Goal: Information Seeking & Learning: Learn about a topic

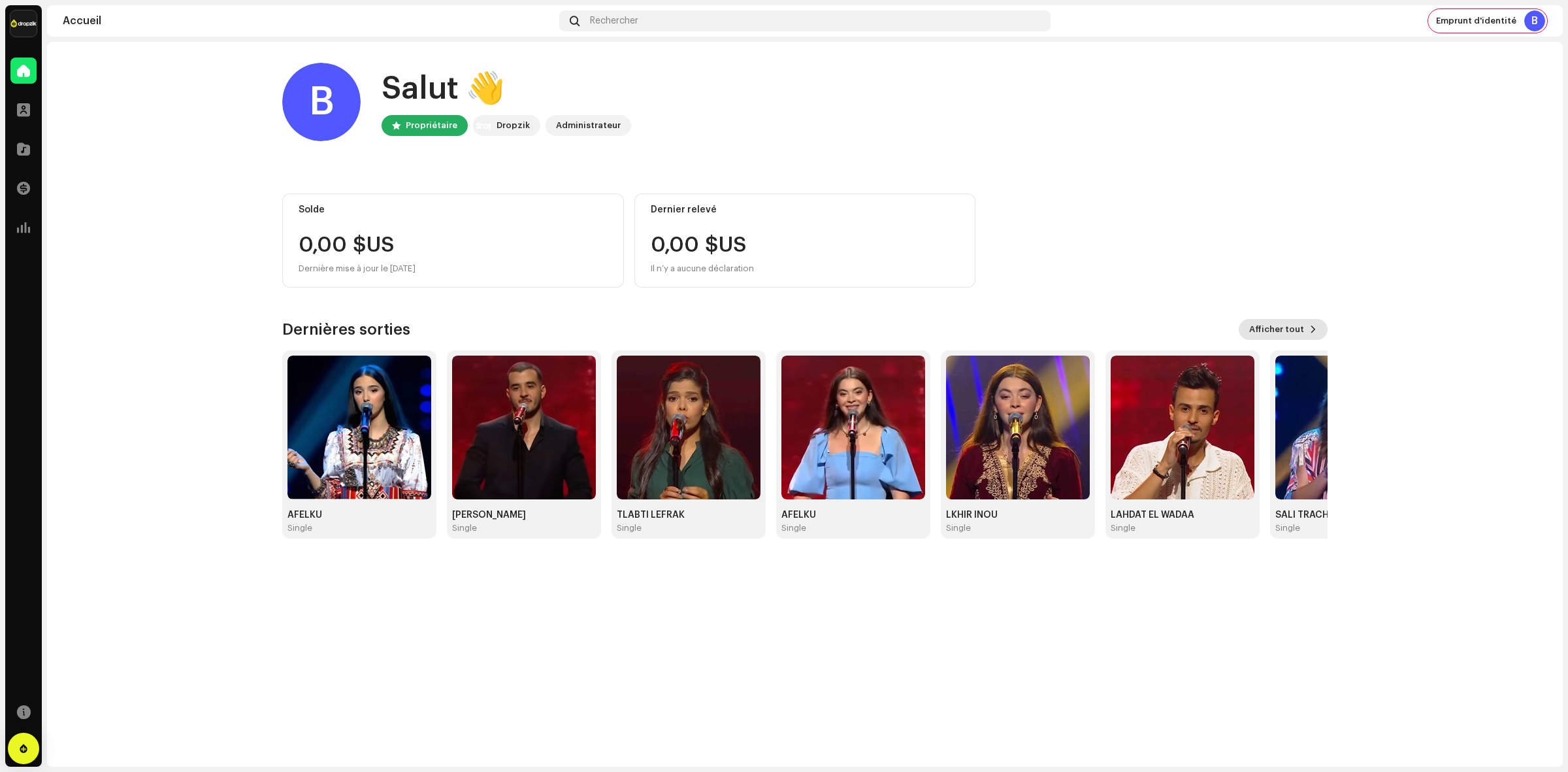
click at [1280, 328] on span "Afficher tout" at bounding box center [1277, 329] width 55 height 26
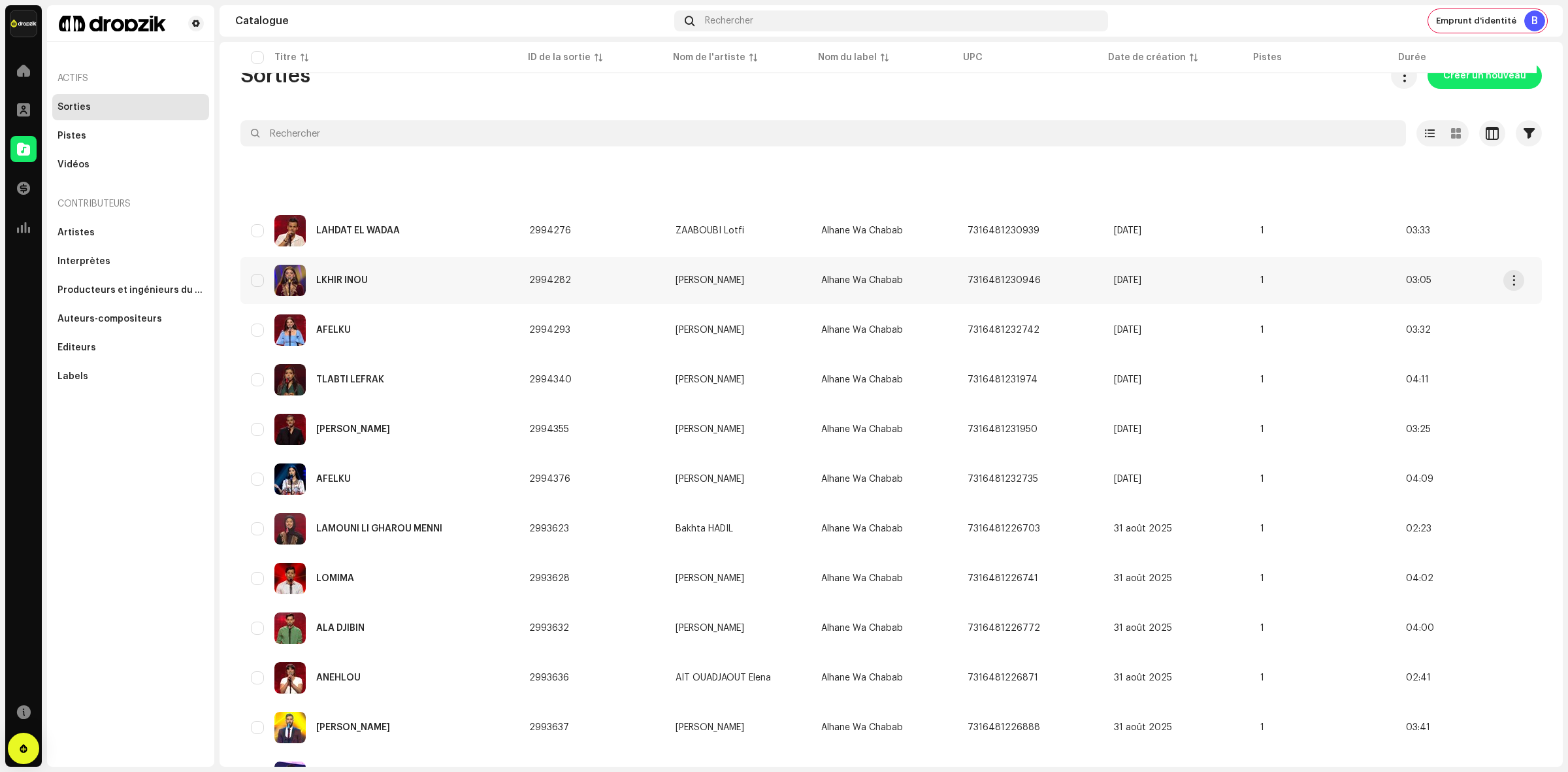
scroll to position [655, 0]
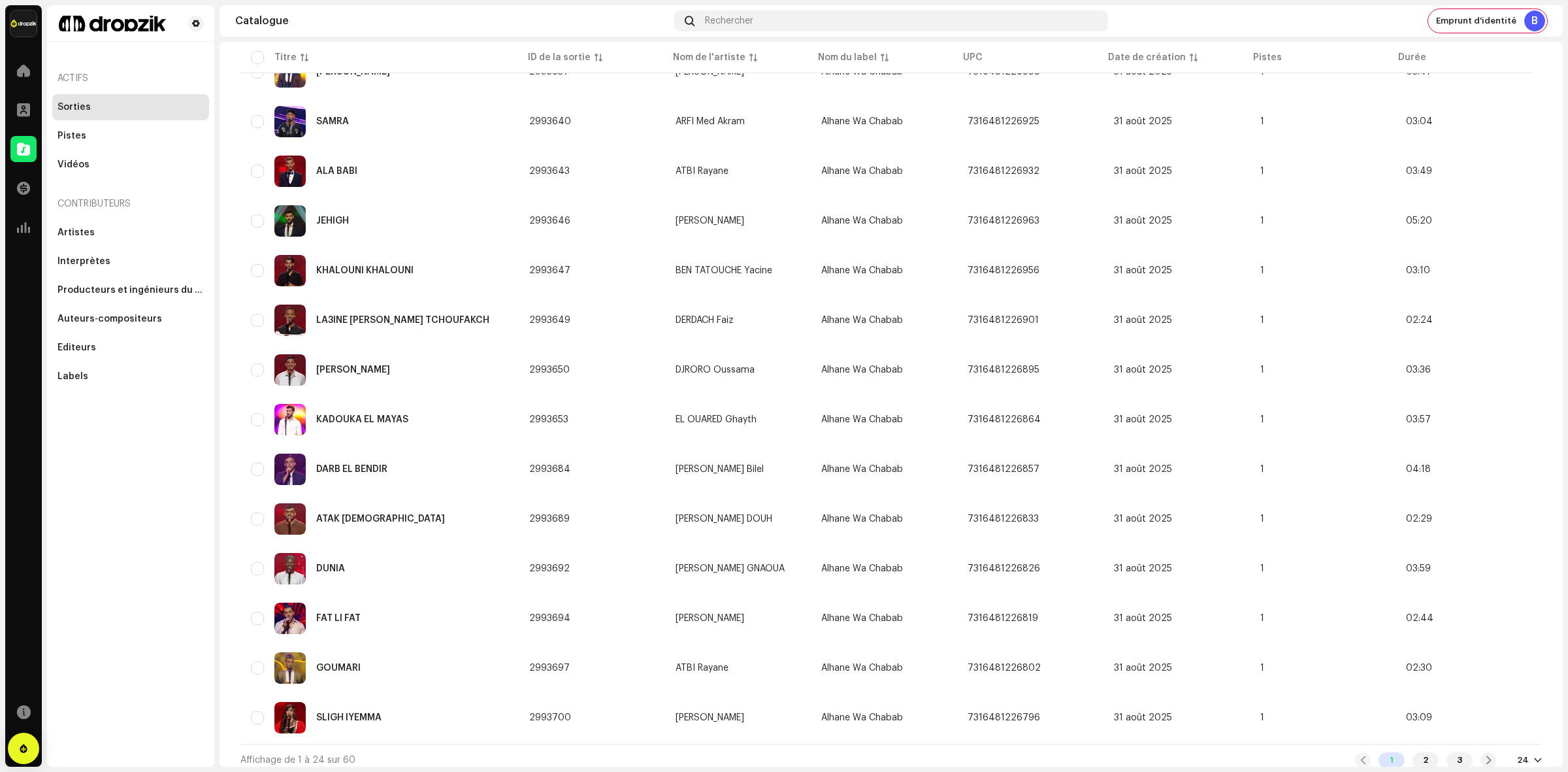
click at [1534, 755] on div at bounding box center [1538, 760] width 8 height 11
click at [1517, 755] on div "24" at bounding box center [1523, 760] width 12 height 11
drag, startPoint x: 1514, startPoint y: 752, endPoint x: 1197, endPoint y: 761, distance: 317.1
click at [1197, 761] on div "Affichage de 1 à 24 sur 60 1 2 3 24" at bounding box center [890, 759] width 1301 height 31
click at [1526, 752] on div "1 2 3 24" at bounding box center [1448, 760] width 187 height 16
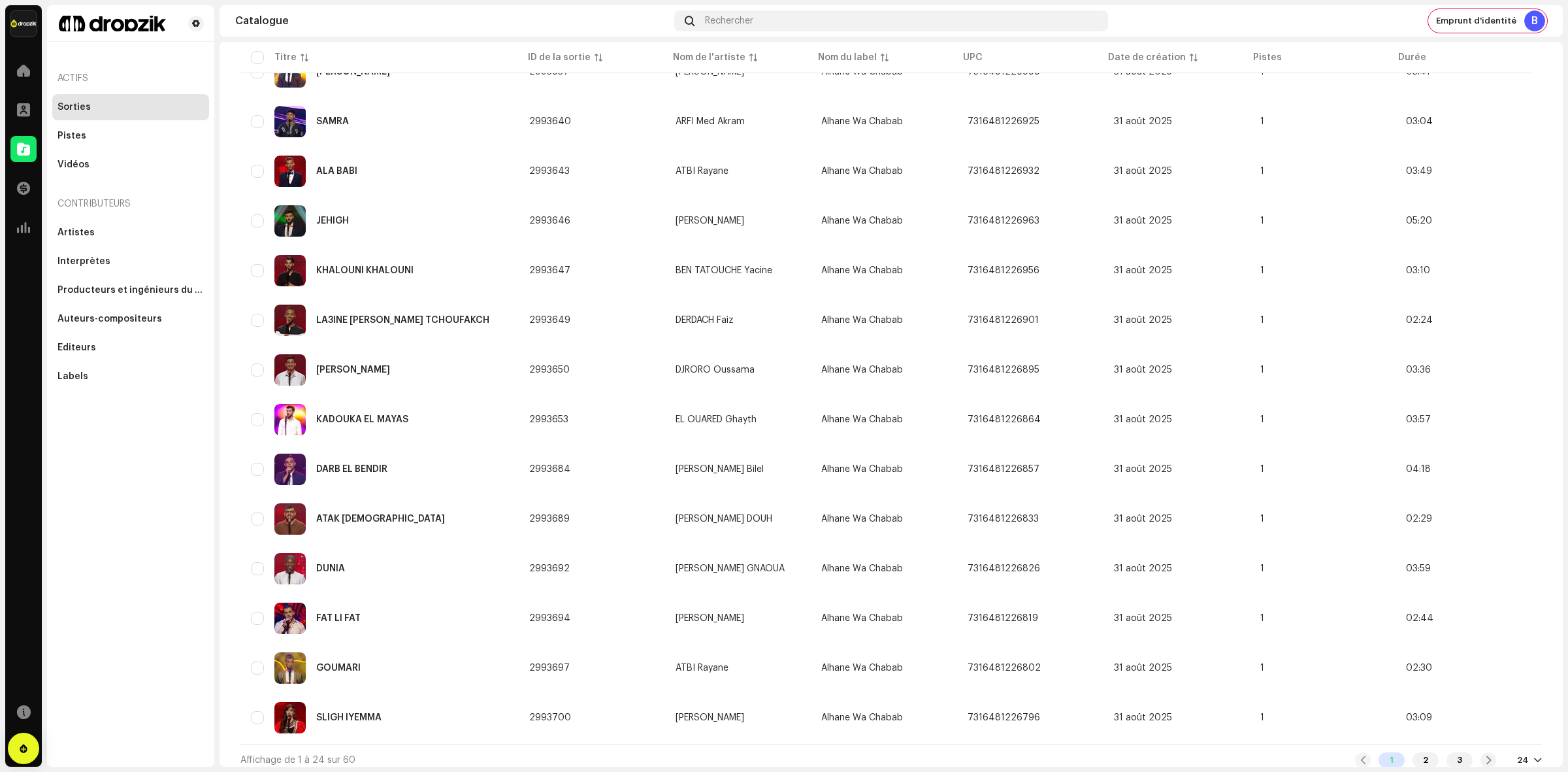
click at [1526, 755] on div "24" at bounding box center [1529, 760] width 25 height 11
click at [1520, 755] on div "24" at bounding box center [1523, 760] width 12 height 11
click at [1496, 729] on div "72" at bounding box center [1502, 730] width 54 height 26
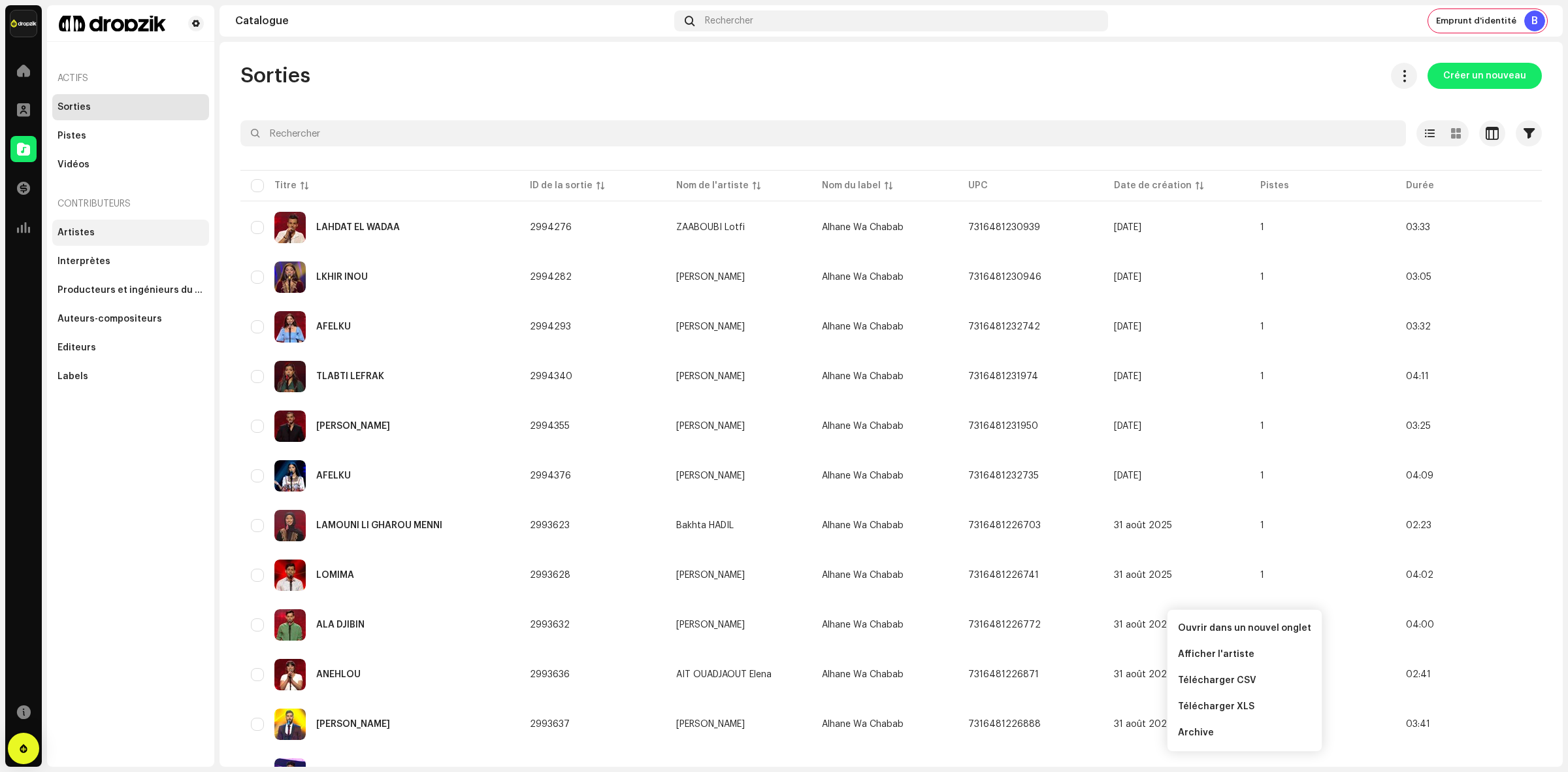
click at [117, 228] on div "Artistes" at bounding box center [130, 233] width 146 height 11
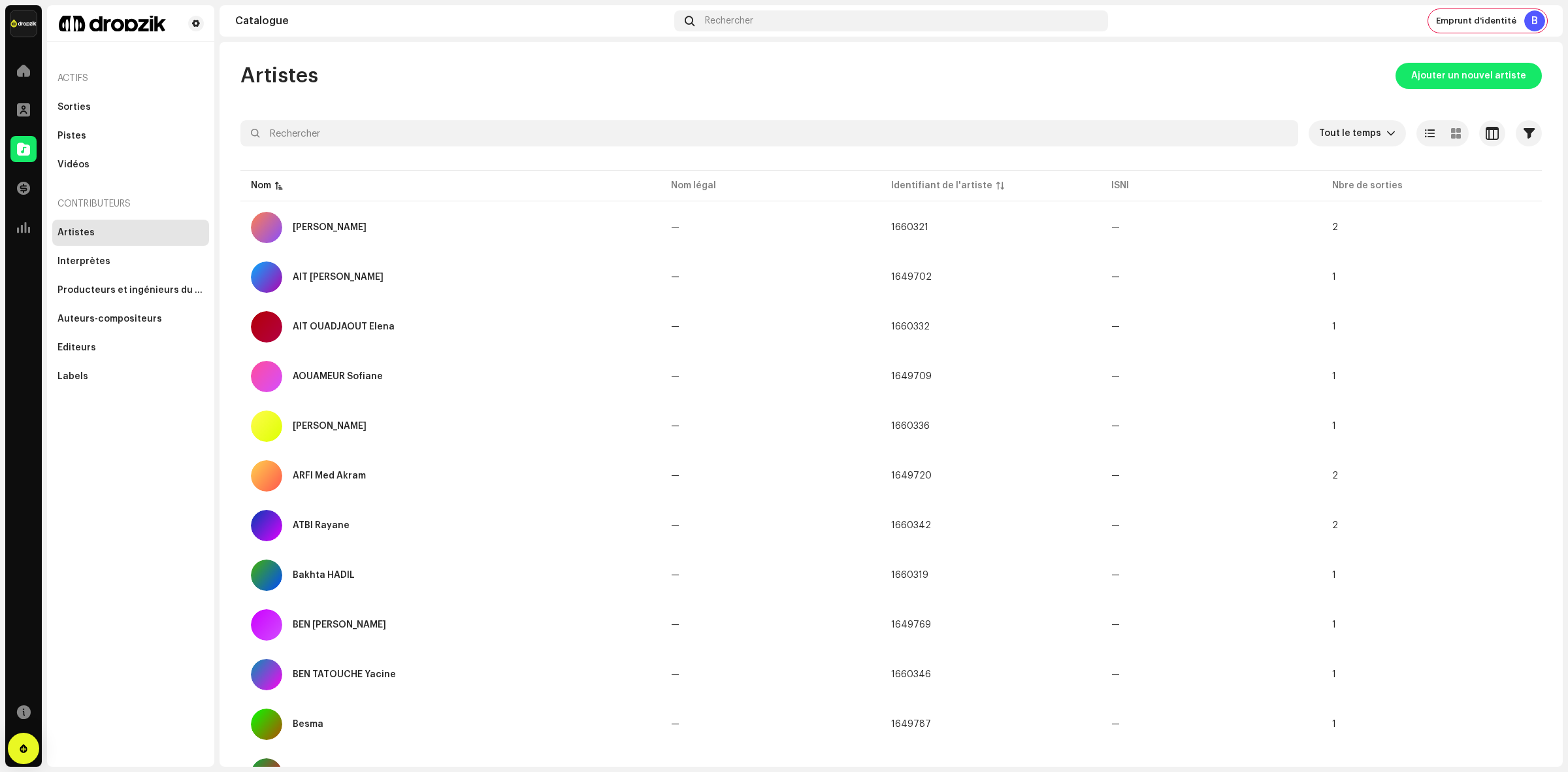
click at [437, 151] on div at bounding box center [890, 157] width 1301 height 21
click at [436, 138] on input "text" at bounding box center [769, 133] width 1058 height 26
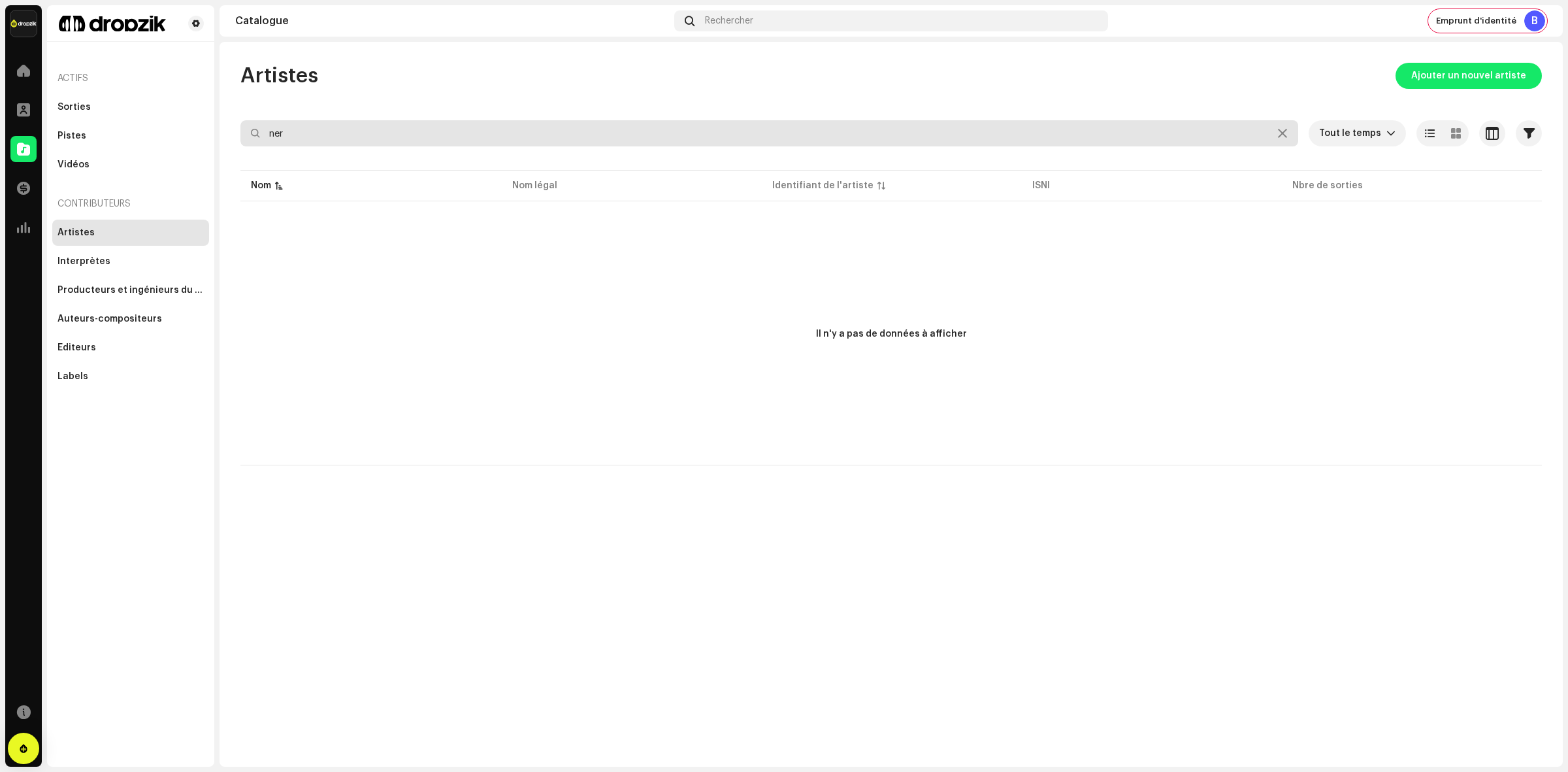
click at [436, 138] on input "ner" at bounding box center [769, 133] width 1058 height 26
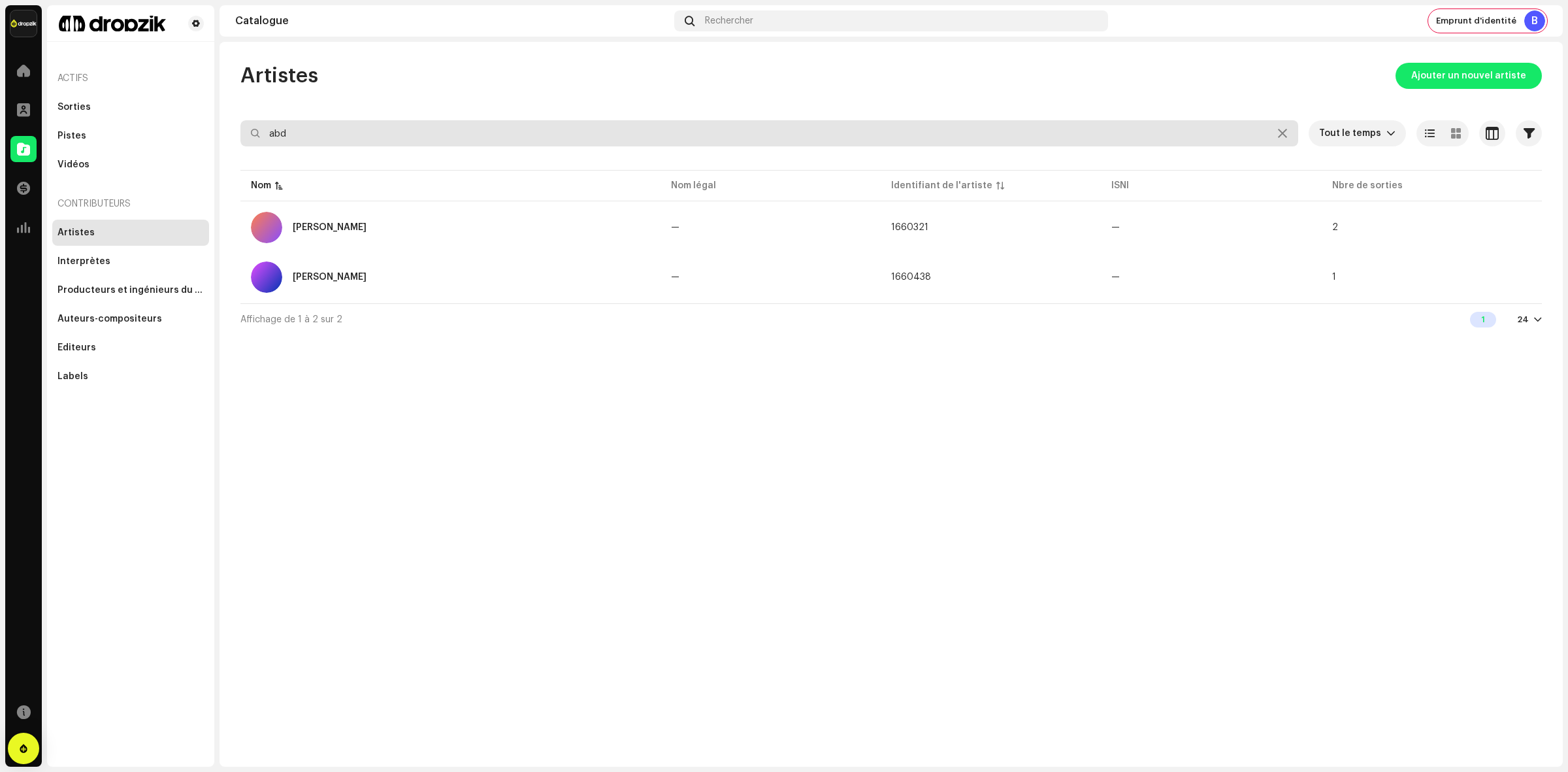
click at [360, 121] on input "abd" at bounding box center [769, 133] width 1058 height 26
paste input "Nardjes"
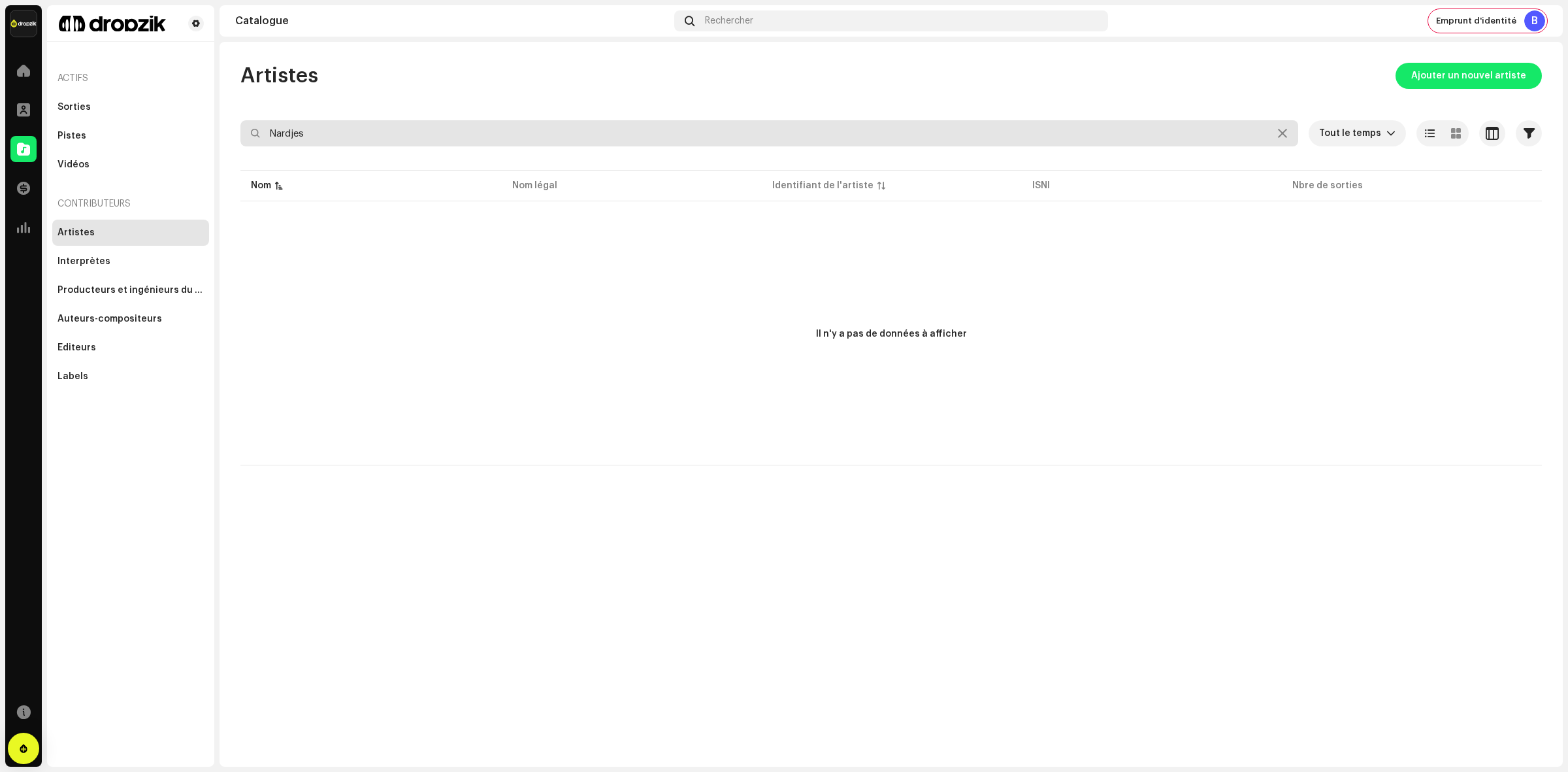
click at [335, 143] on input "Nardjes" at bounding box center [769, 133] width 1058 height 26
type input "SE"
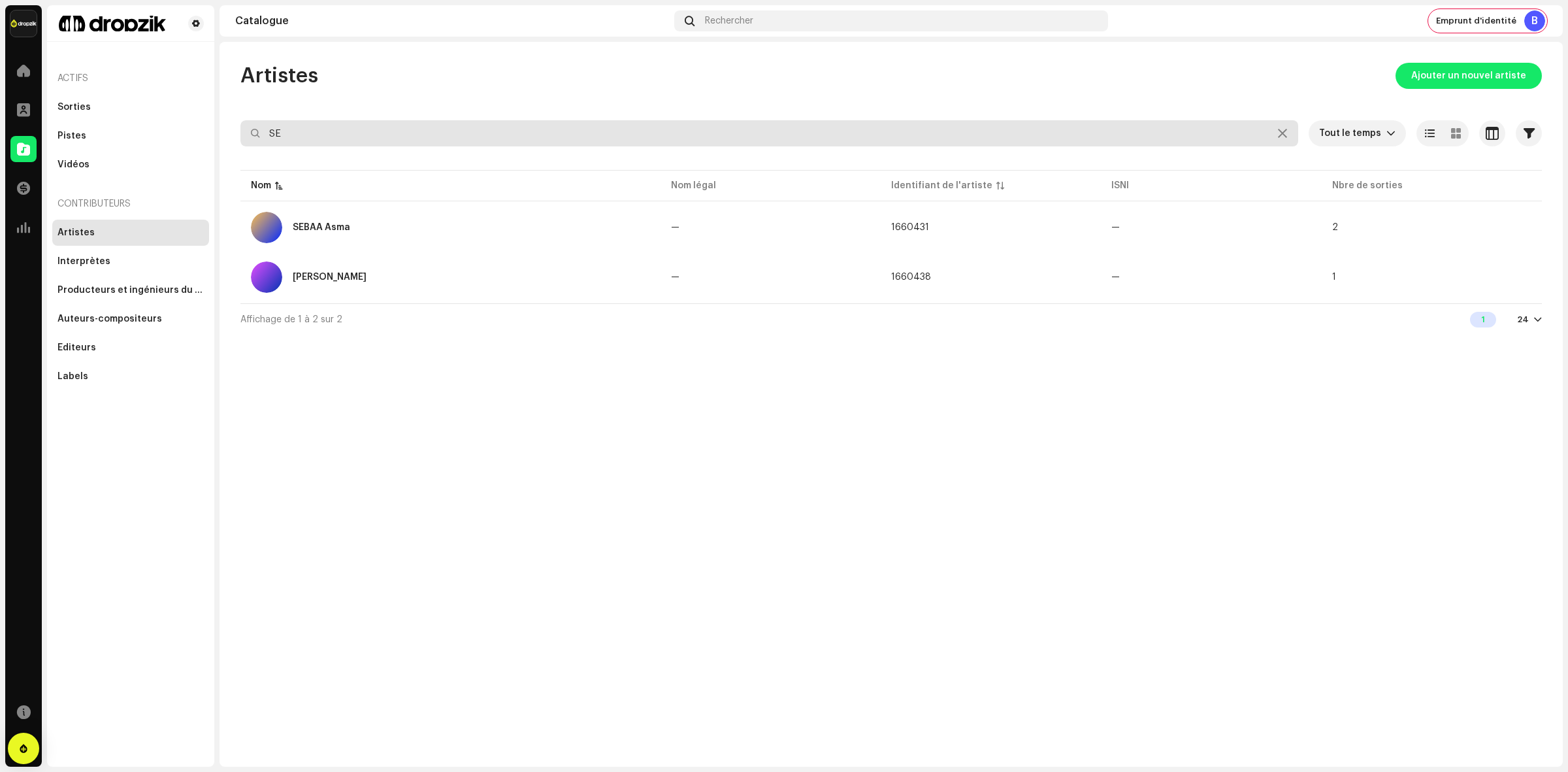
click at [334, 143] on input "SE" at bounding box center [769, 133] width 1058 height 26
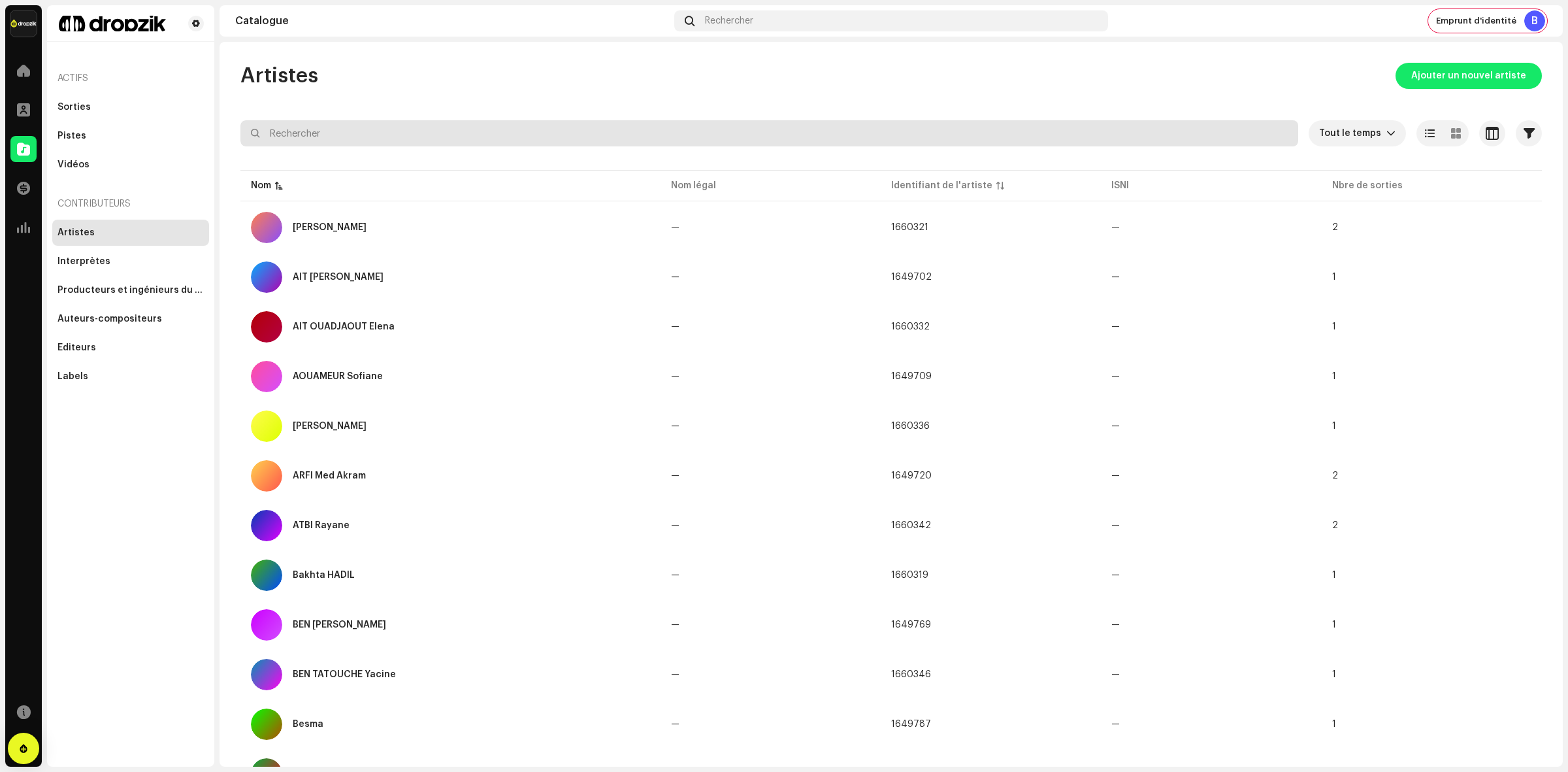
click at [359, 137] on input "text" at bounding box center [769, 133] width 1058 height 26
paste input "[PERSON_NAME]"
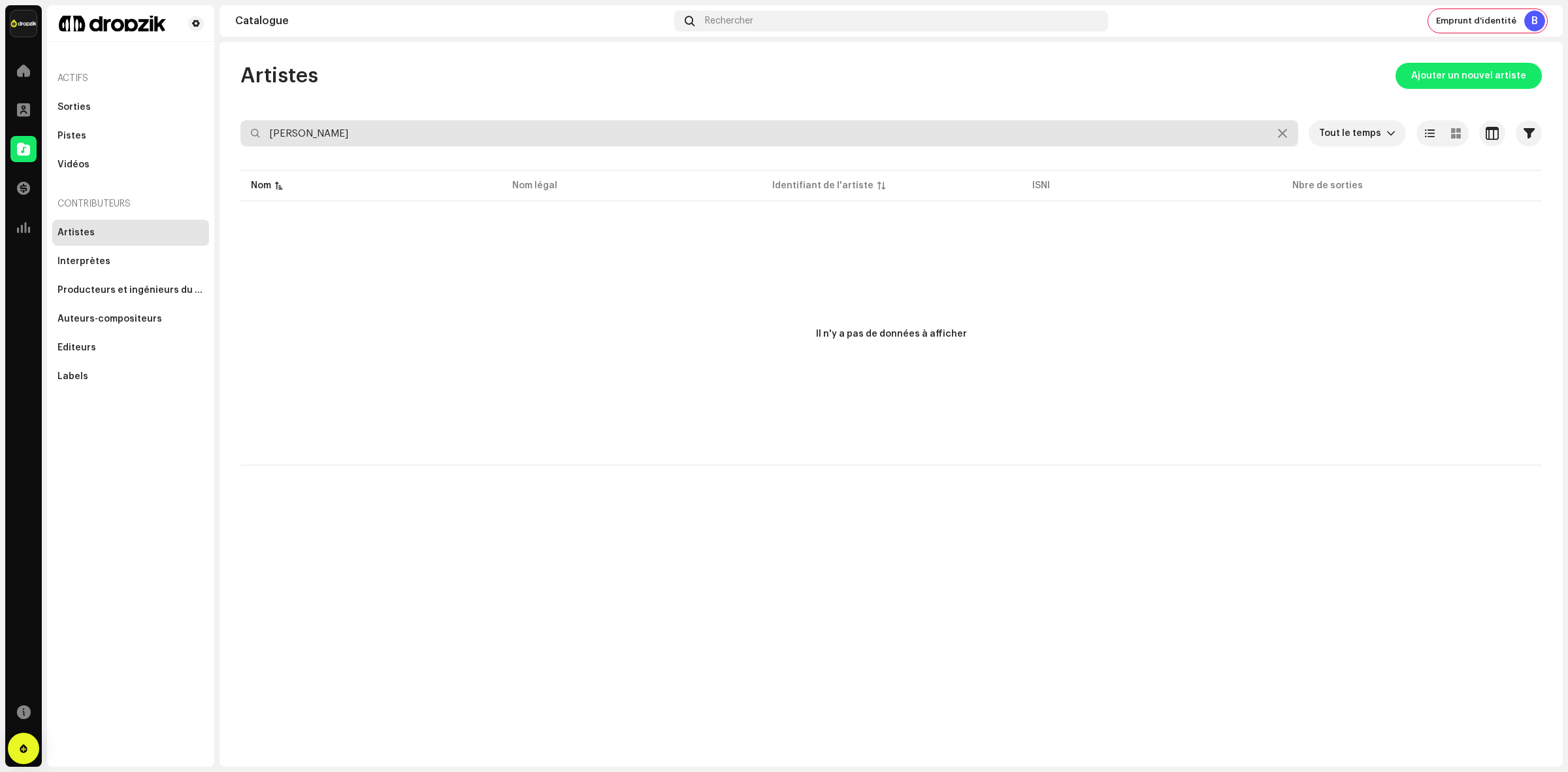
drag, startPoint x: 296, startPoint y: 139, endPoint x: 392, endPoint y: 139, distance: 96.0
click at [392, 139] on input "[PERSON_NAME]" at bounding box center [769, 133] width 1058 height 26
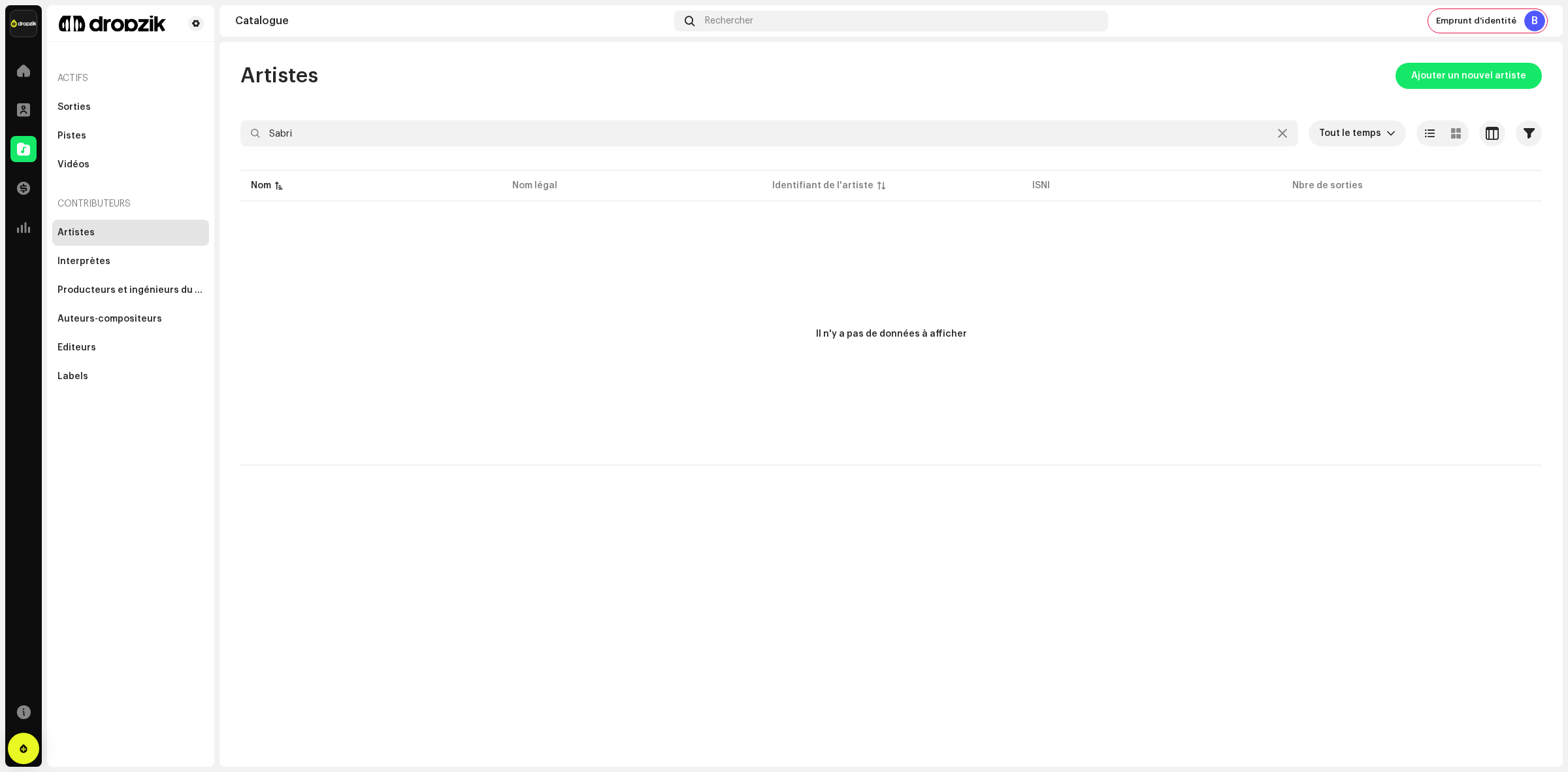
click at [488, 151] on div at bounding box center [890, 157] width 1301 height 21
click at [483, 129] on input "Sabri" at bounding box center [769, 133] width 1058 height 26
paste input "Aimad"
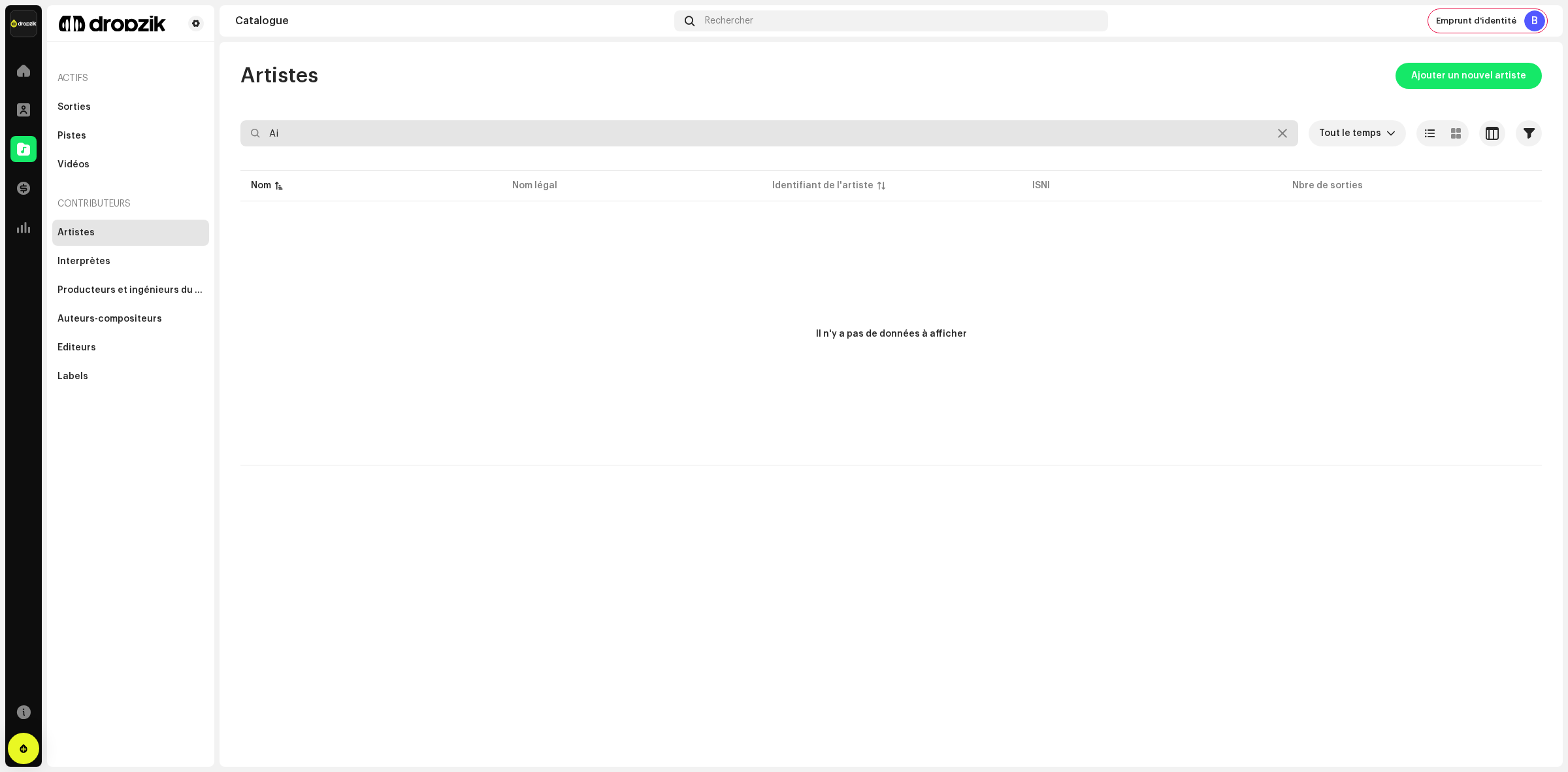
type input "A"
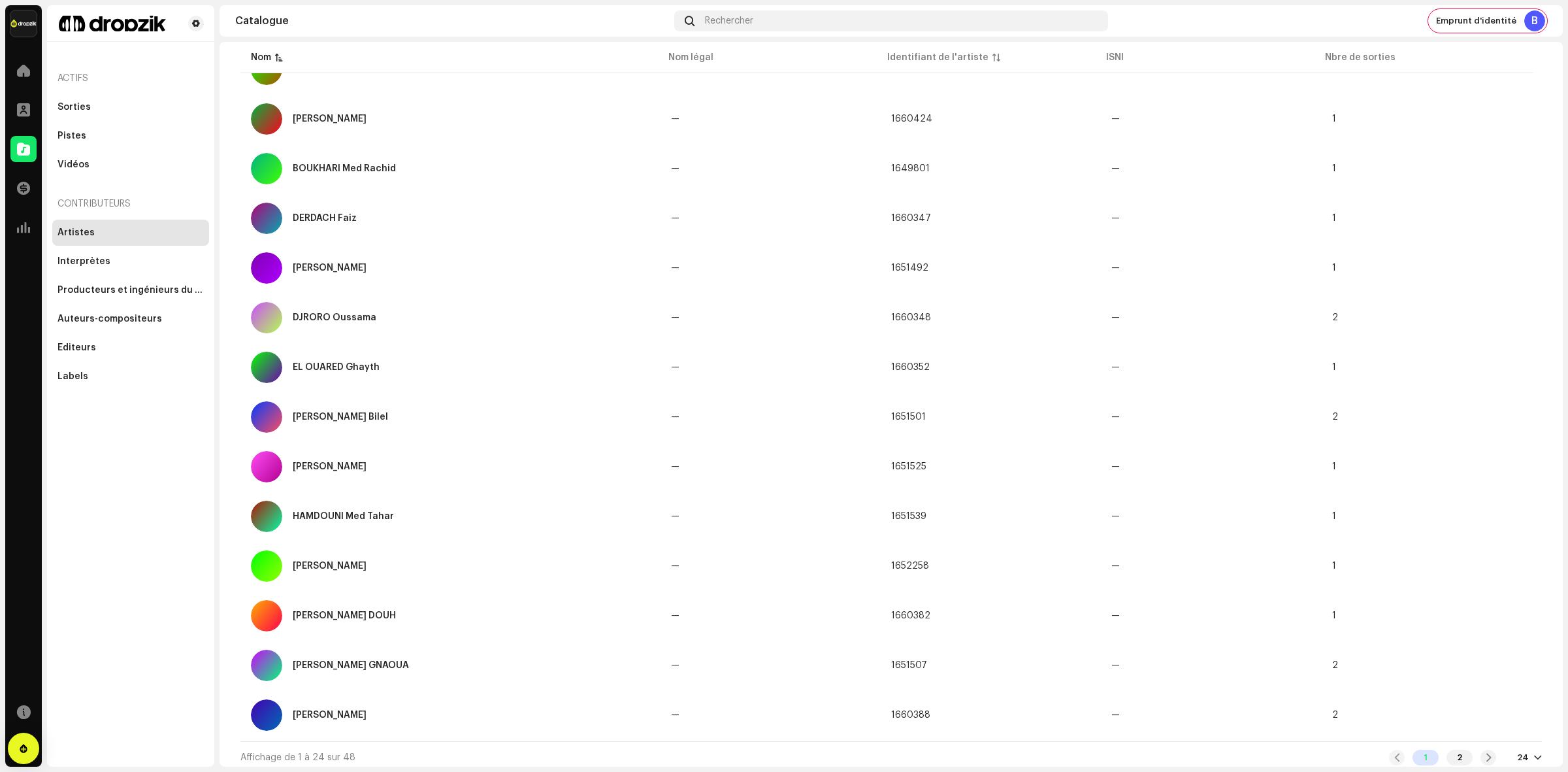
scroll to position [657, 0]
click at [447, 615] on div "[PERSON_NAME] DOUH" at bounding box center [450, 616] width 399 height 31
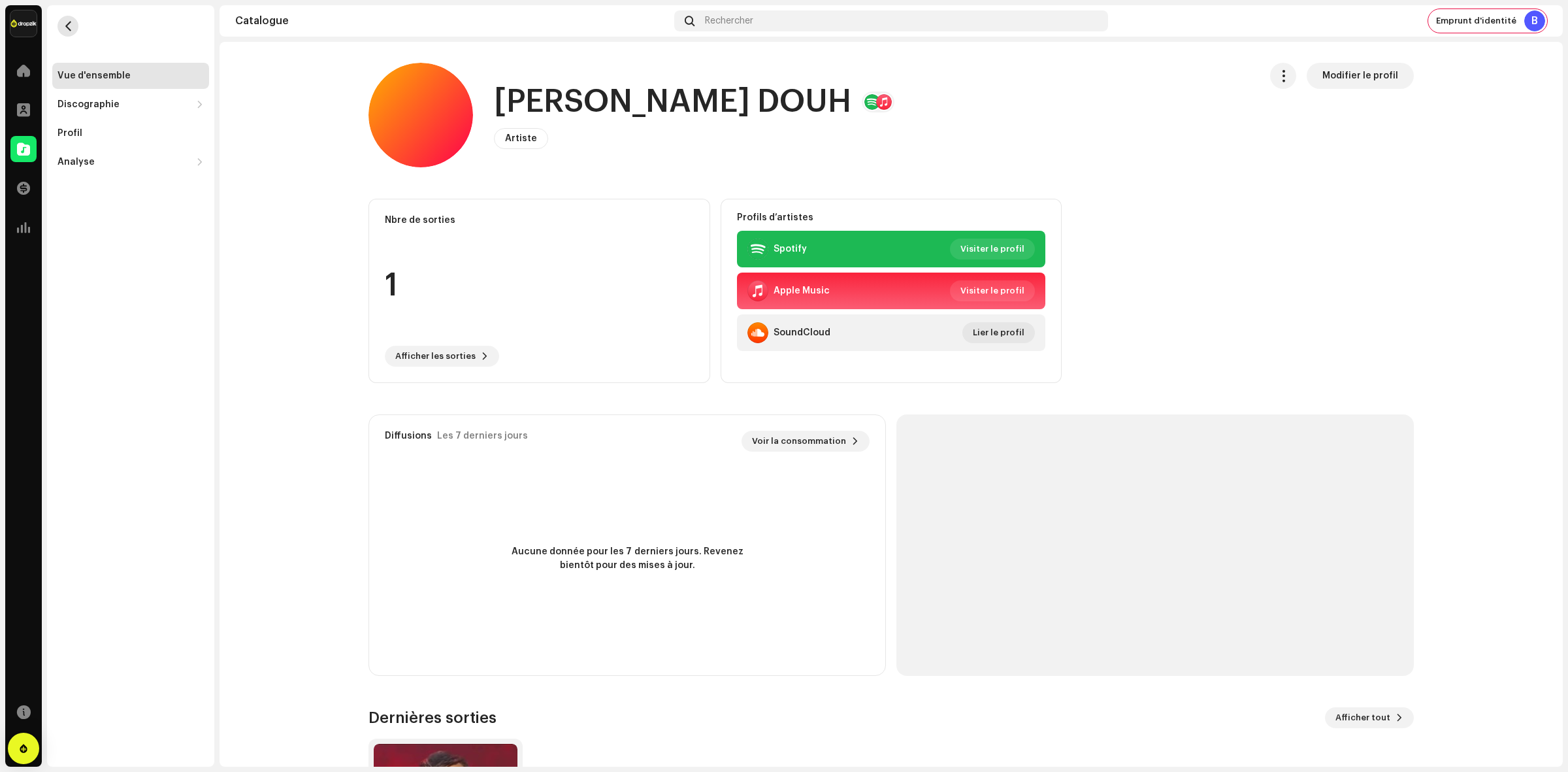
click at [70, 30] on span "button" at bounding box center [69, 26] width 10 height 11
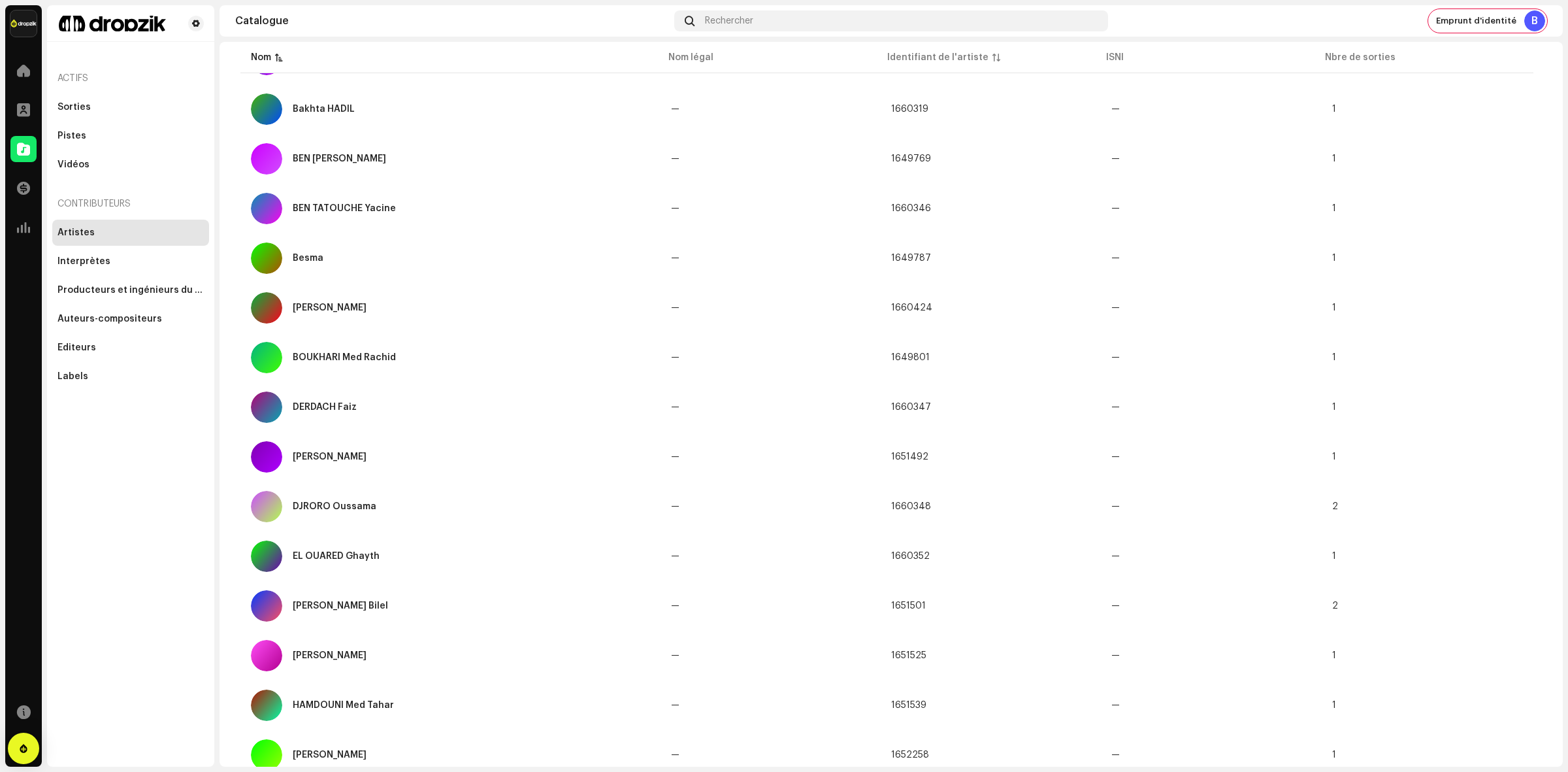
scroll to position [658, 0]
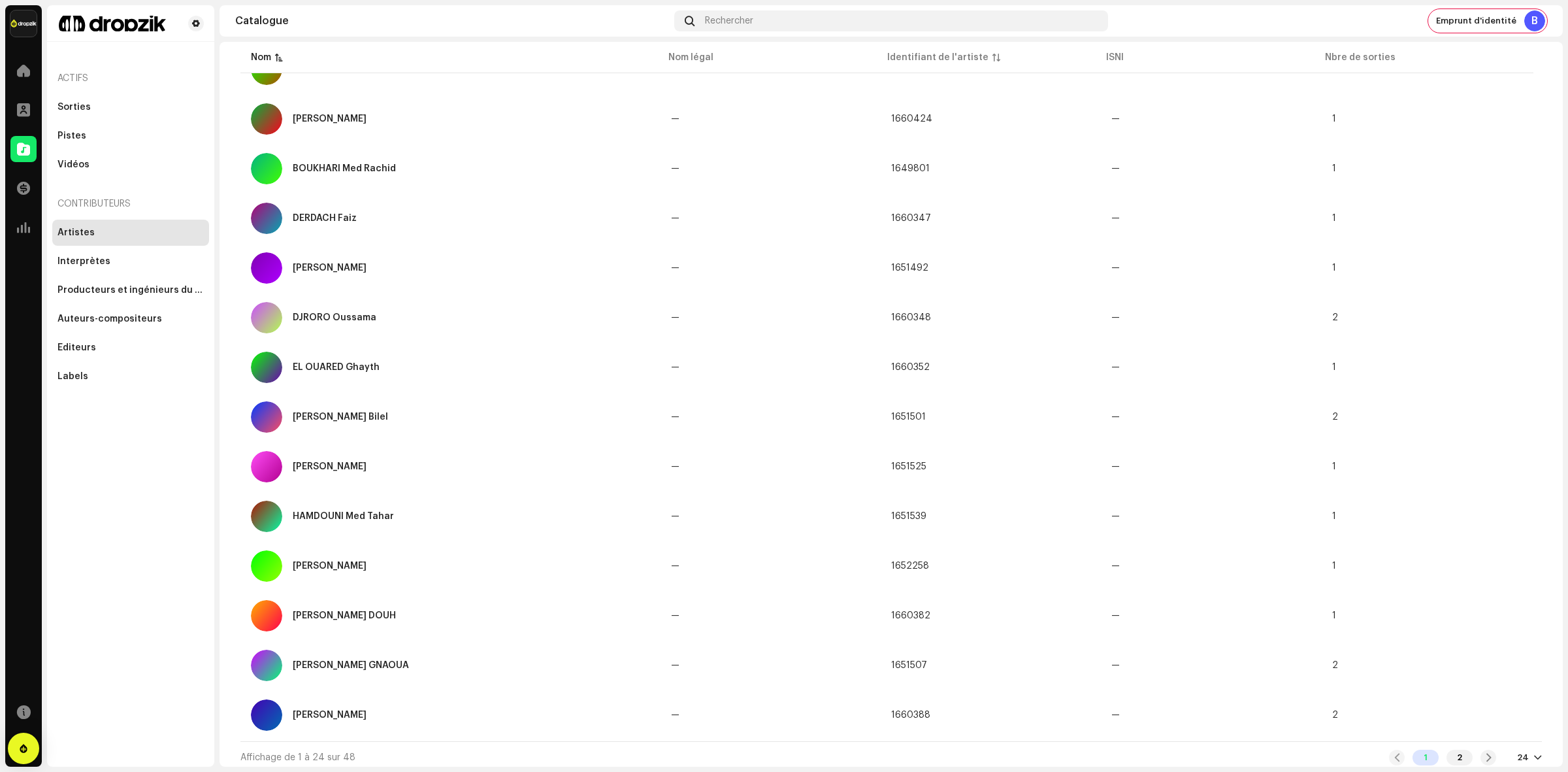
click at [1517, 753] on div "24" at bounding box center [1523, 757] width 12 height 11
click at [1494, 727] on div "72" at bounding box center [1502, 727] width 54 height 26
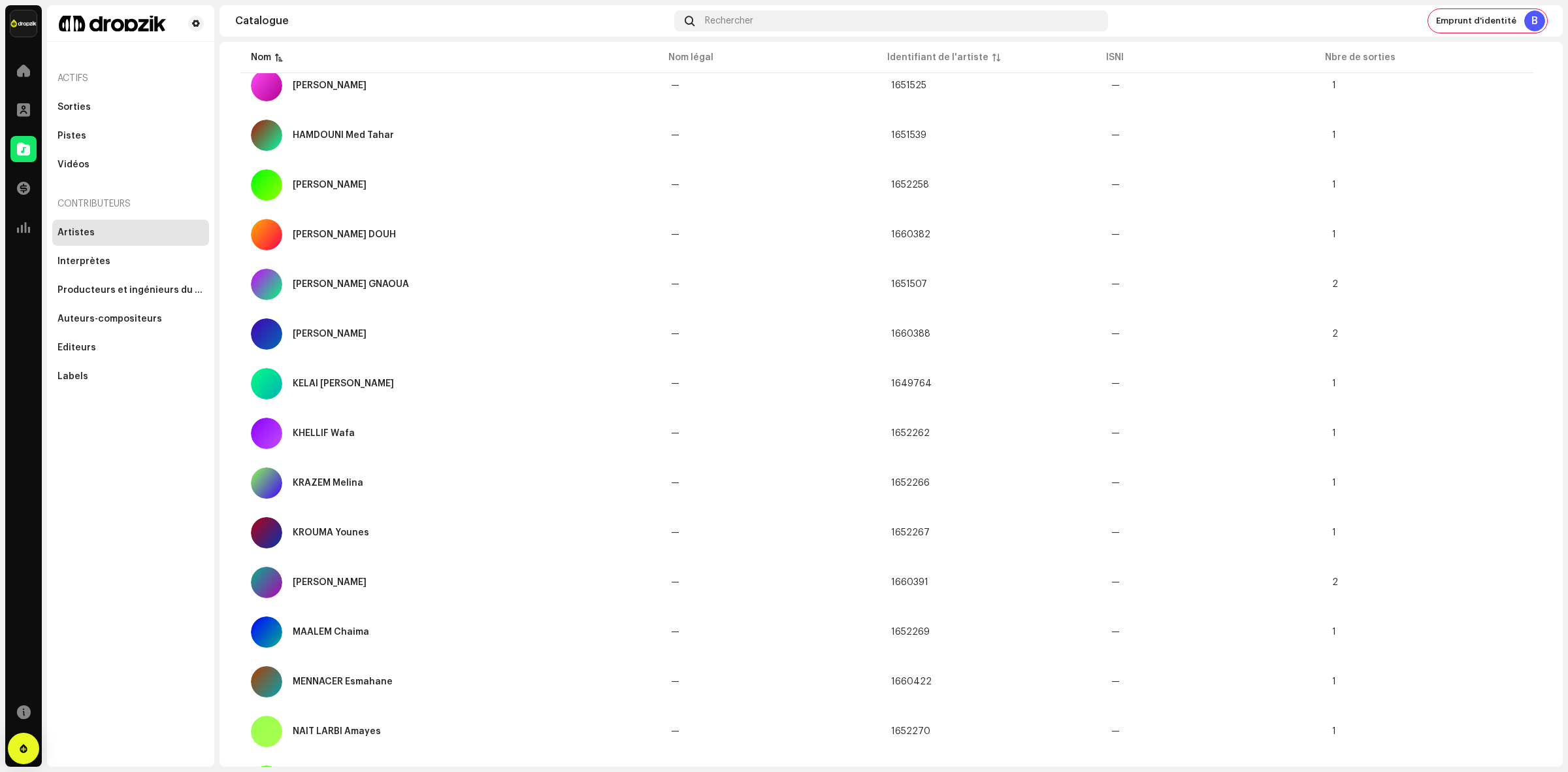
scroll to position [1040, 0]
drag, startPoint x: 1128, startPoint y: 554, endPoint x: 147, endPoint y: 564, distance: 981.1
click at [147, 564] on div "Actifs Sorties Pistes Vidéos Contributeurs Artistes Interprètes Producteurs et …" at bounding box center [131, 385] width 167 height 761
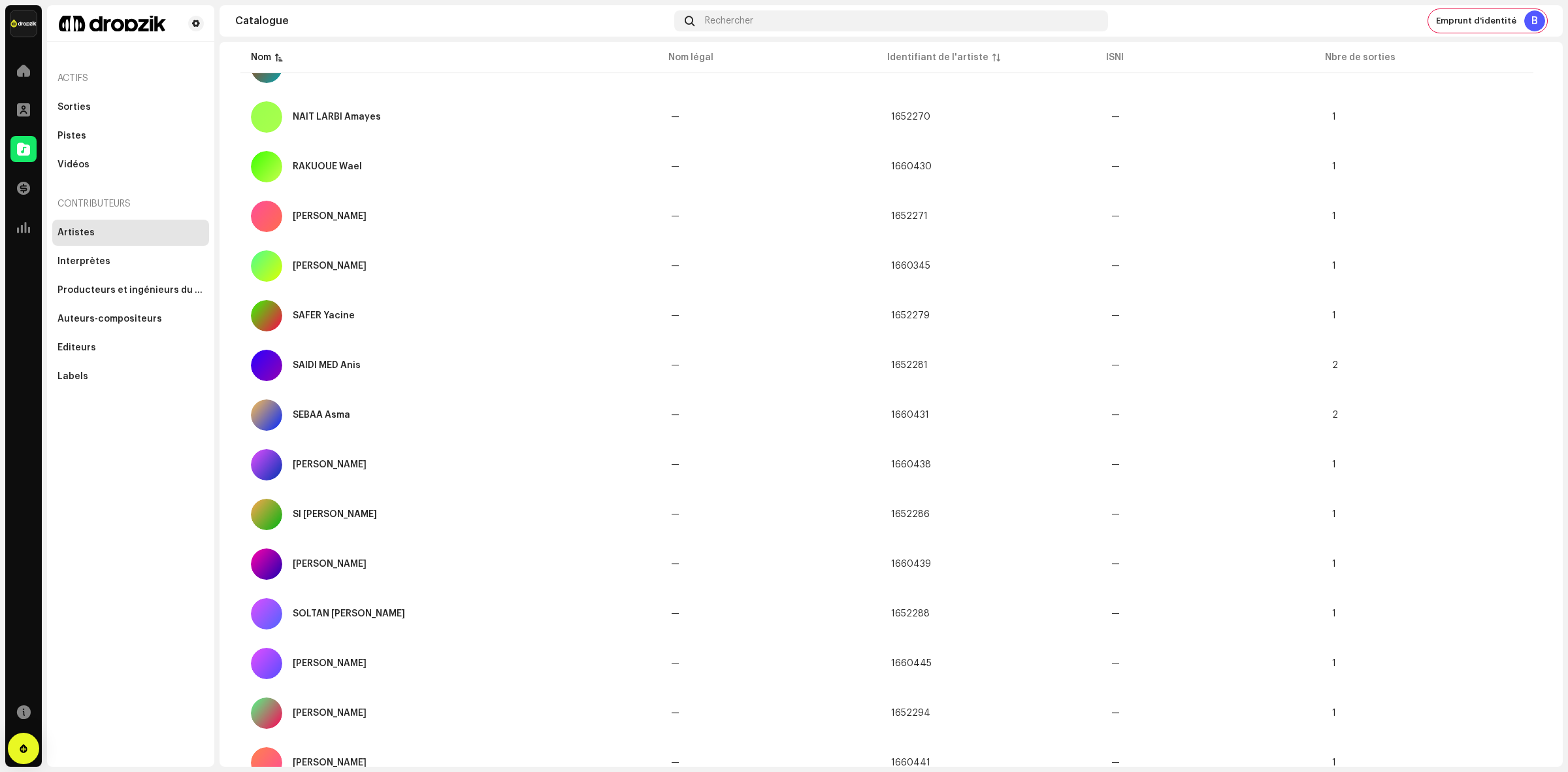
scroll to position [1847, 0]
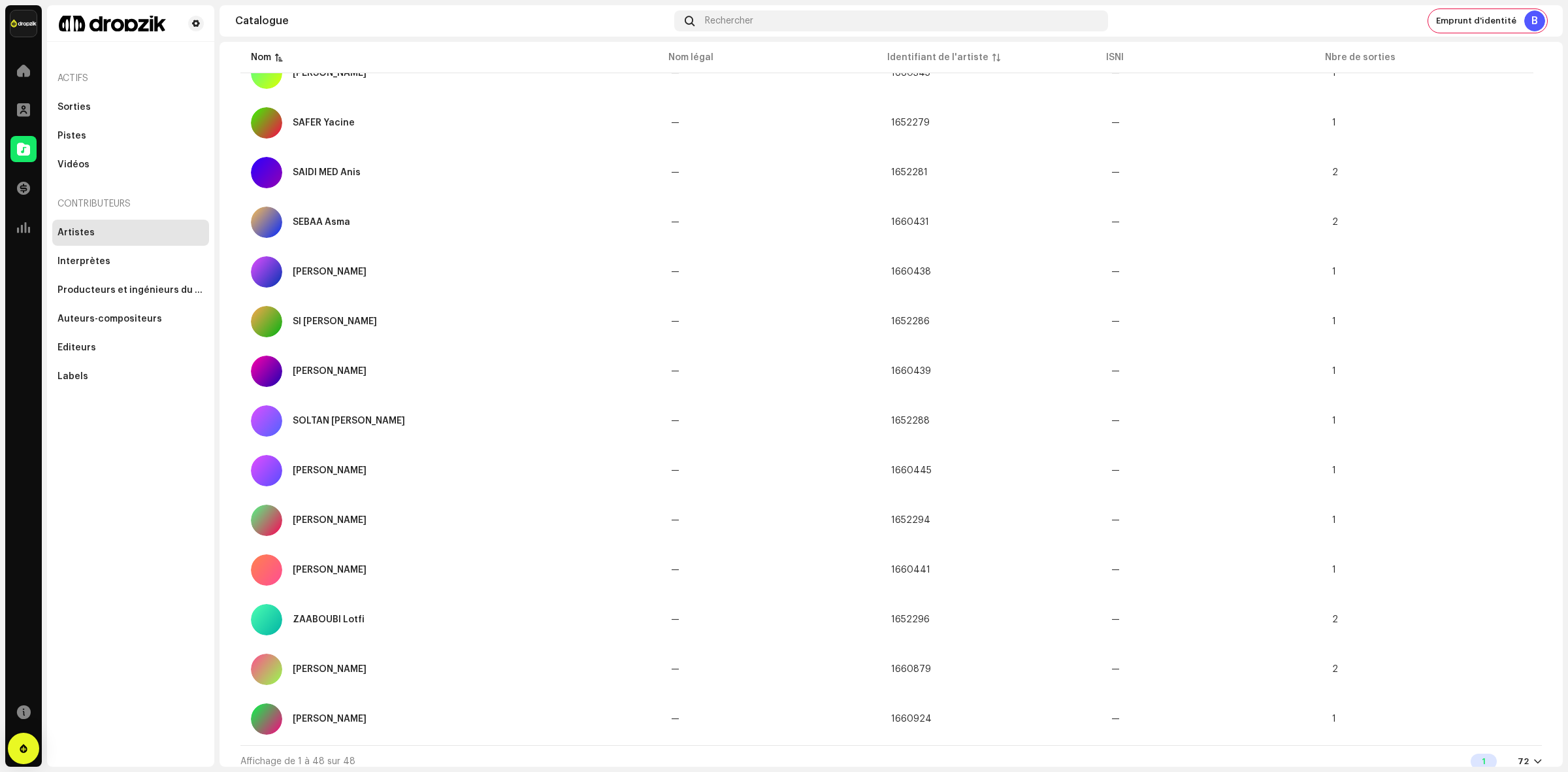
click at [23, 95] on div "Profil" at bounding box center [23, 110] width 37 height 37
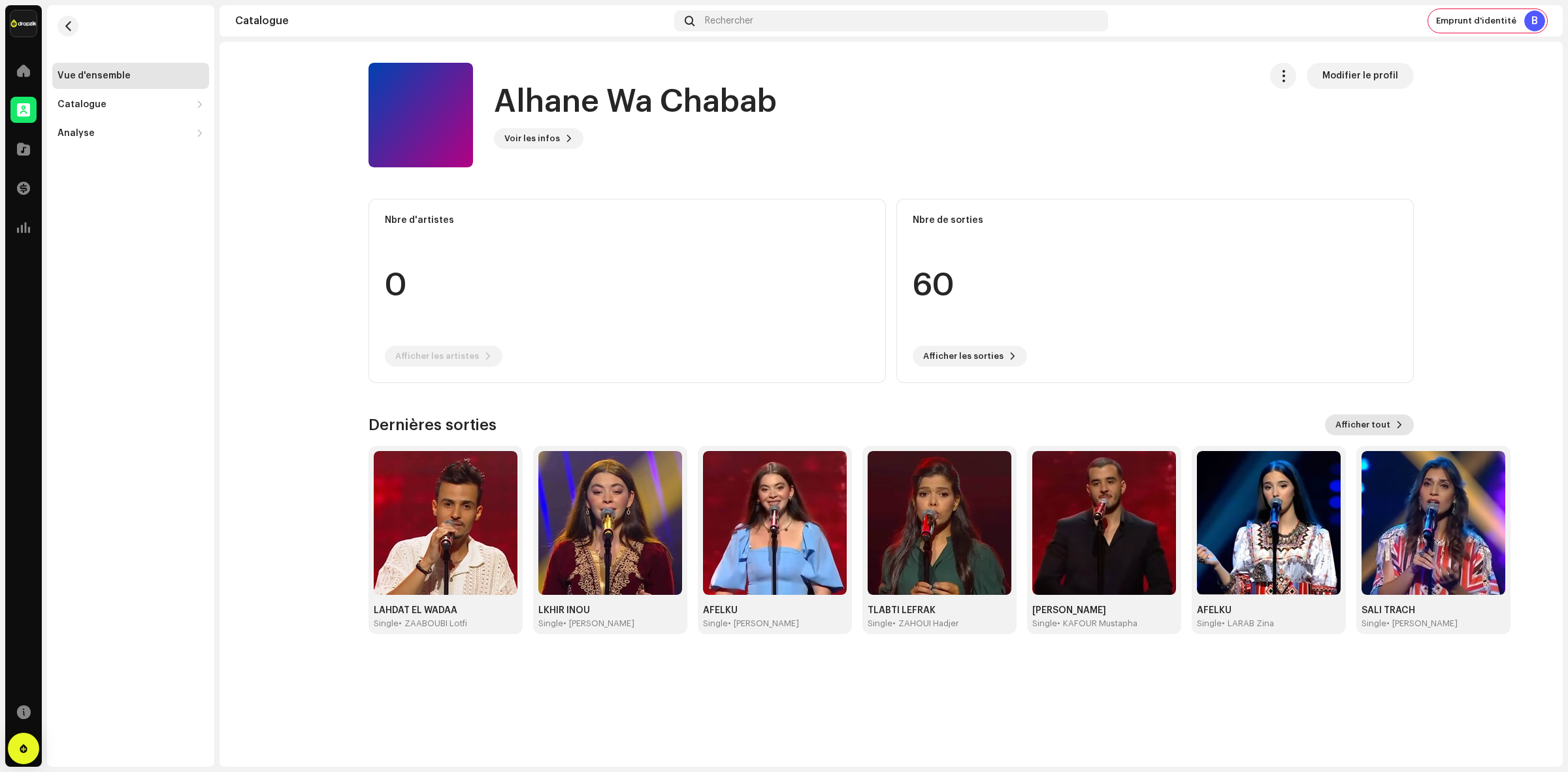
click at [1379, 432] on span "Afficher tout" at bounding box center [1363, 424] width 55 height 26
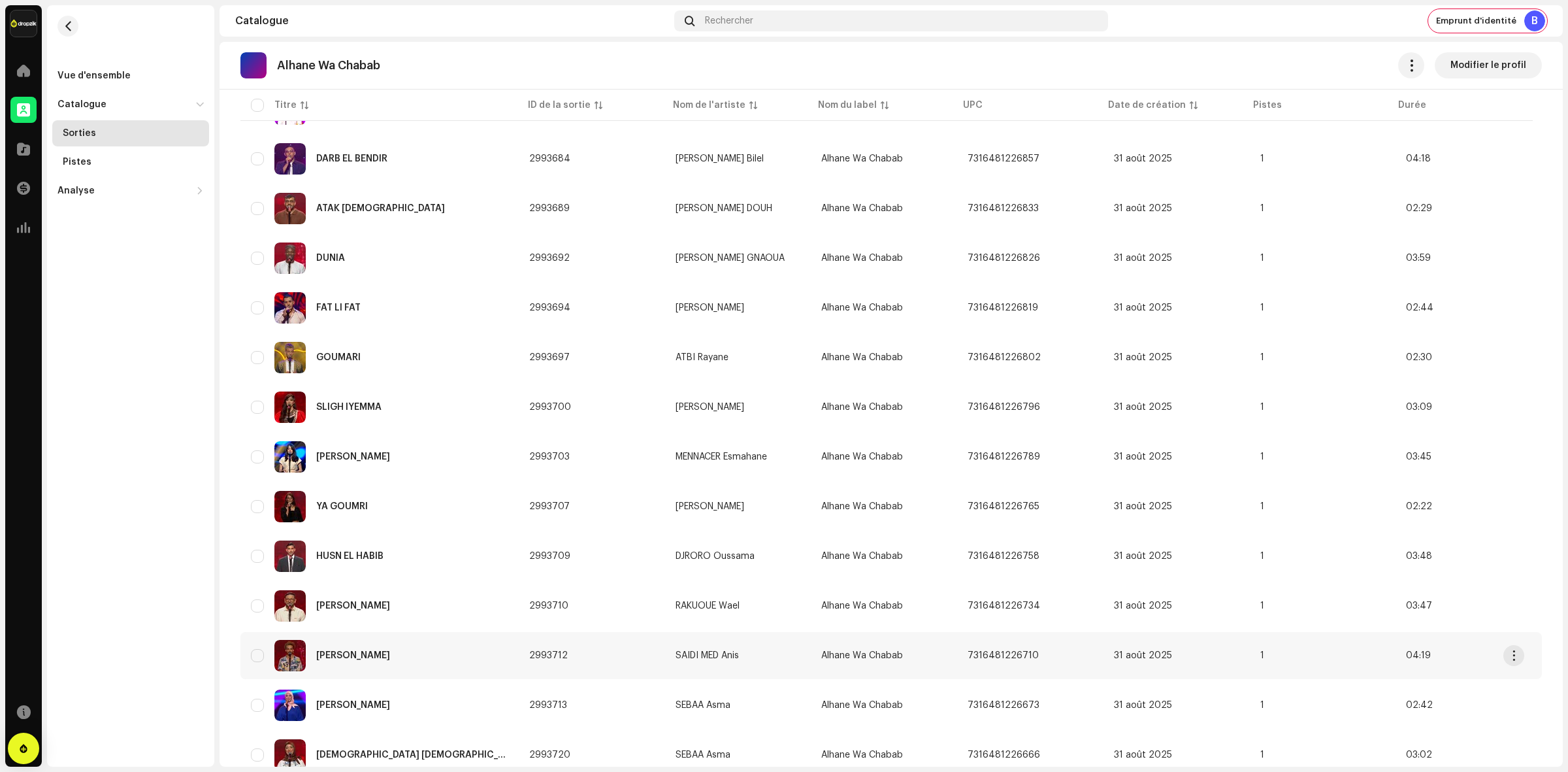
scroll to position [706, 0]
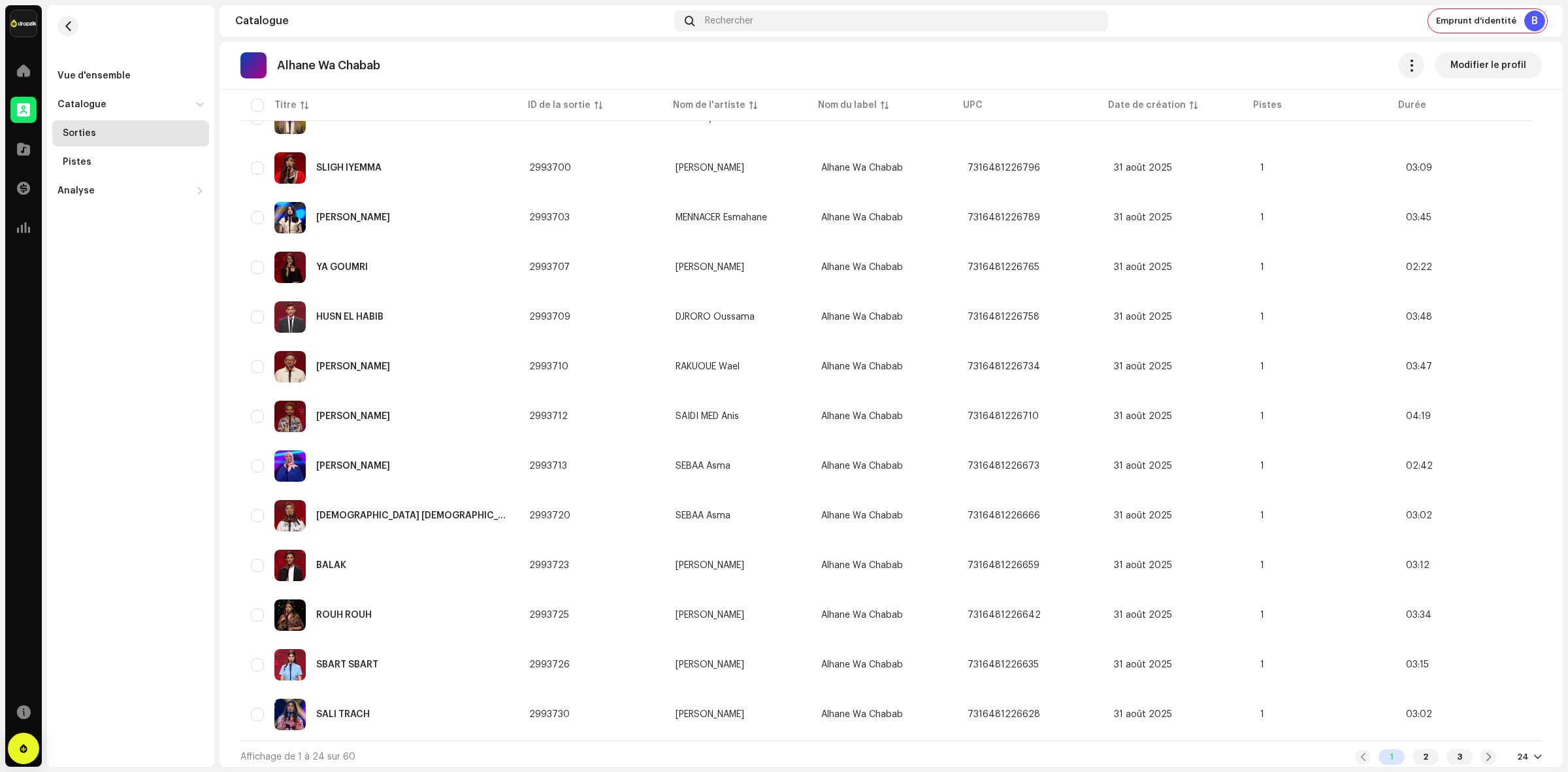
click at [1532, 749] on div "1 2 3 24" at bounding box center [1448, 756] width 187 height 16
click at [1526, 751] on div "24" at bounding box center [1529, 756] width 25 height 11
click at [1482, 720] on div "72" at bounding box center [1502, 727] width 54 height 26
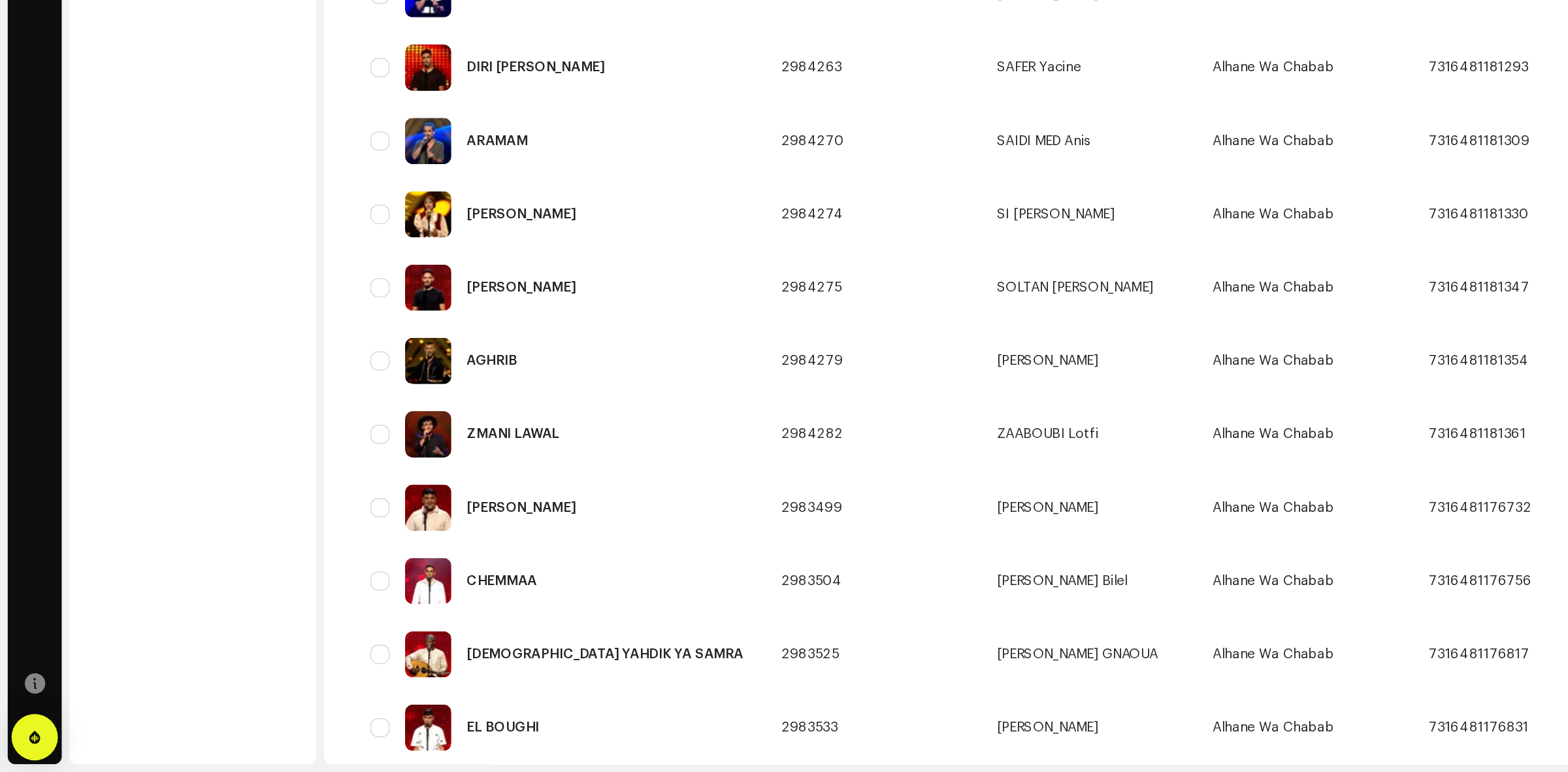
scroll to position [2062, 0]
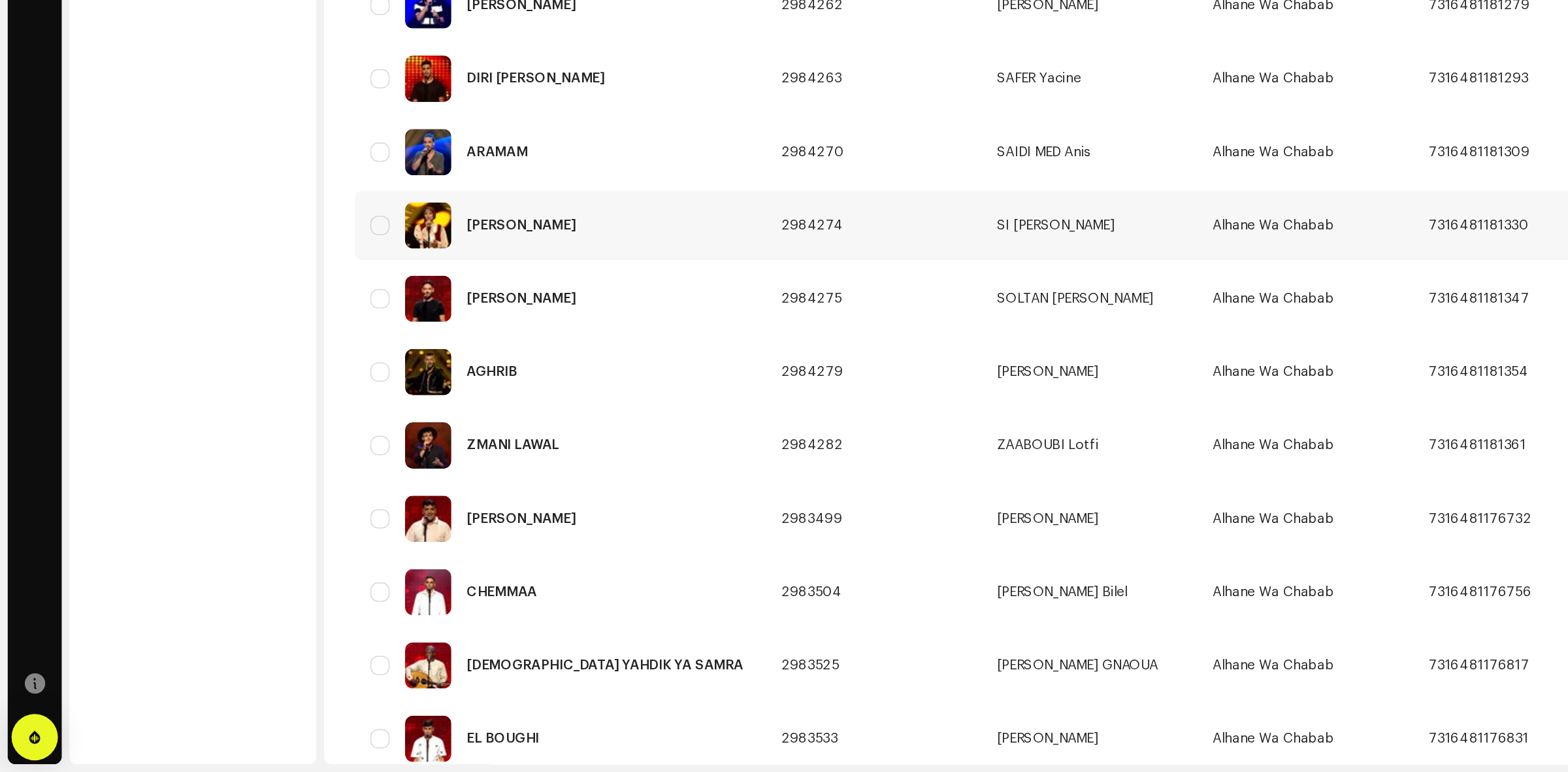
click at [292, 397] on img at bounding box center [290, 402] width 31 height 31
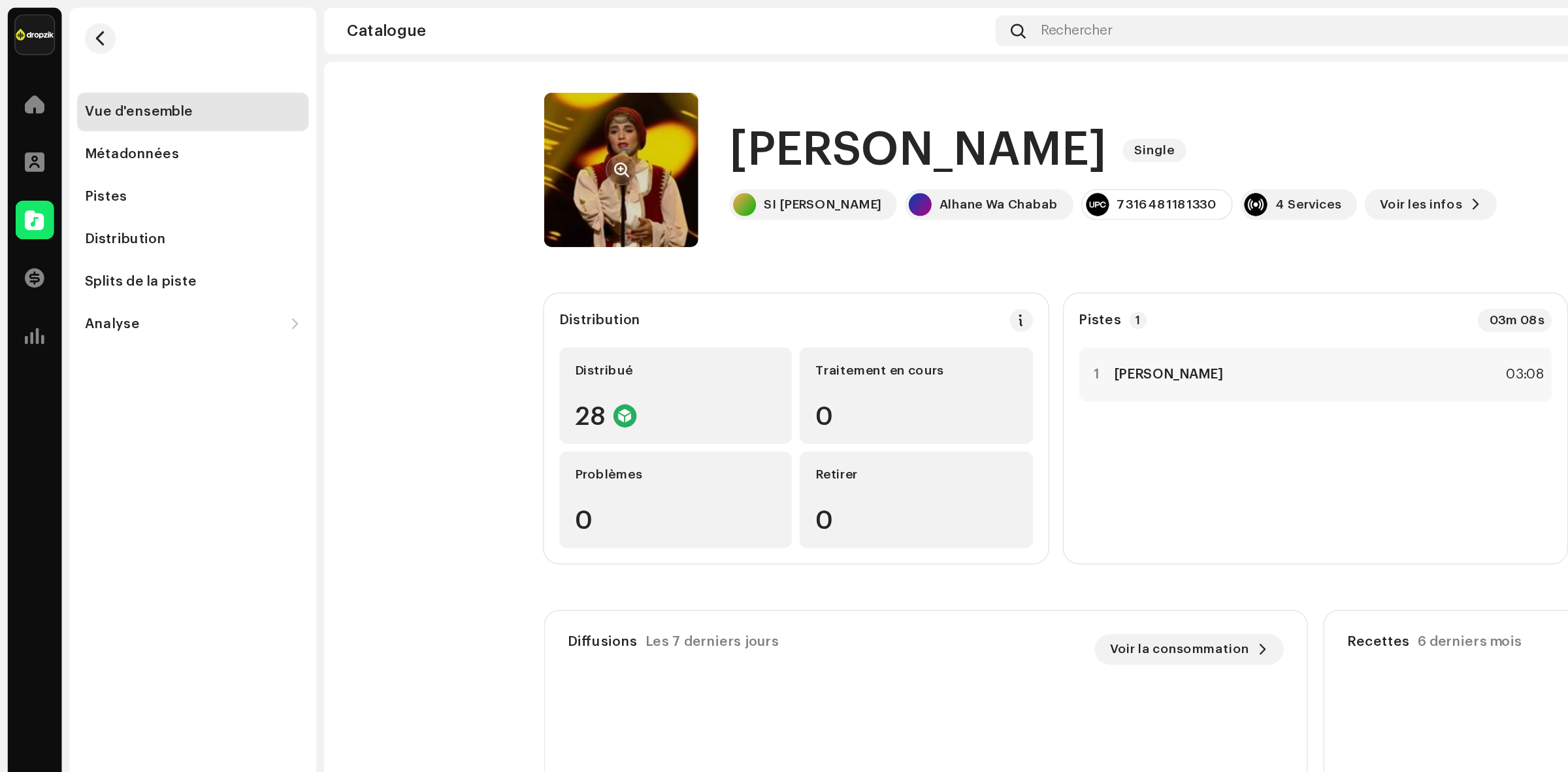
click at [443, 115] on re-a-cover at bounding box center [420, 115] width 105 height 105
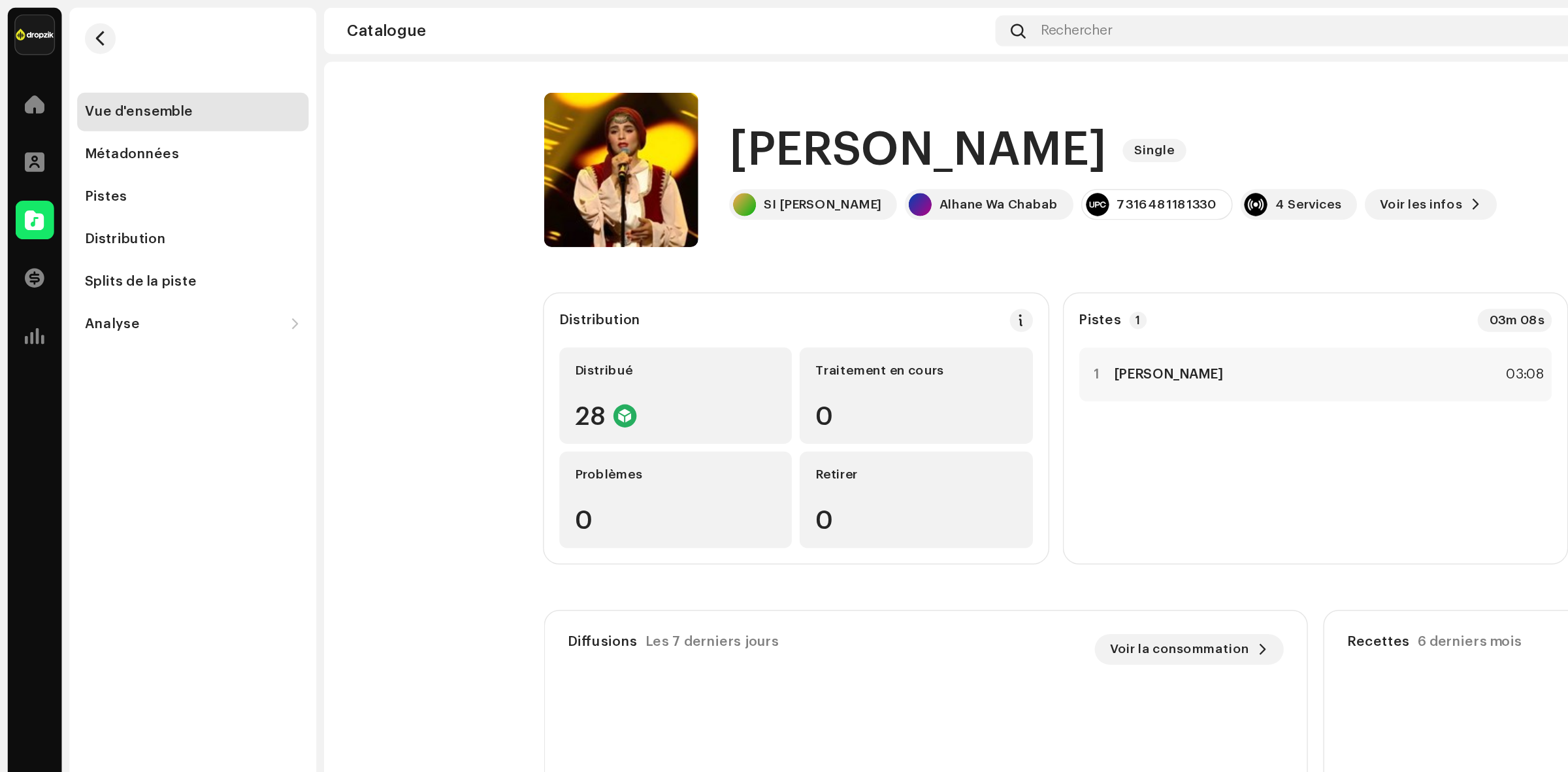
drag, startPoint x: 514, startPoint y: 135, endPoint x: 601, endPoint y: 129, distance: 87.2
click at [601, 129] on re-m-participants-badge "SI [PERSON_NAME]" at bounding box center [550, 139] width 114 height 21
drag, startPoint x: 593, startPoint y: 139, endPoint x: 509, endPoint y: 146, distance: 84.3
click at [509, 146] on div "SI [PERSON_NAME]" at bounding box center [550, 139] width 114 height 21
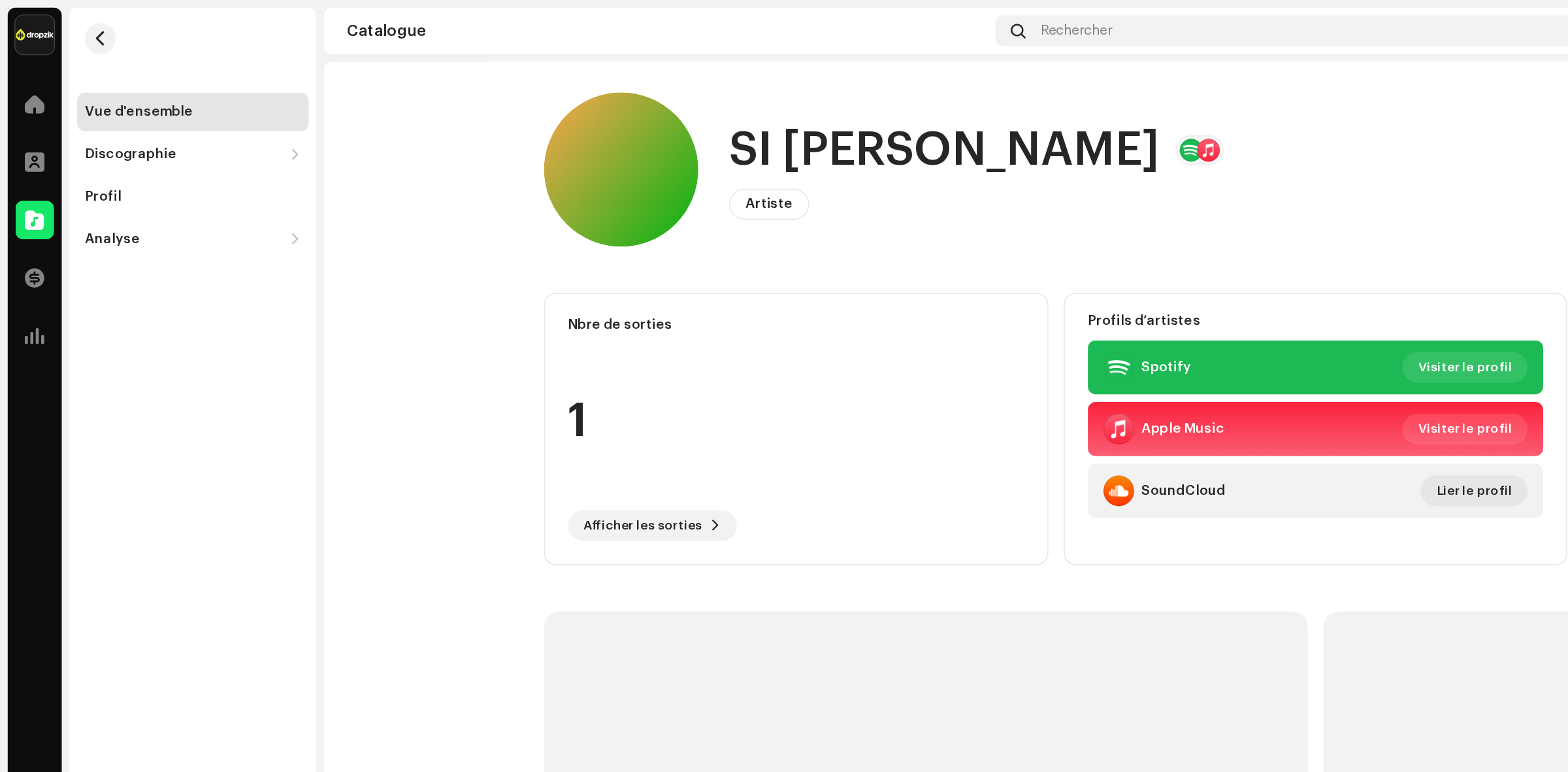
click at [570, 90] on h1 "SI [PERSON_NAME]" at bounding box center [639, 102] width 292 height 42
copy h1 "SI [PERSON_NAME]"
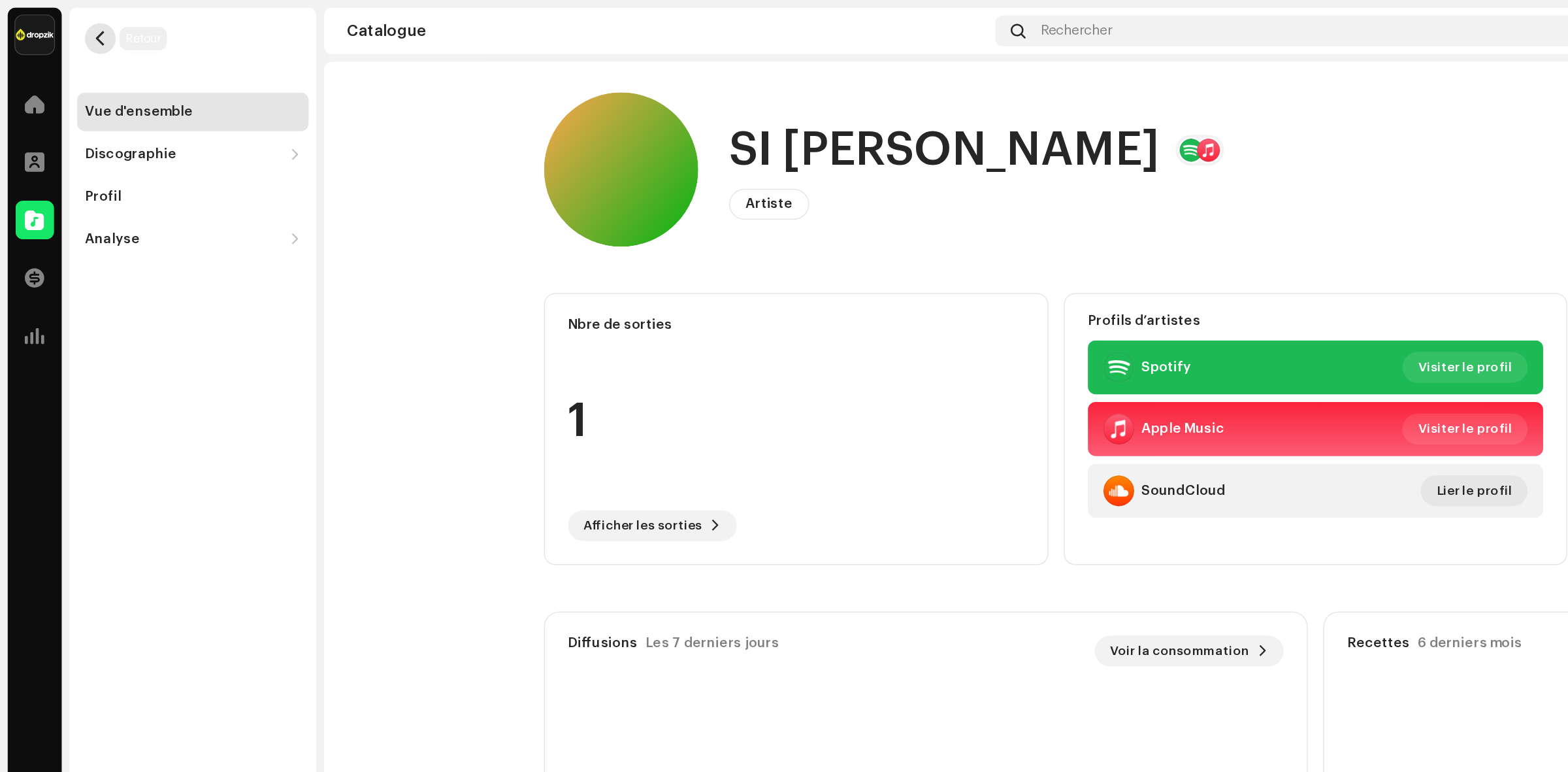
click at [67, 23] on span "button" at bounding box center [69, 26] width 10 height 11
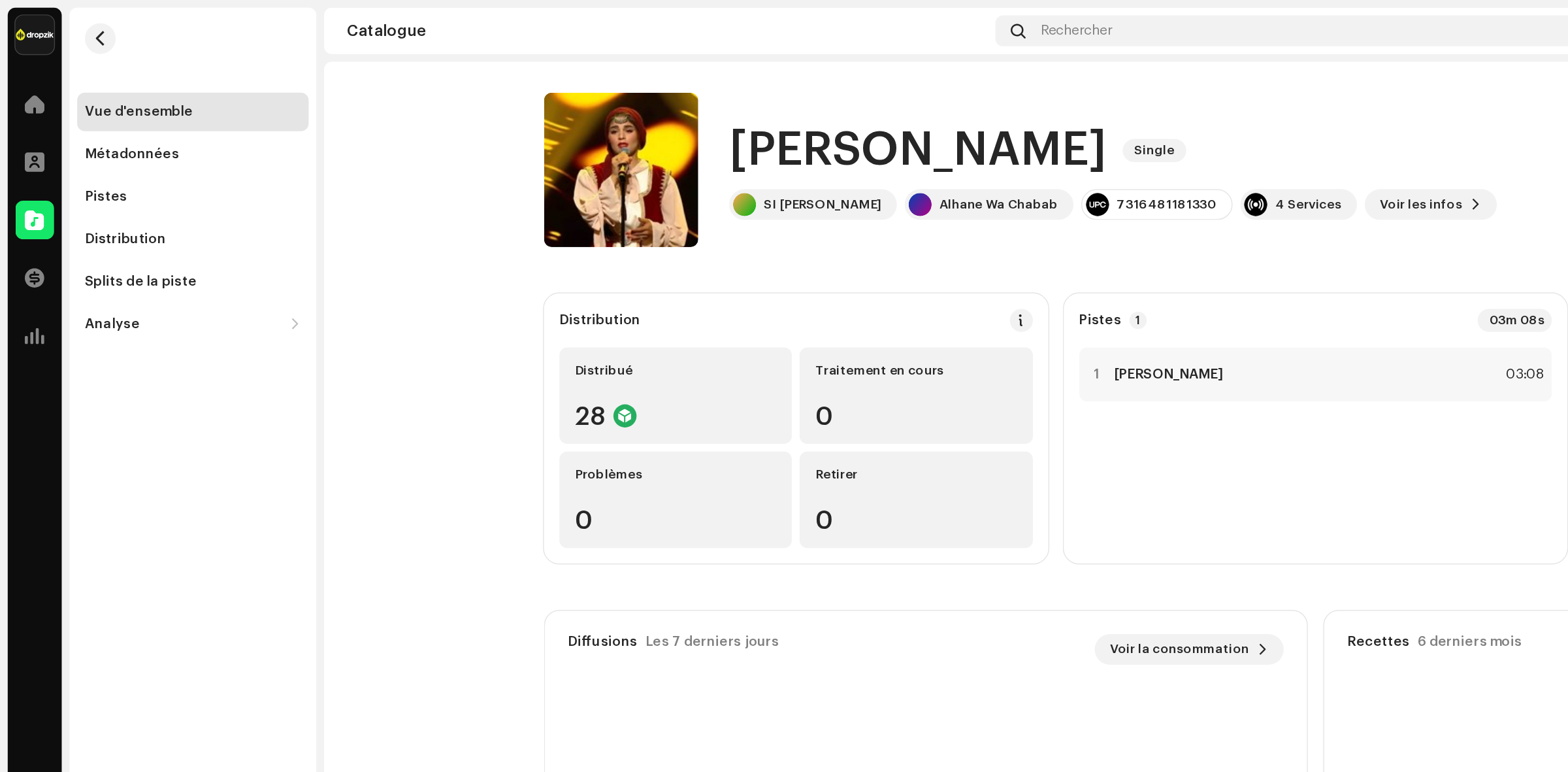
click at [57, 17] on re-m-nav-back at bounding box center [68, 33] width 31 height 57
click at [73, 28] on button "button" at bounding box center [68, 26] width 21 height 21
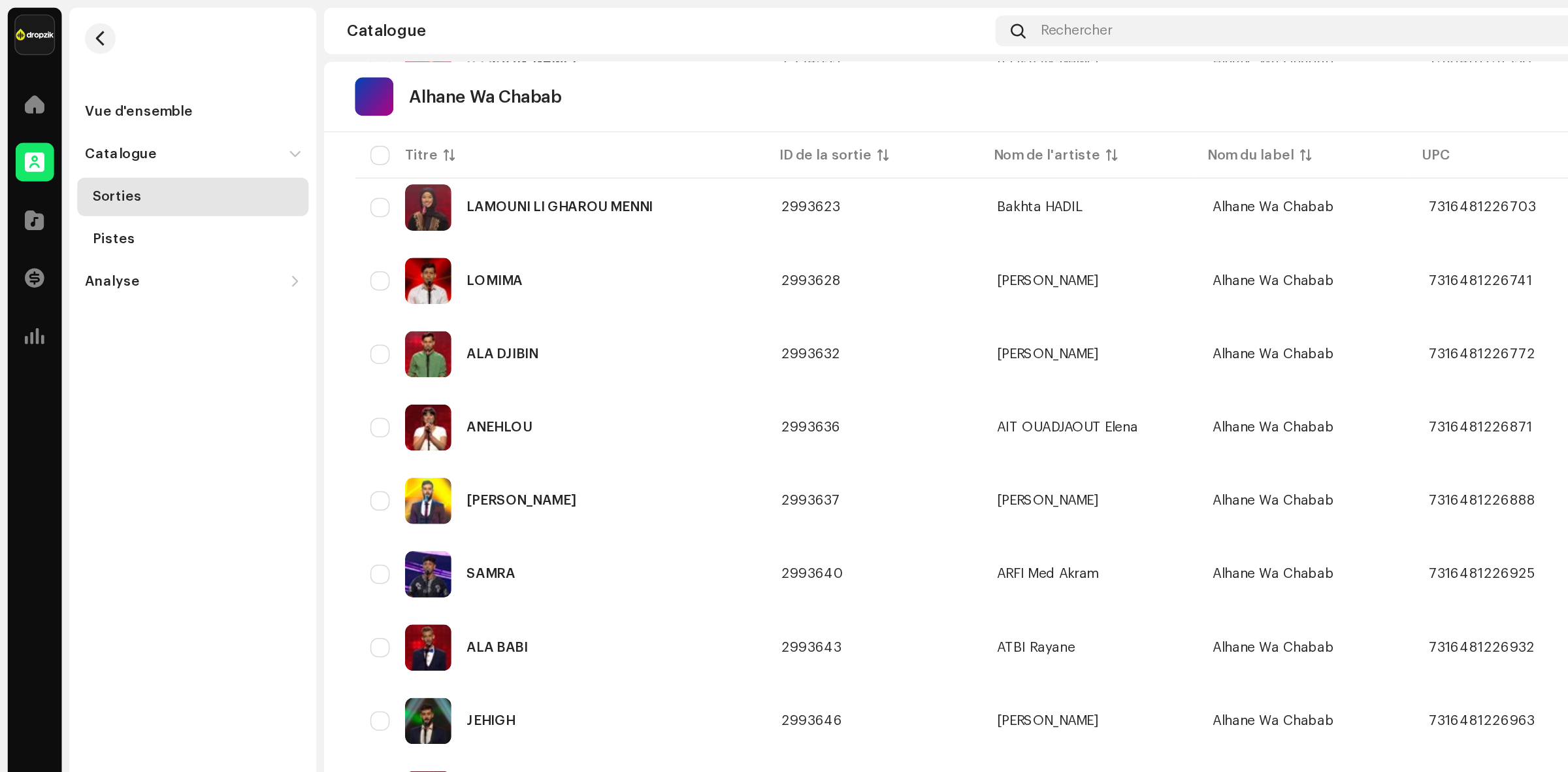
scroll to position [436, 0]
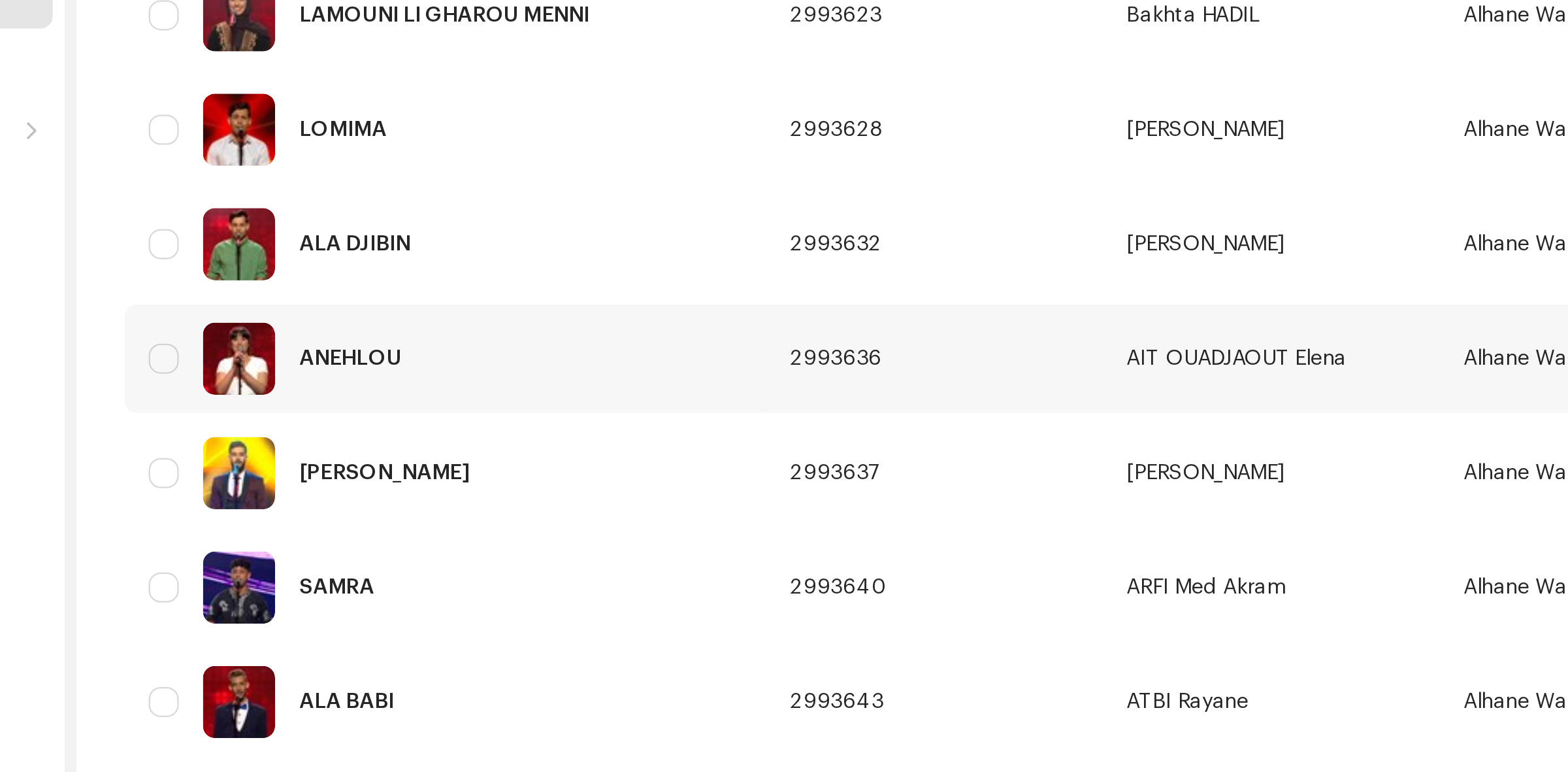
click at [374, 292] on div "ANEHLOU" at bounding box center [379, 289] width 257 height 31
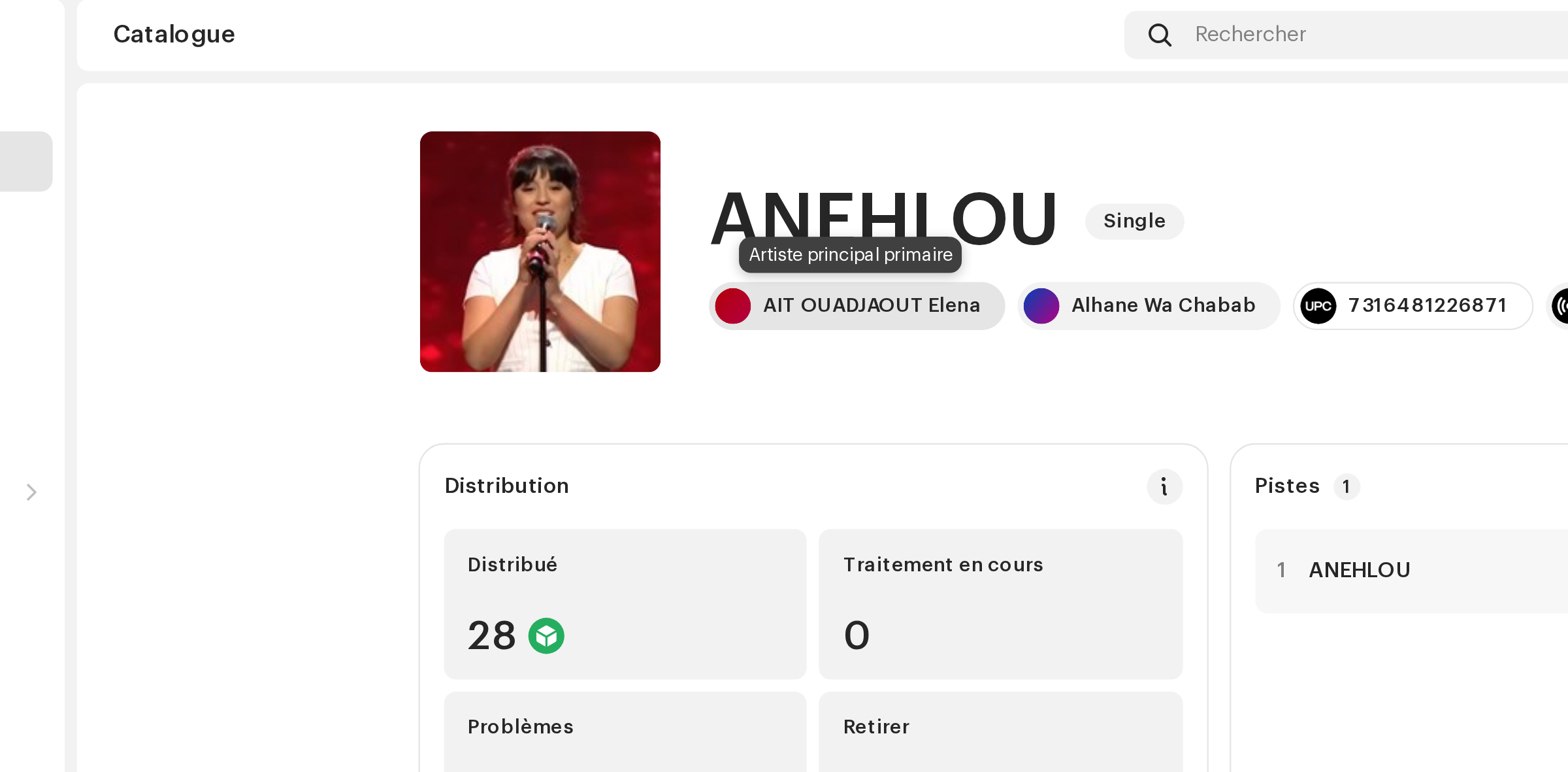
drag, startPoint x: 518, startPoint y: 135, endPoint x: 615, endPoint y: 134, distance: 97.0
click at [615, 134] on div "AIT OUADJAOUT Elena" at bounding box center [558, 139] width 129 height 21
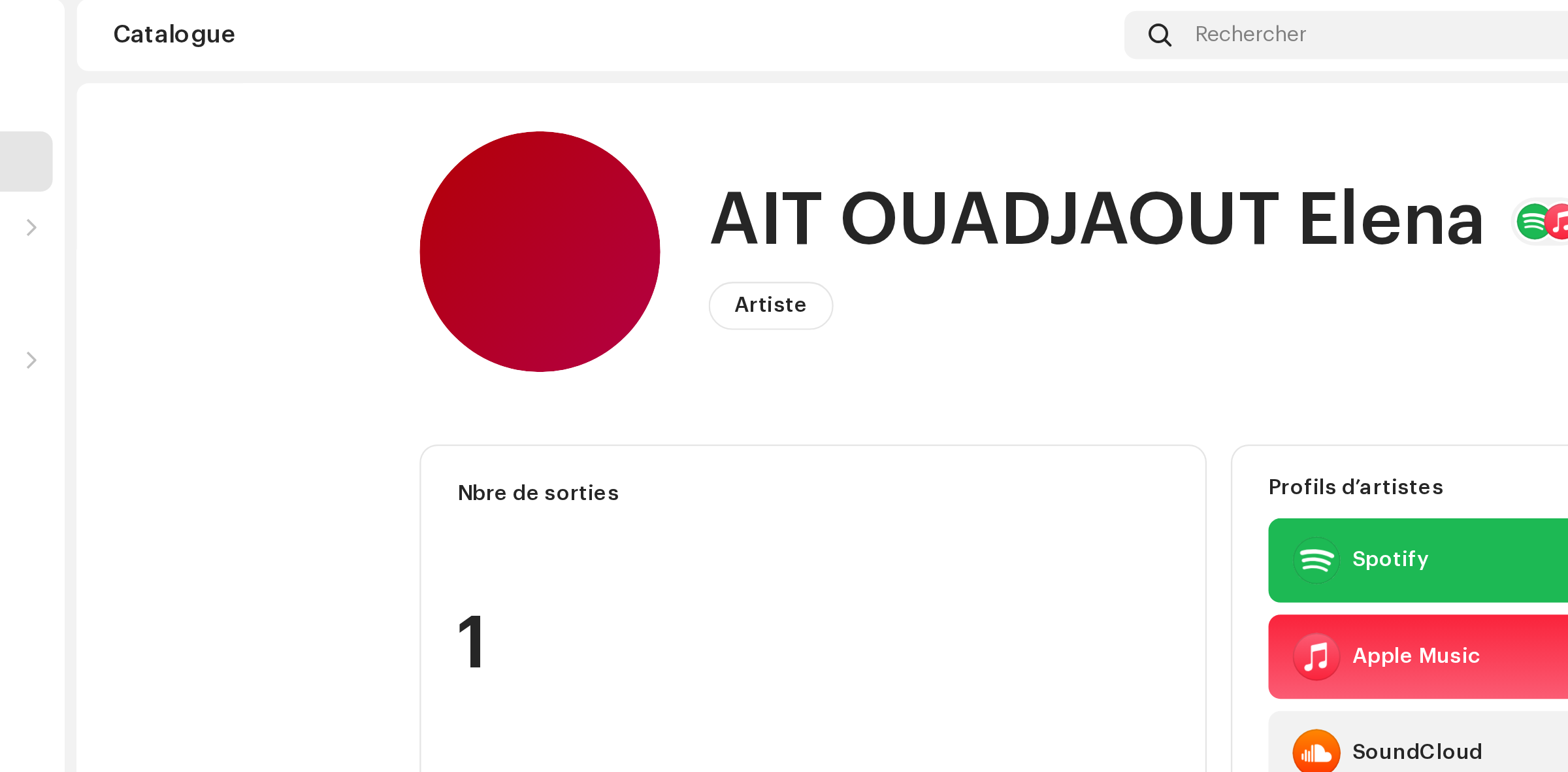
click at [557, 105] on h1 "AIT OUADJAOUT Elena" at bounding box center [663, 102] width 338 height 42
copy h1 "AIT OUADJAOUT Elena"
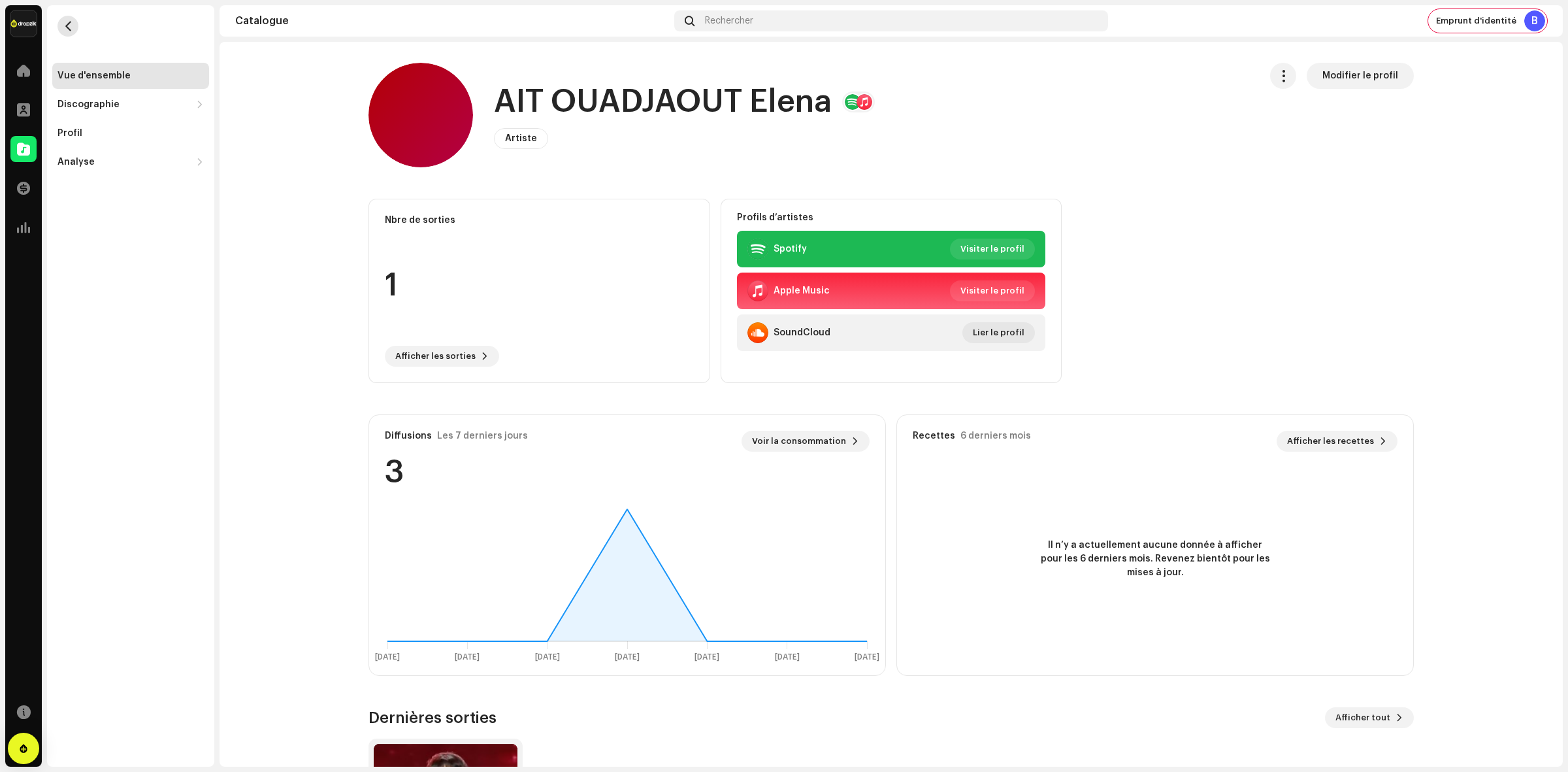
click at [72, 18] on button "button" at bounding box center [68, 26] width 21 height 21
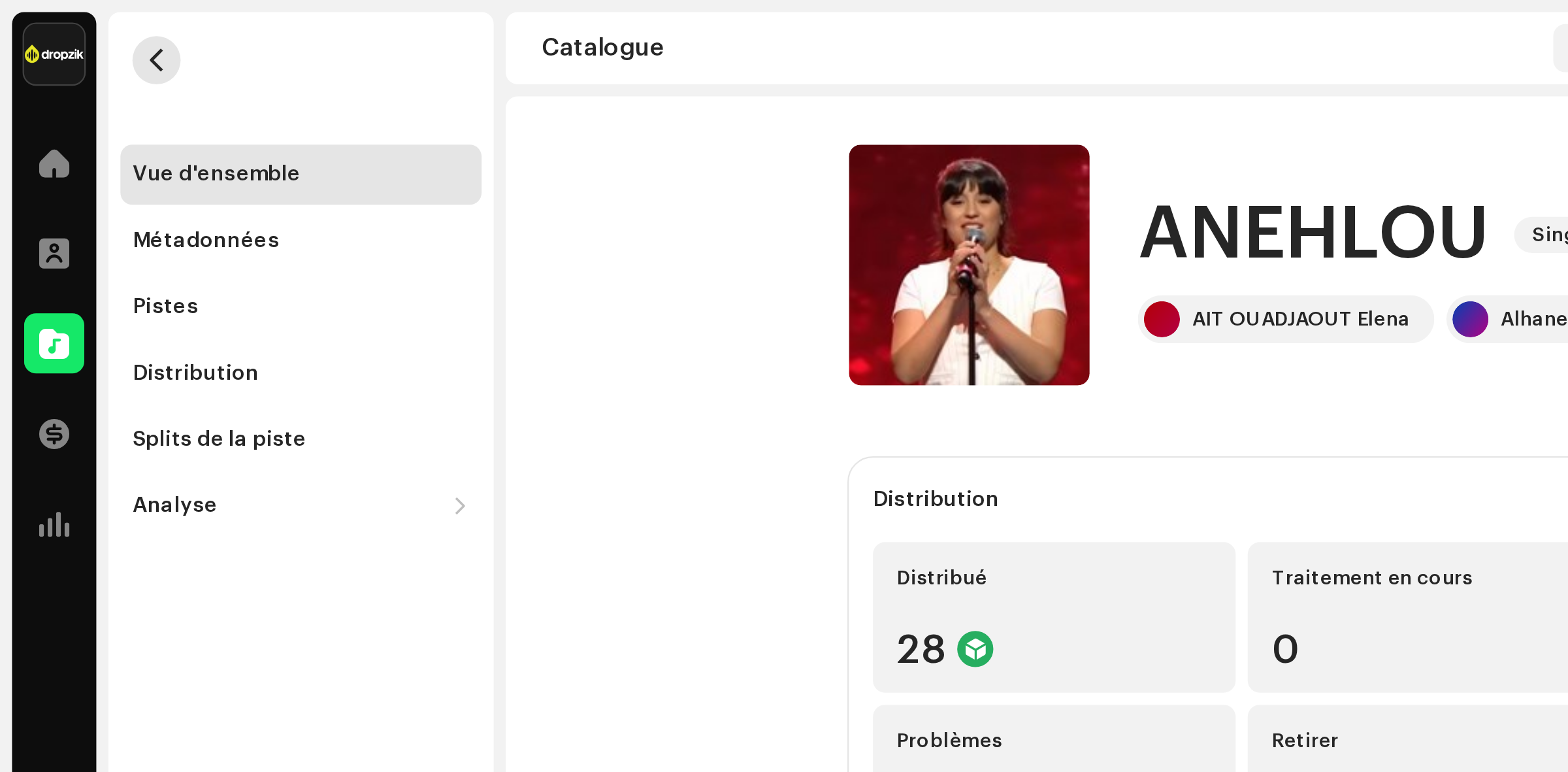
click at [67, 24] on span "button" at bounding box center [69, 26] width 10 height 11
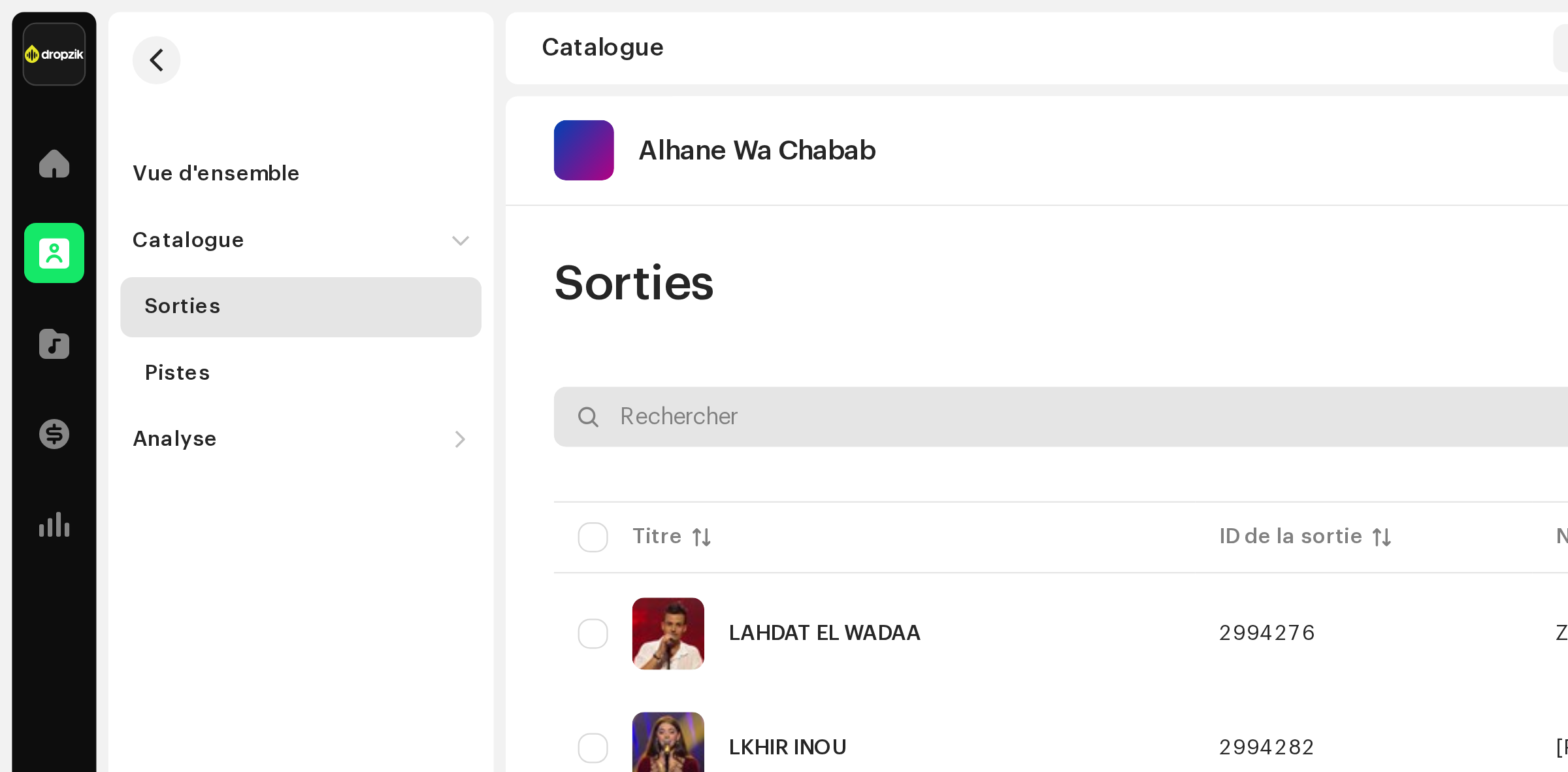
click at [299, 182] on input "text" at bounding box center [823, 181] width 1165 height 26
paste input "[PERSON_NAME]"
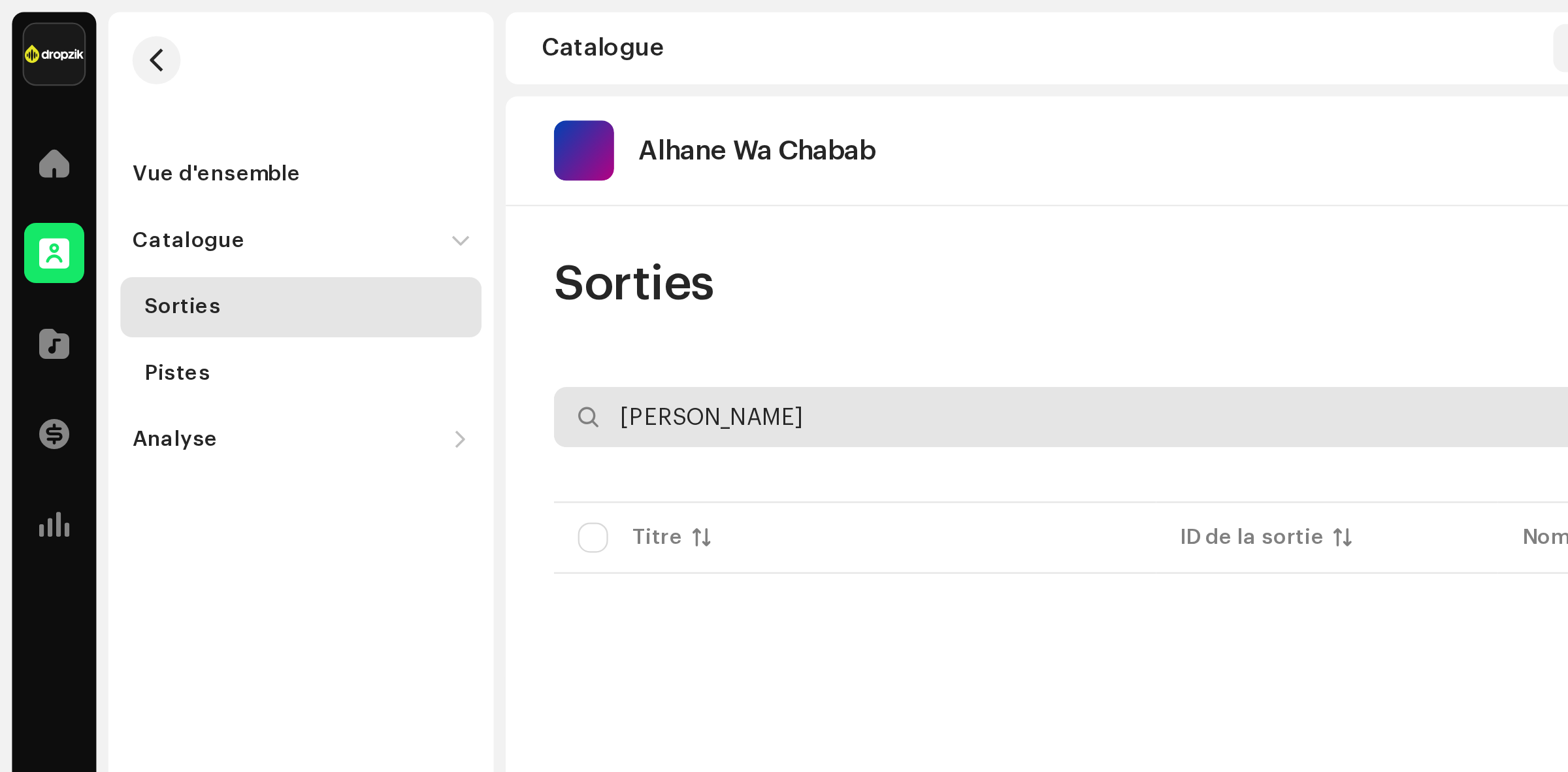
drag, startPoint x: 290, startPoint y: 180, endPoint x: 403, endPoint y: 181, distance: 113.0
click at [403, 181] on input "[PERSON_NAME]" at bounding box center [823, 181] width 1165 height 26
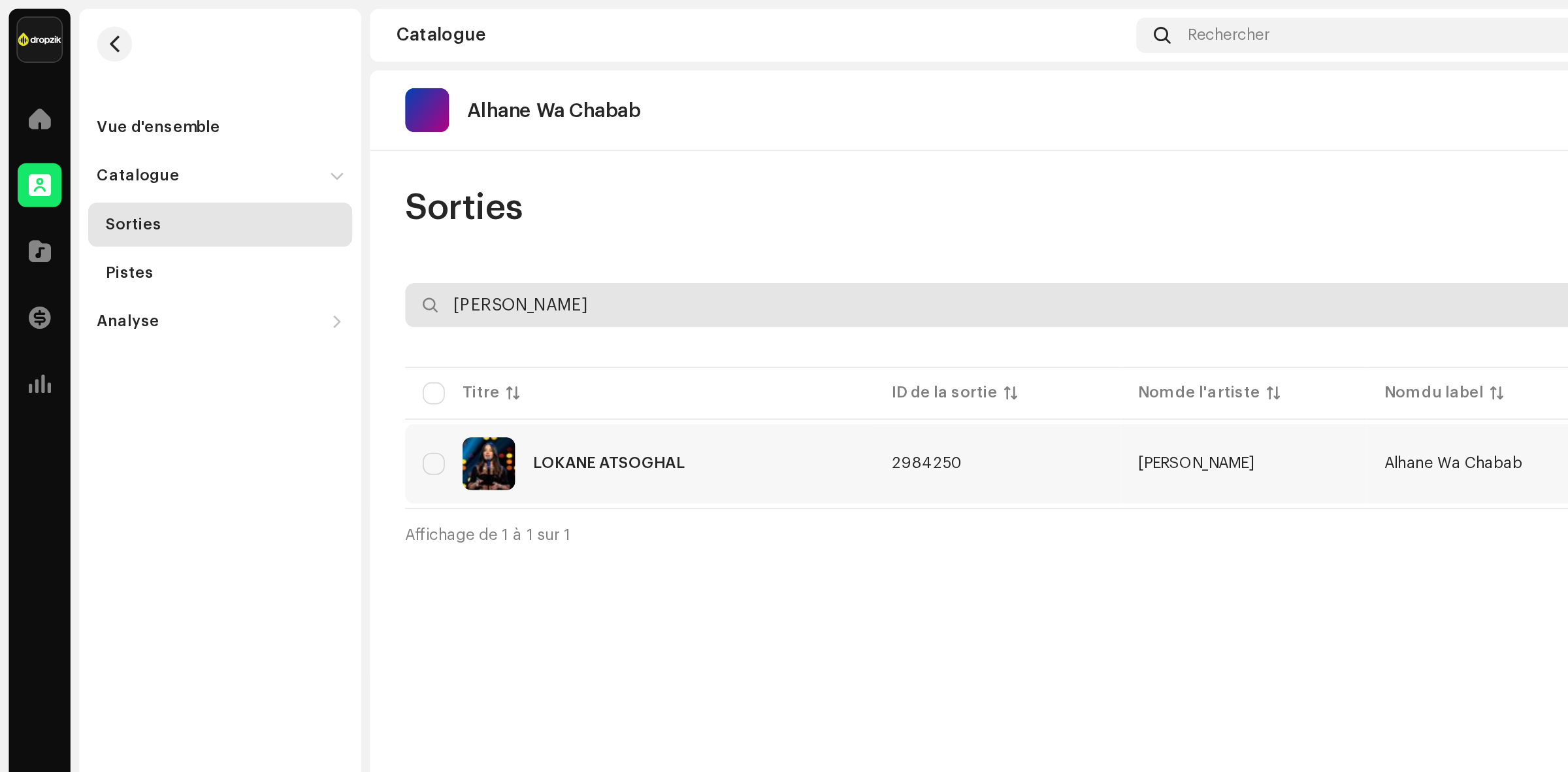
type input "[PERSON_NAME]"
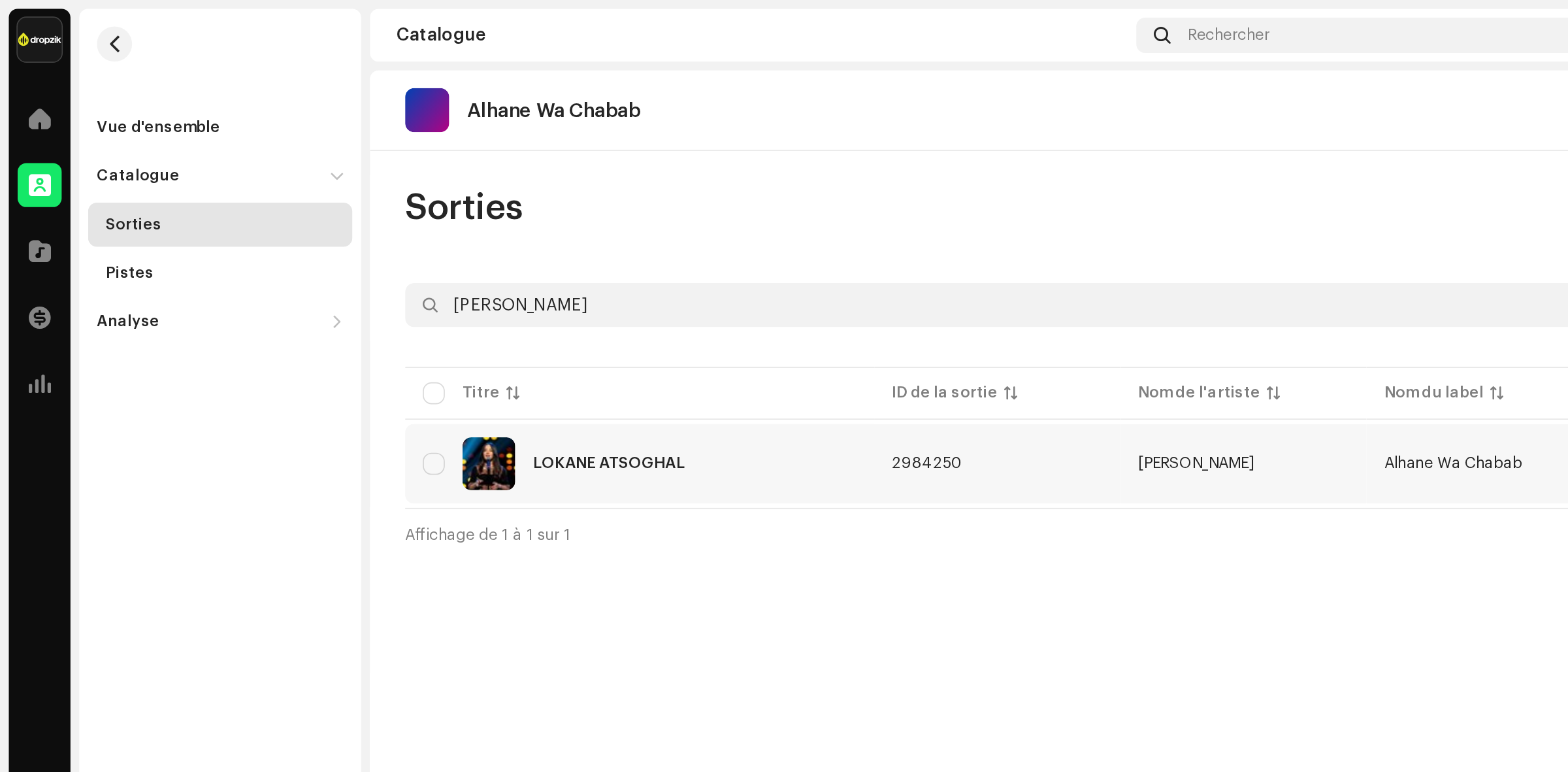
click at [295, 279] on img at bounding box center [290, 275] width 31 height 31
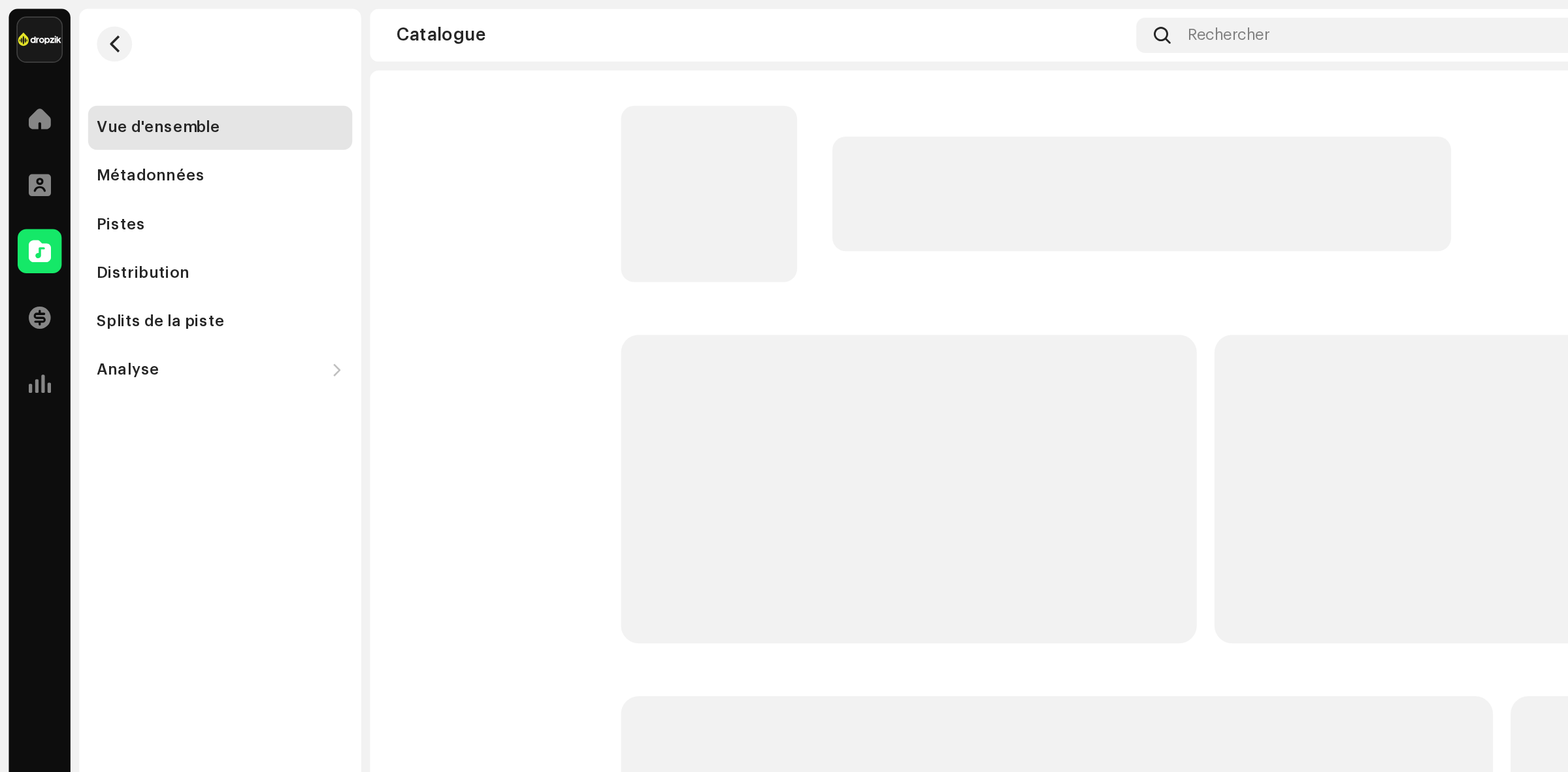
click at [427, 125] on p-skeleton at bounding box center [420, 115] width 105 height 105
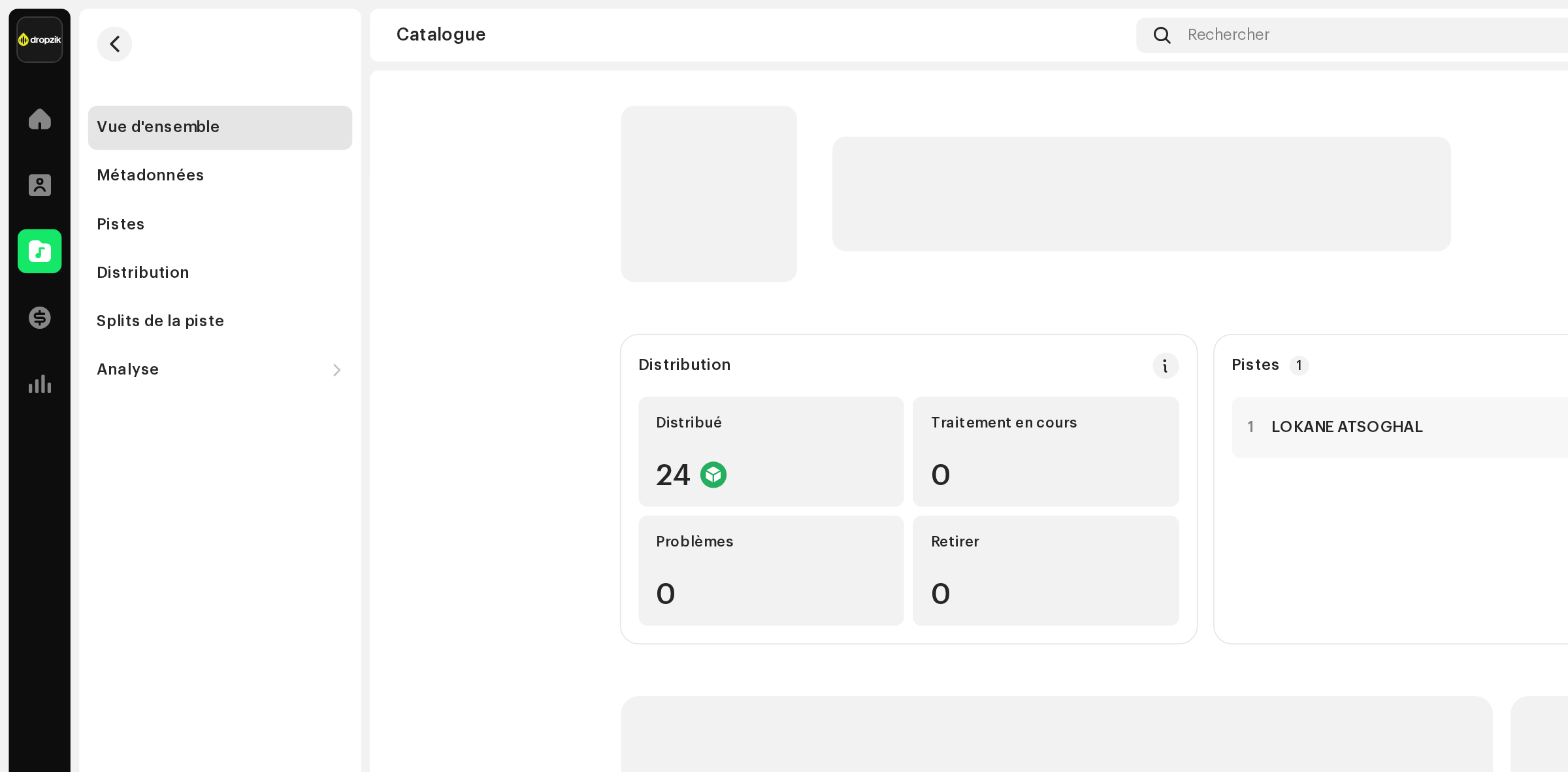
click at [424, 108] on p-skeleton at bounding box center [420, 115] width 105 height 105
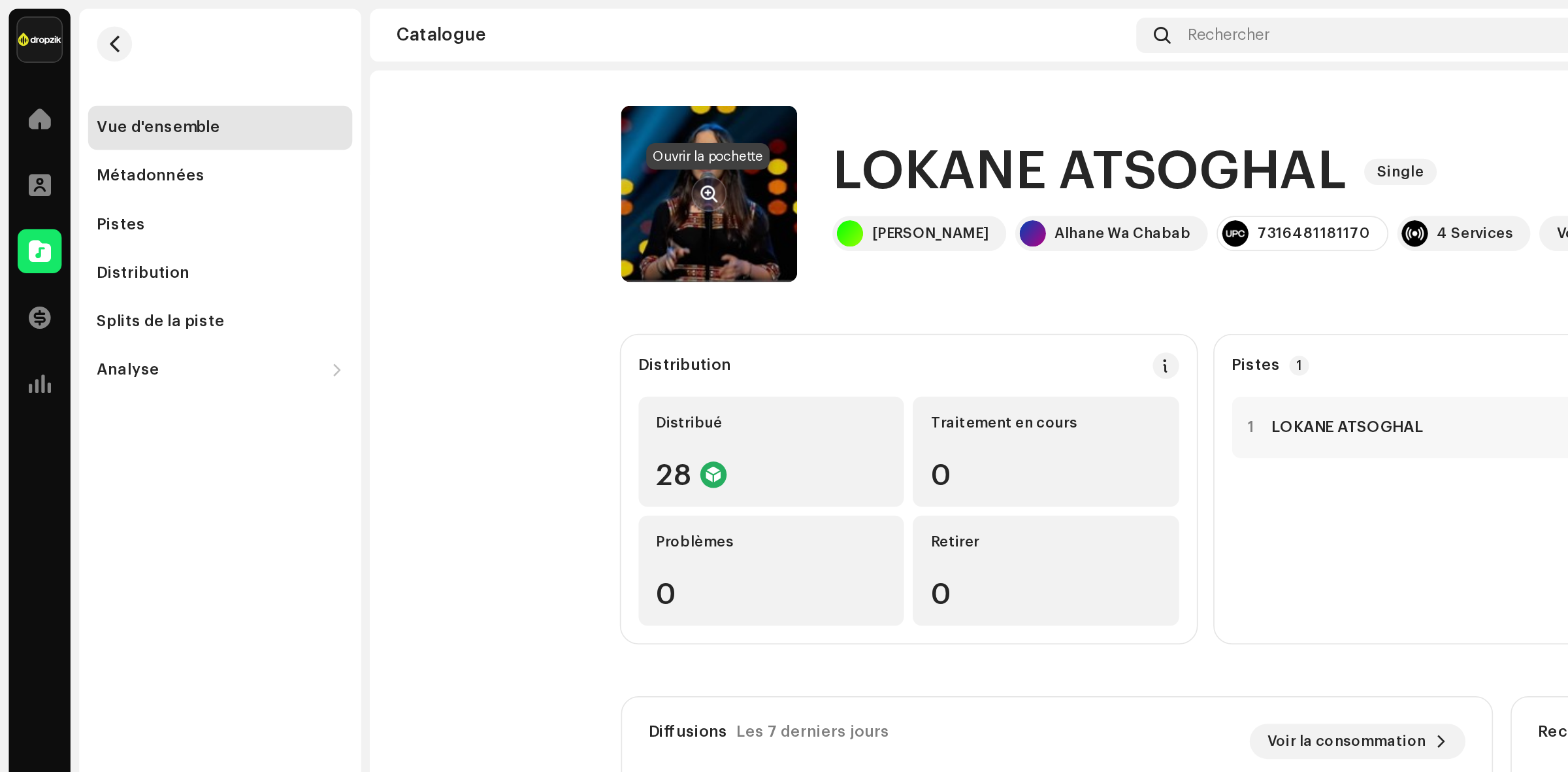
click at [422, 112] on span "button" at bounding box center [421, 115] width 10 height 11
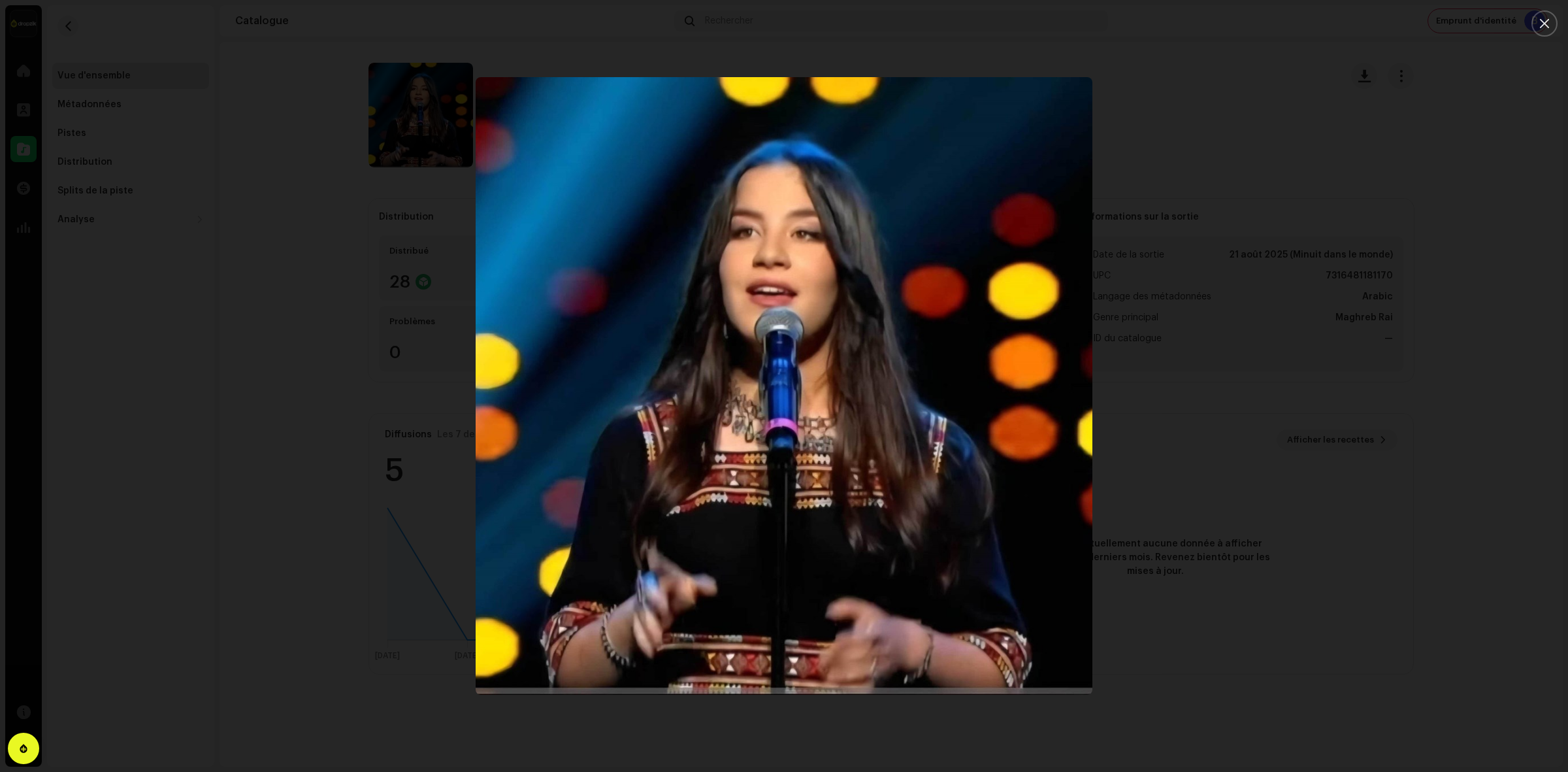
click at [1227, 245] on div at bounding box center [784, 386] width 1568 height 772
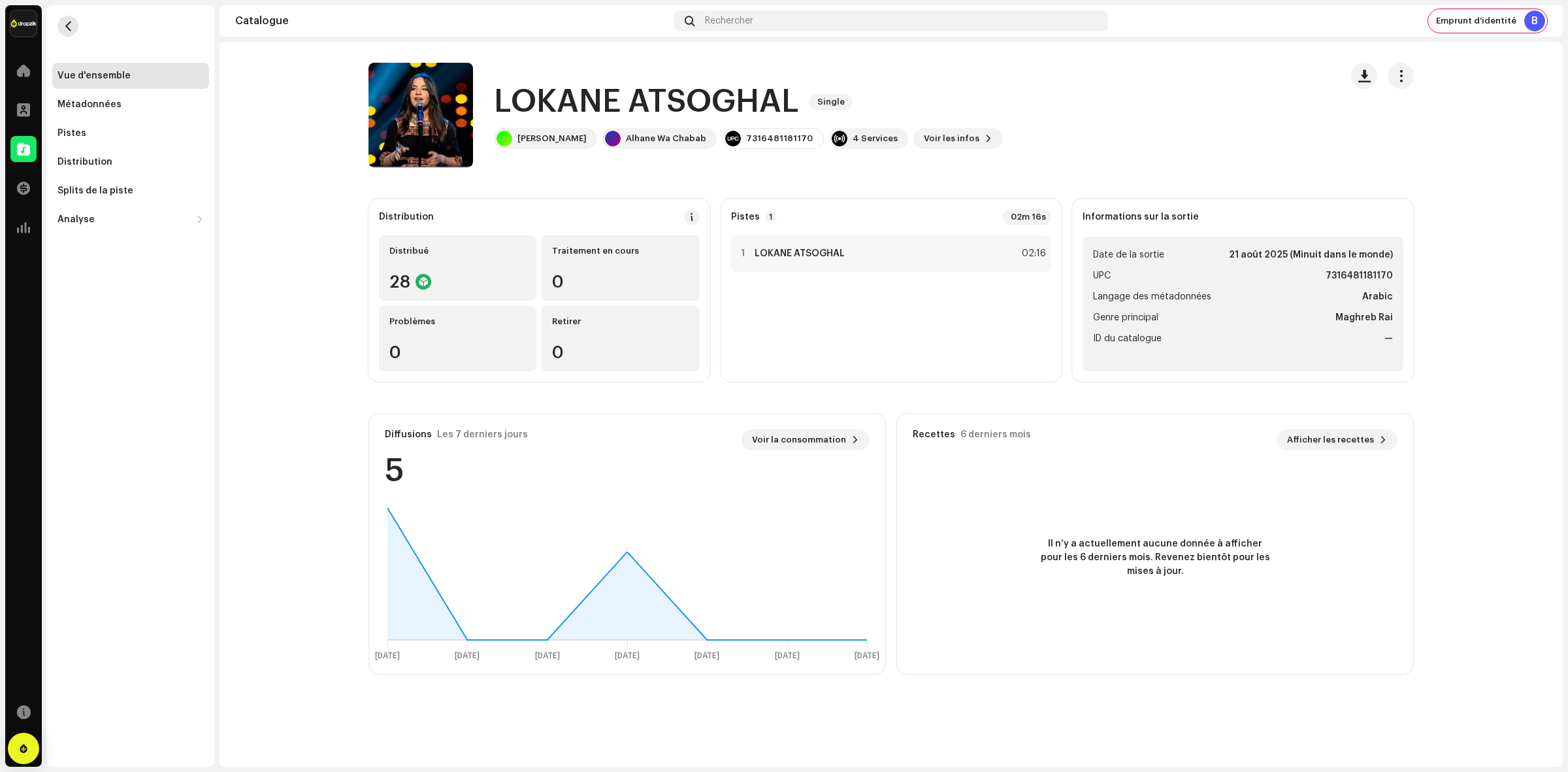
click at [64, 22] on span "button" at bounding box center [69, 26] width 10 height 11
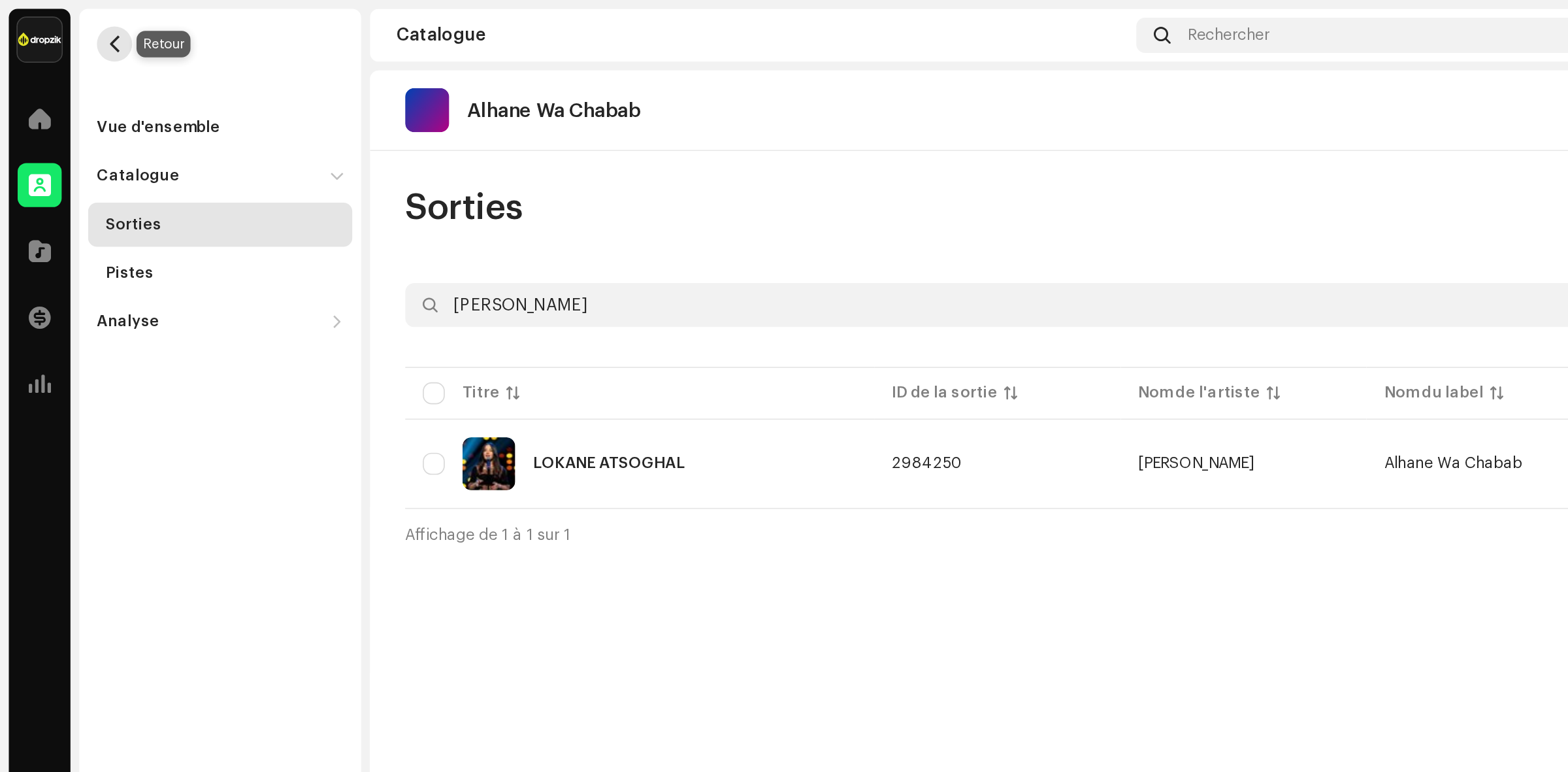
click at [75, 22] on button "button" at bounding box center [68, 26] width 21 height 21
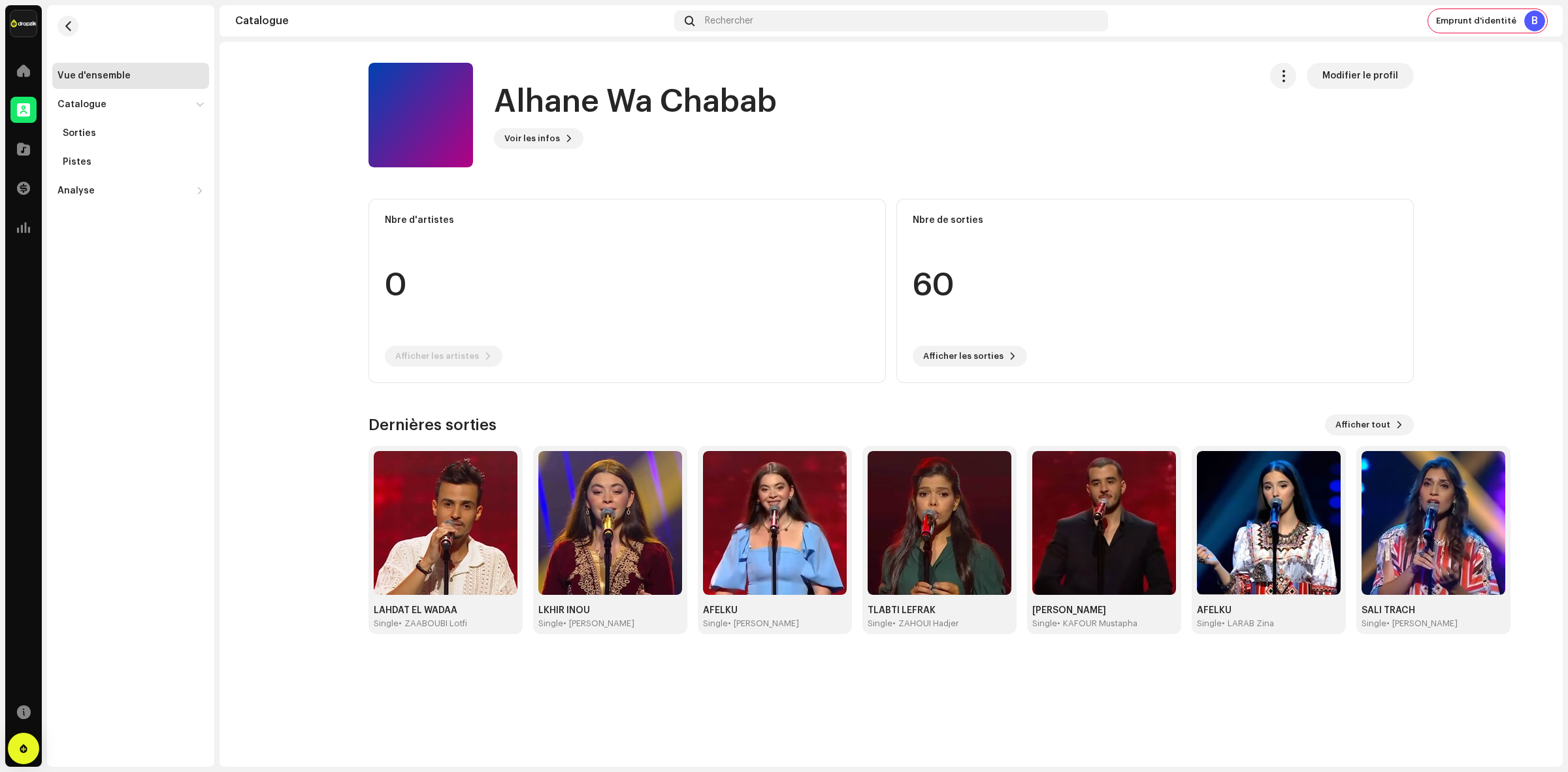
click at [57, 18] on re-m-nav-back at bounding box center [68, 33] width 31 height 57
click at [76, 30] on button "button" at bounding box center [68, 26] width 21 height 21
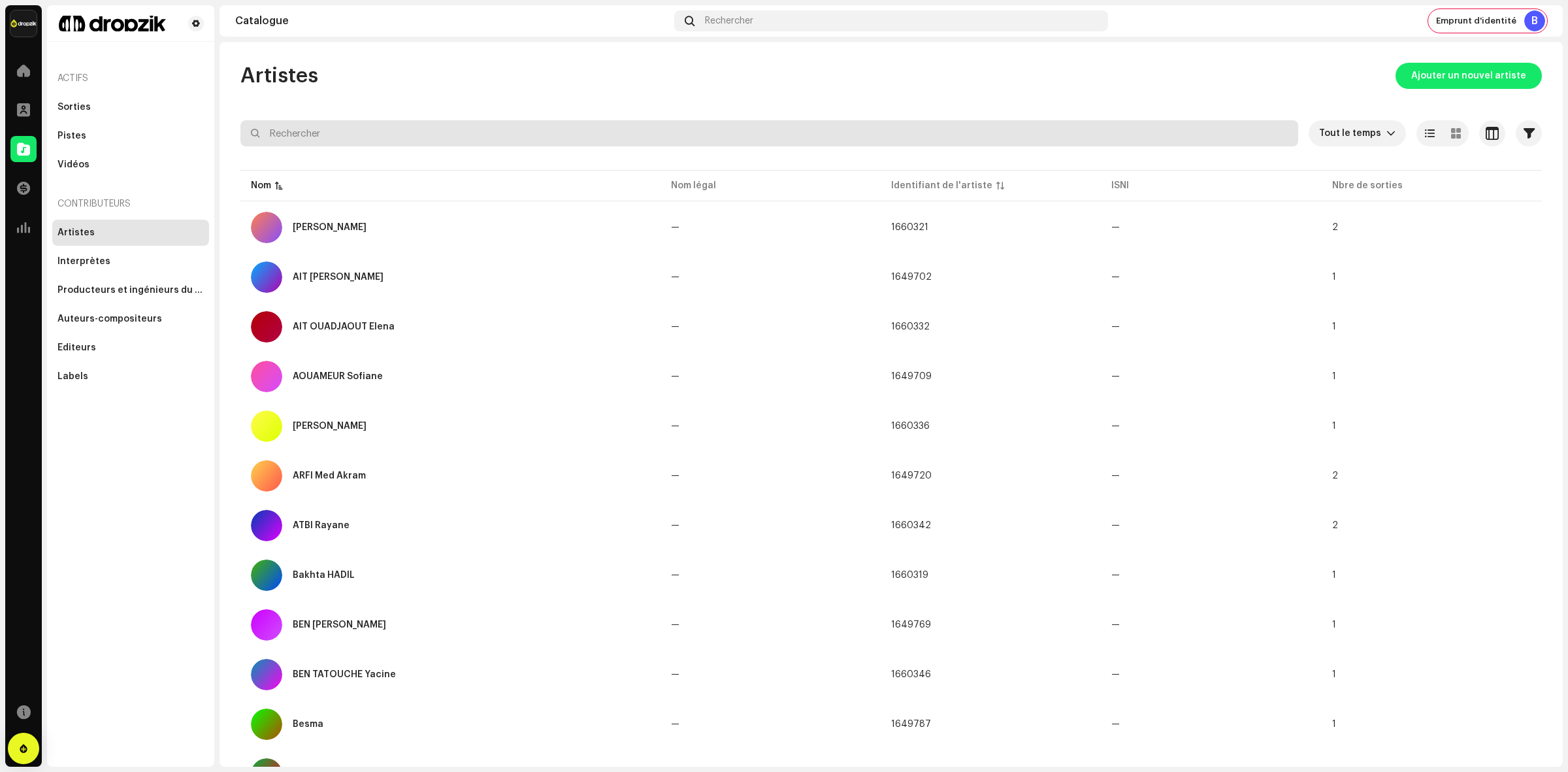
click at [332, 144] on input "text" at bounding box center [769, 133] width 1058 height 26
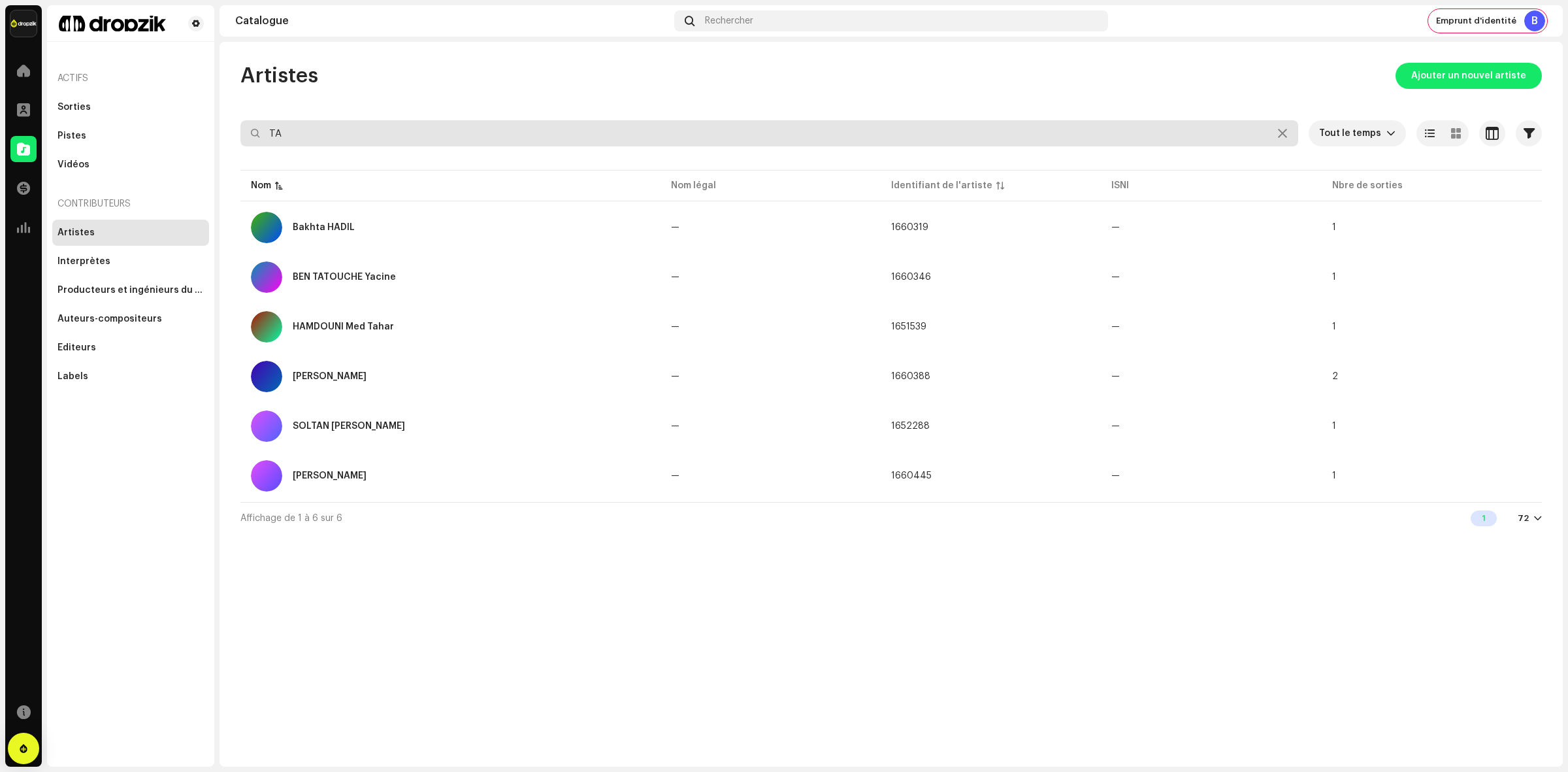
click at [320, 134] on input "TA" at bounding box center [769, 133] width 1058 height 26
type input "T"
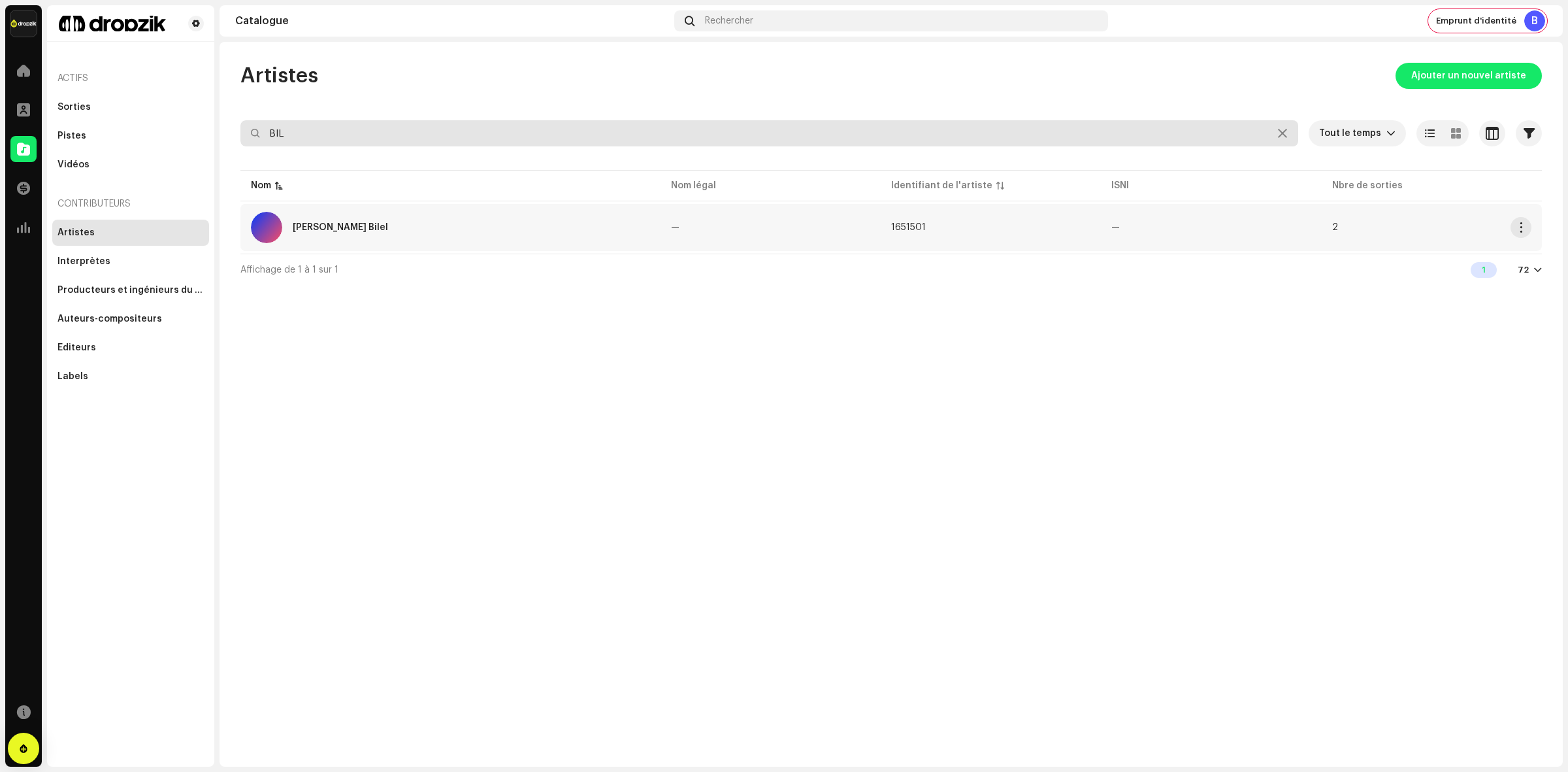
type input "BIL"
click at [347, 217] on div "[PERSON_NAME] Bilel" at bounding box center [450, 228] width 399 height 31
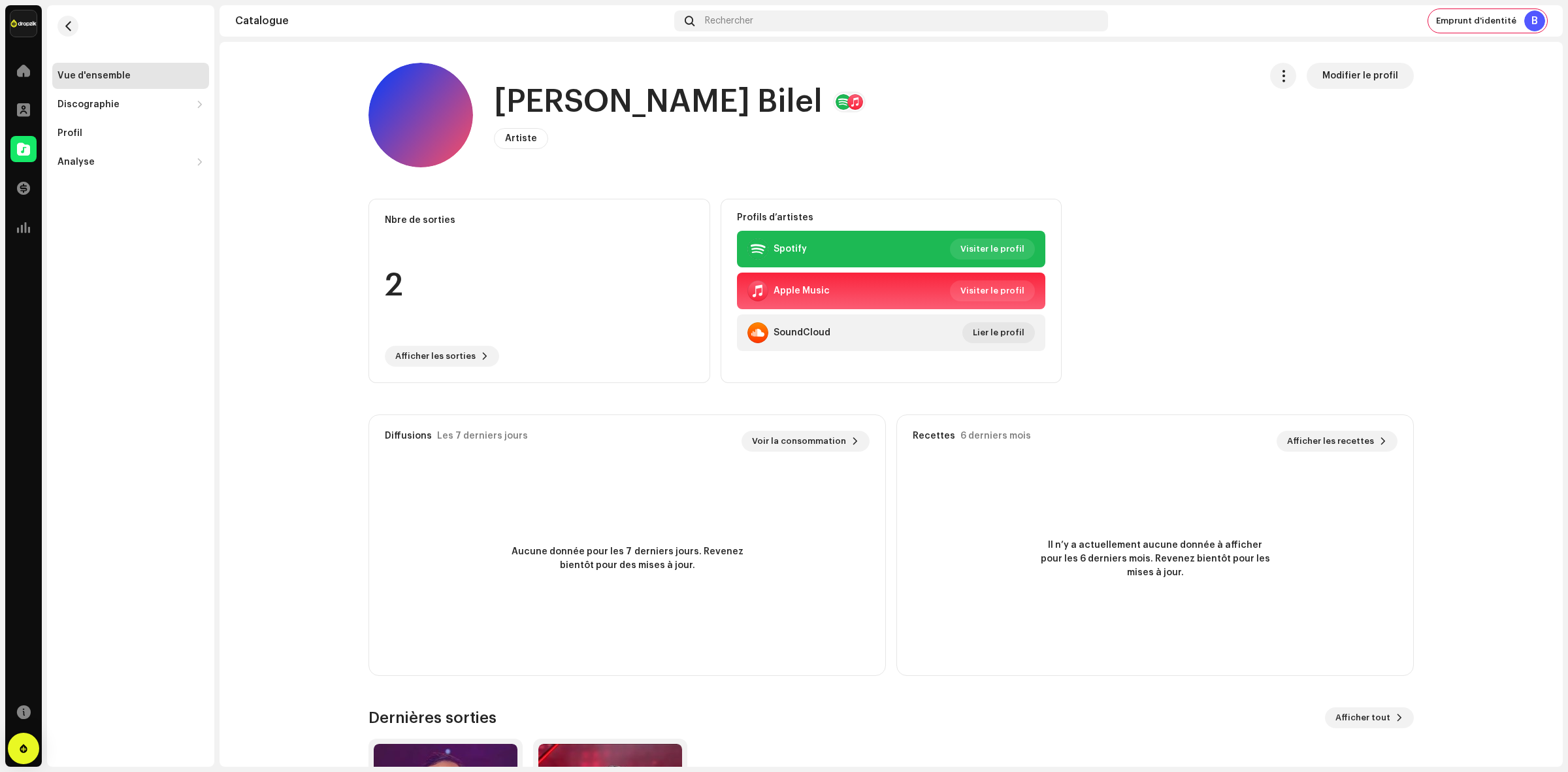
drag, startPoint x: 492, startPoint y: 93, endPoint x: 827, endPoint y: 99, distance: 335.1
click at [827, 99] on div "[PERSON_NAME] Bilel" at bounding box center [680, 102] width 372 height 42
copy h1 "[PERSON_NAME] Bilel"
click at [67, 30] on span "button" at bounding box center [69, 26] width 10 height 11
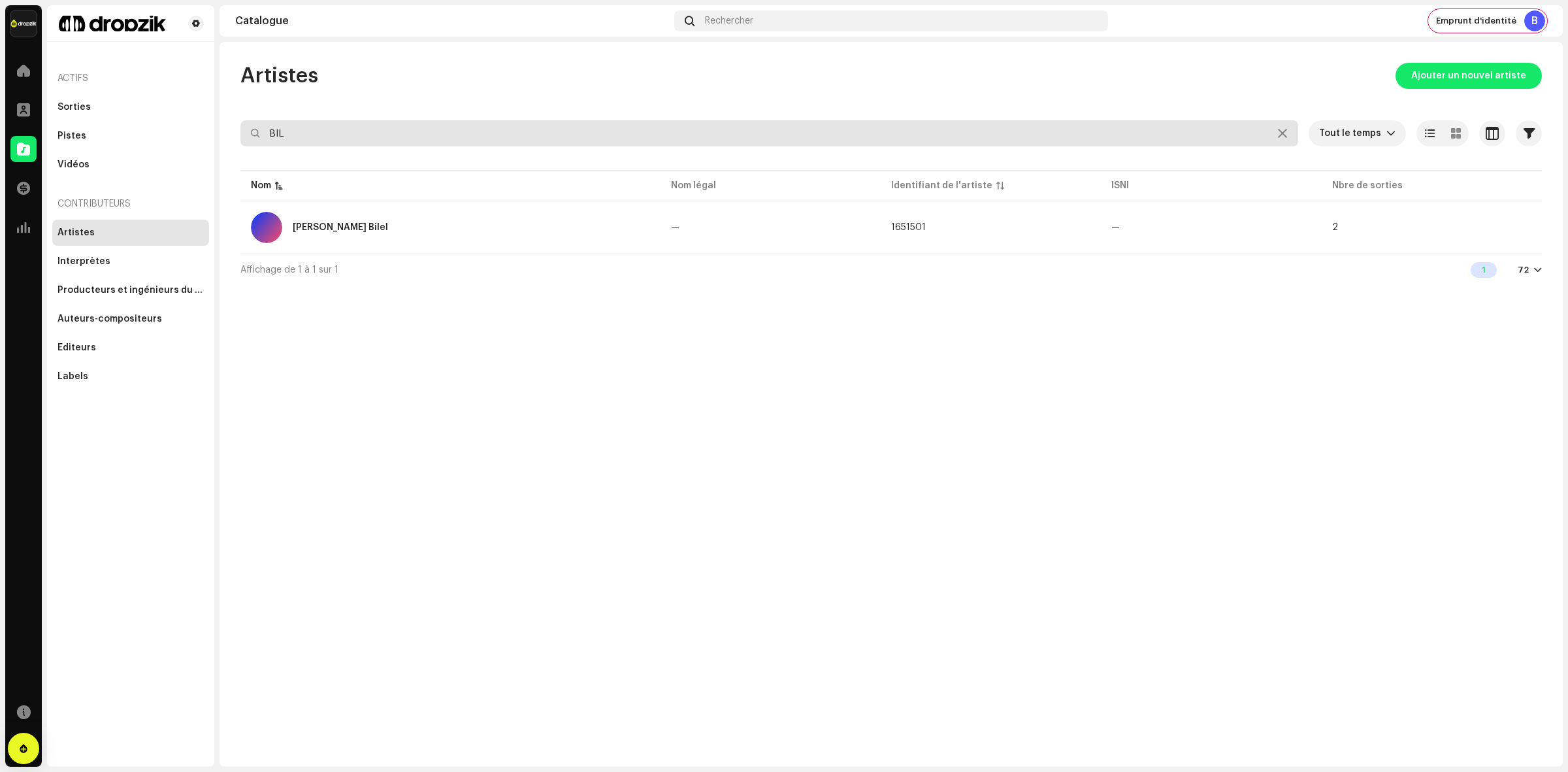
click at [371, 133] on input "BIL" at bounding box center [769, 133] width 1058 height 26
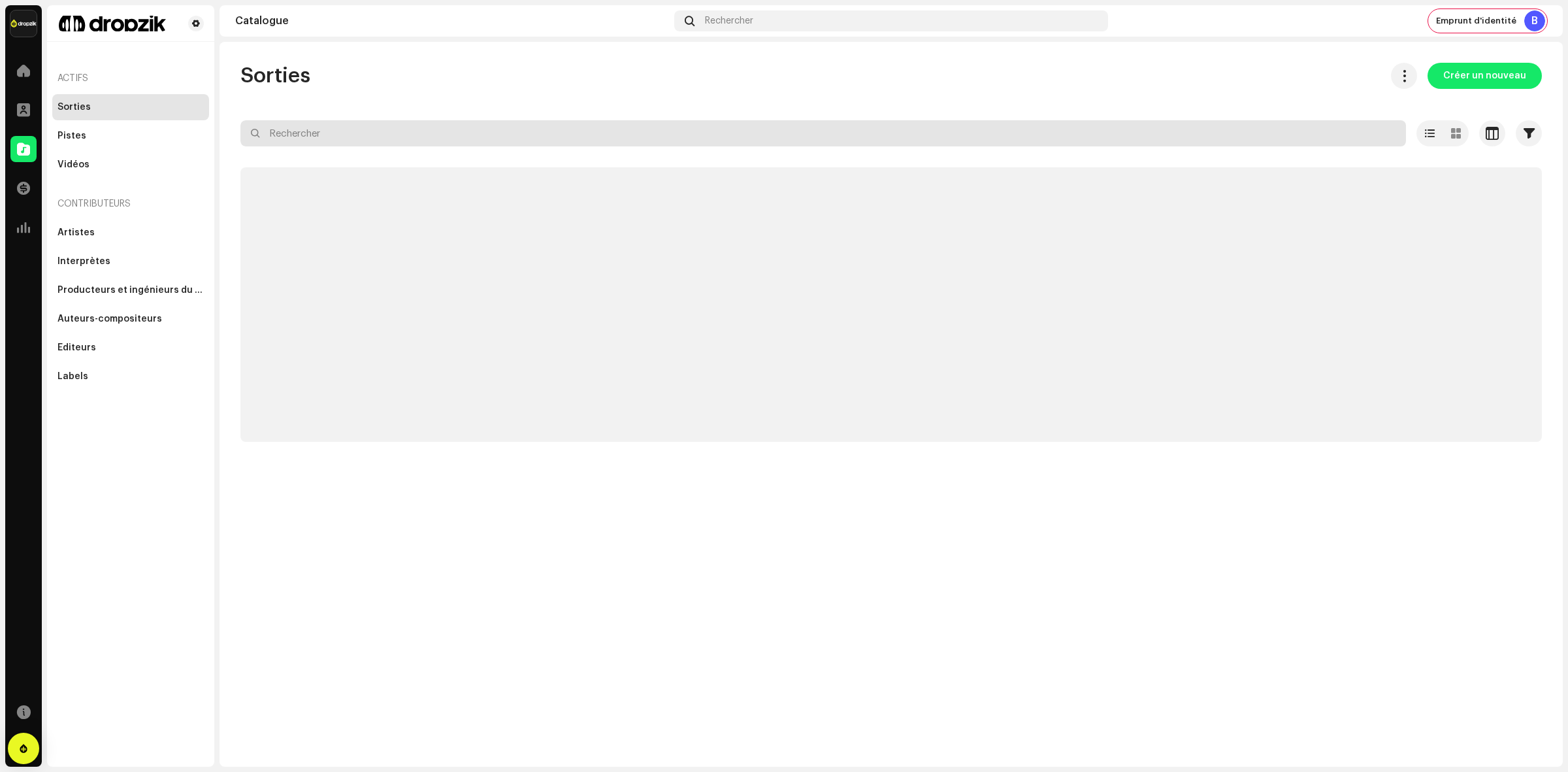
click at [394, 138] on input "text" at bounding box center [823, 133] width 1165 height 26
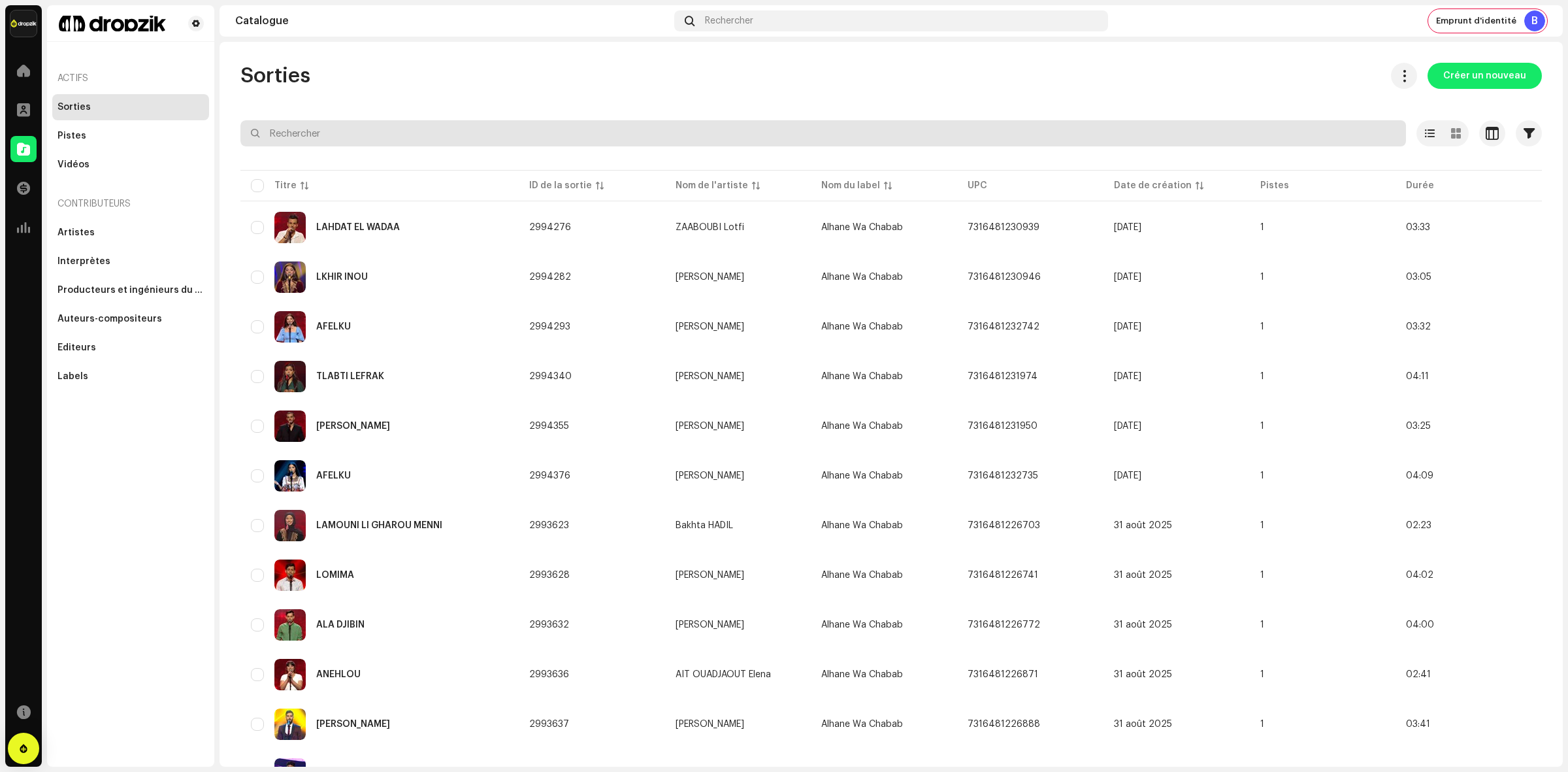
type input "H"
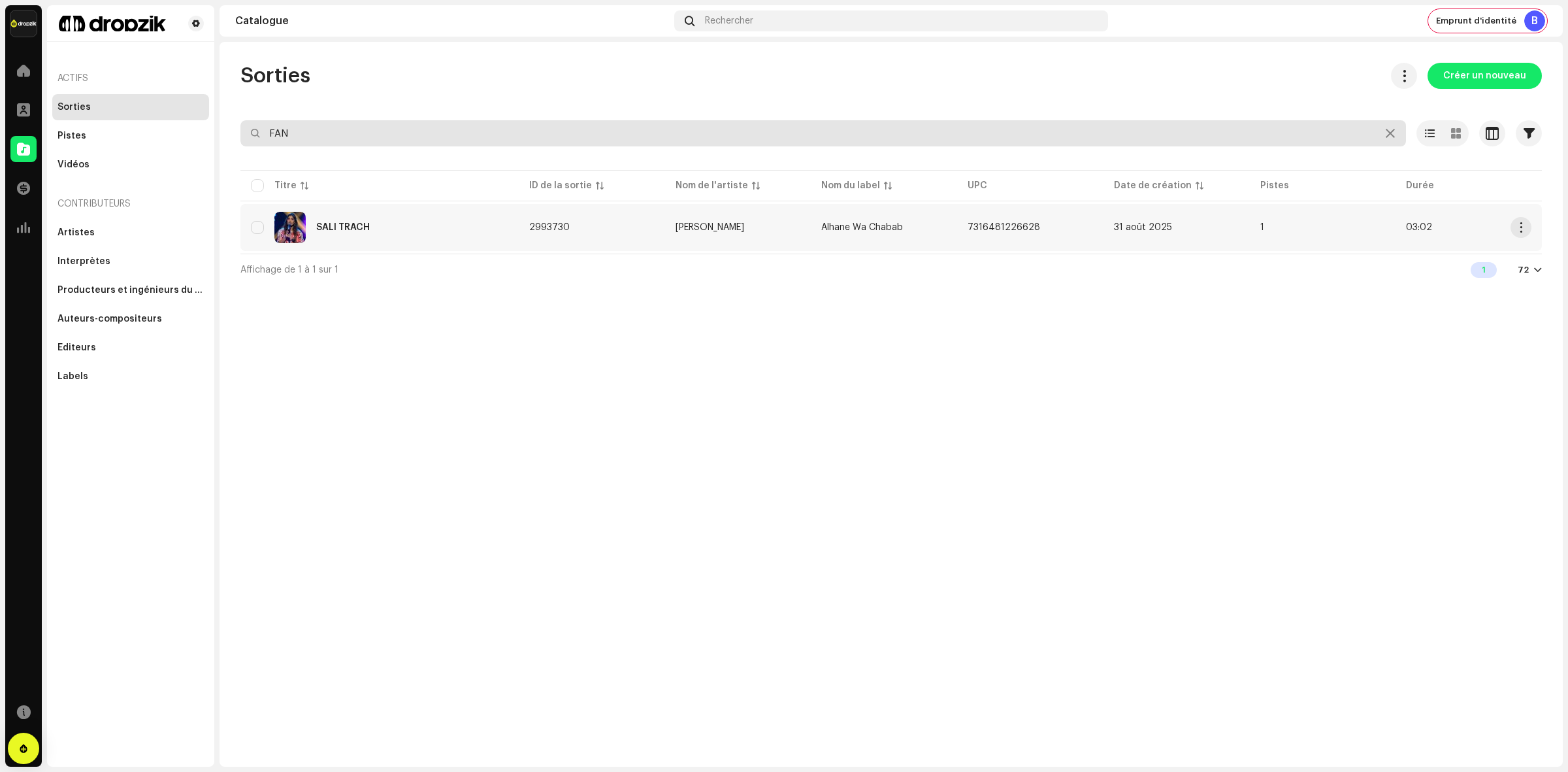
type input "FAN"
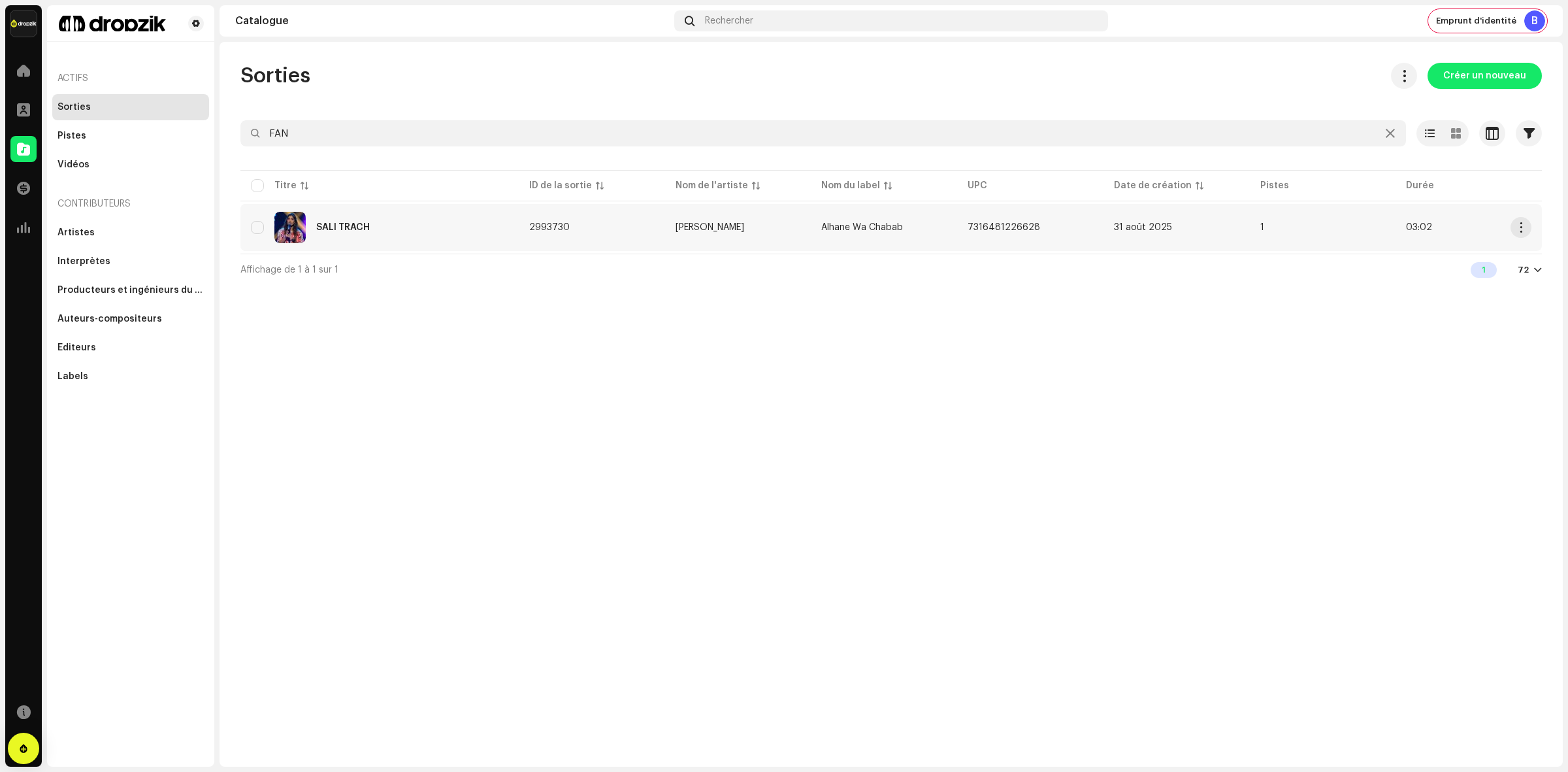
click at [741, 236] on td "[PERSON_NAME]" at bounding box center [738, 227] width 146 height 47
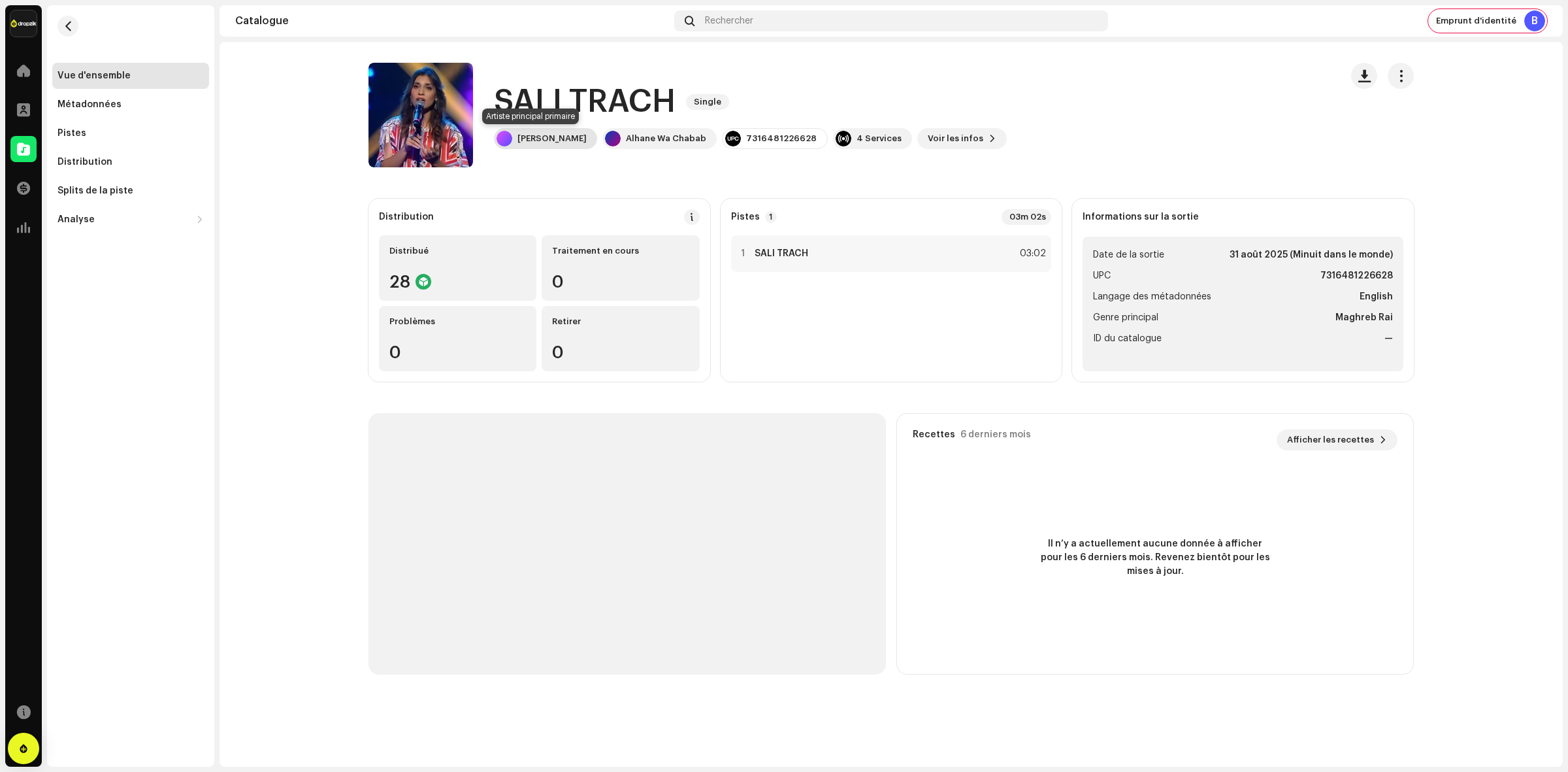
drag, startPoint x: 511, startPoint y: 138, endPoint x: 557, endPoint y: 141, distance: 46.1
click at [557, 141] on div "[PERSON_NAME]" at bounding box center [546, 139] width 103 height 21
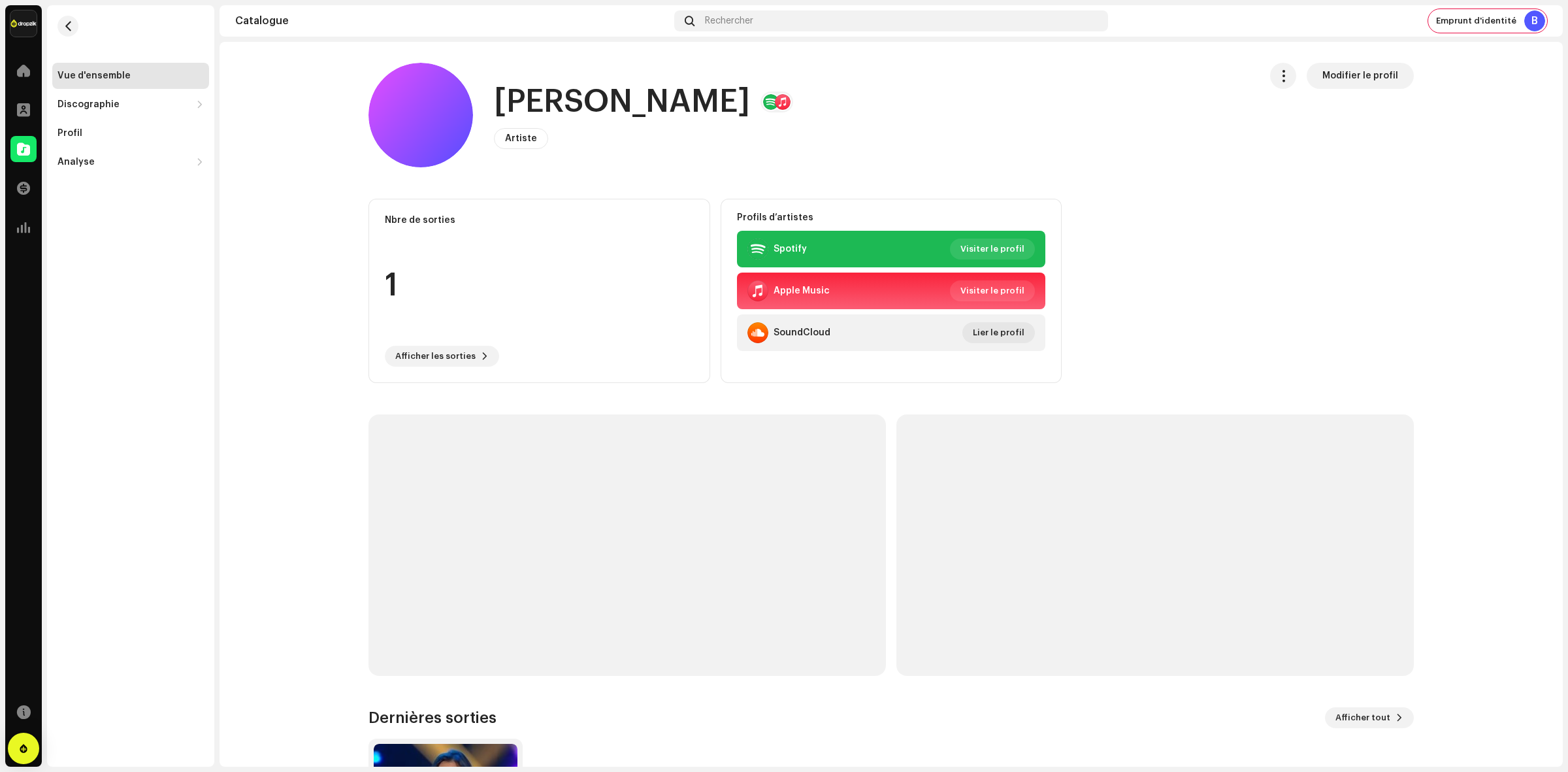
click at [573, 113] on h1 "[PERSON_NAME]" at bounding box center [622, 102] width 256 height 42
copy h1 "[PERSON_NAME]"
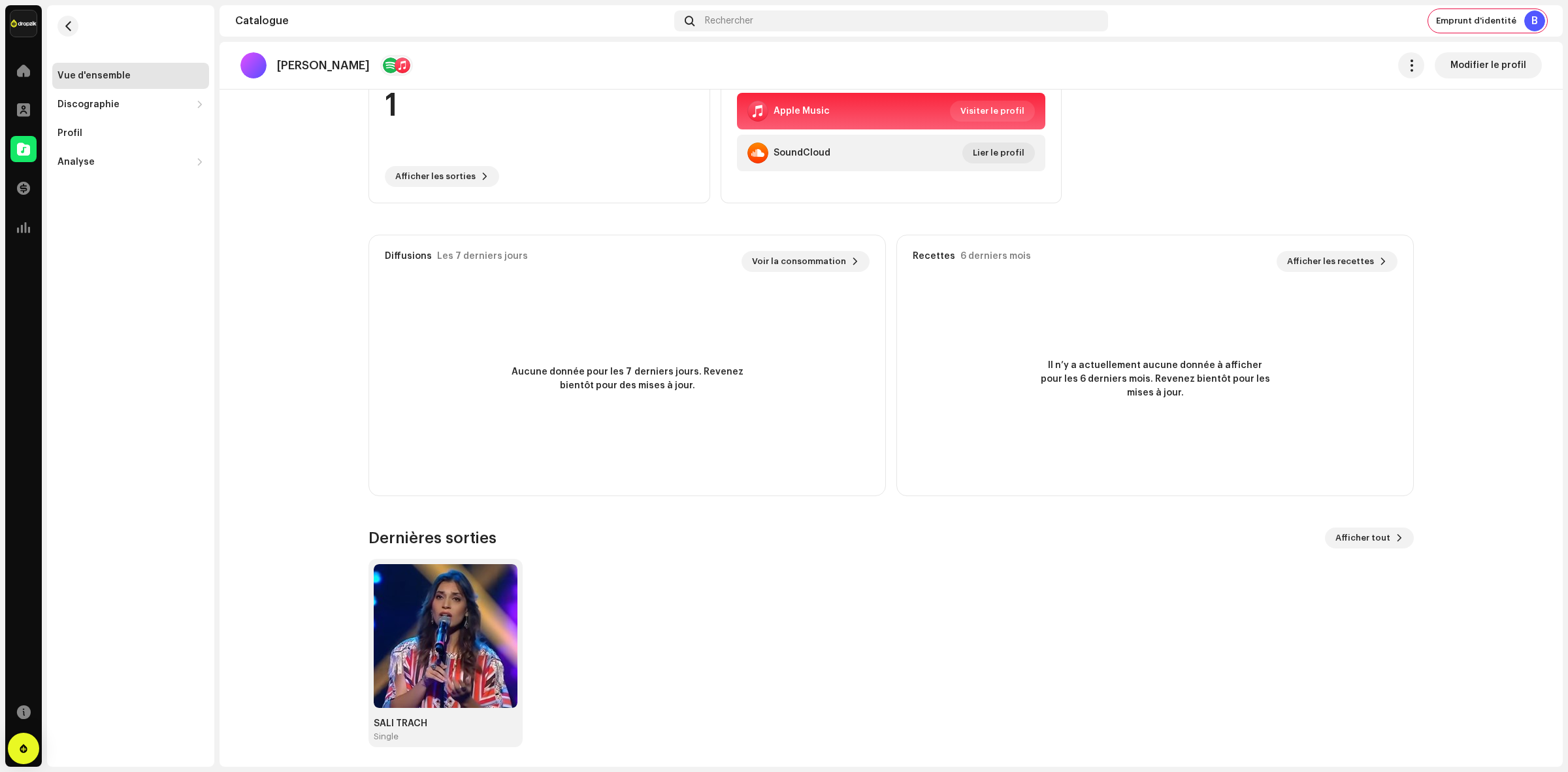
scroll to position [180, 0]
click at [453, 641] on img at bounding box center [445, 635] width 143 height 144
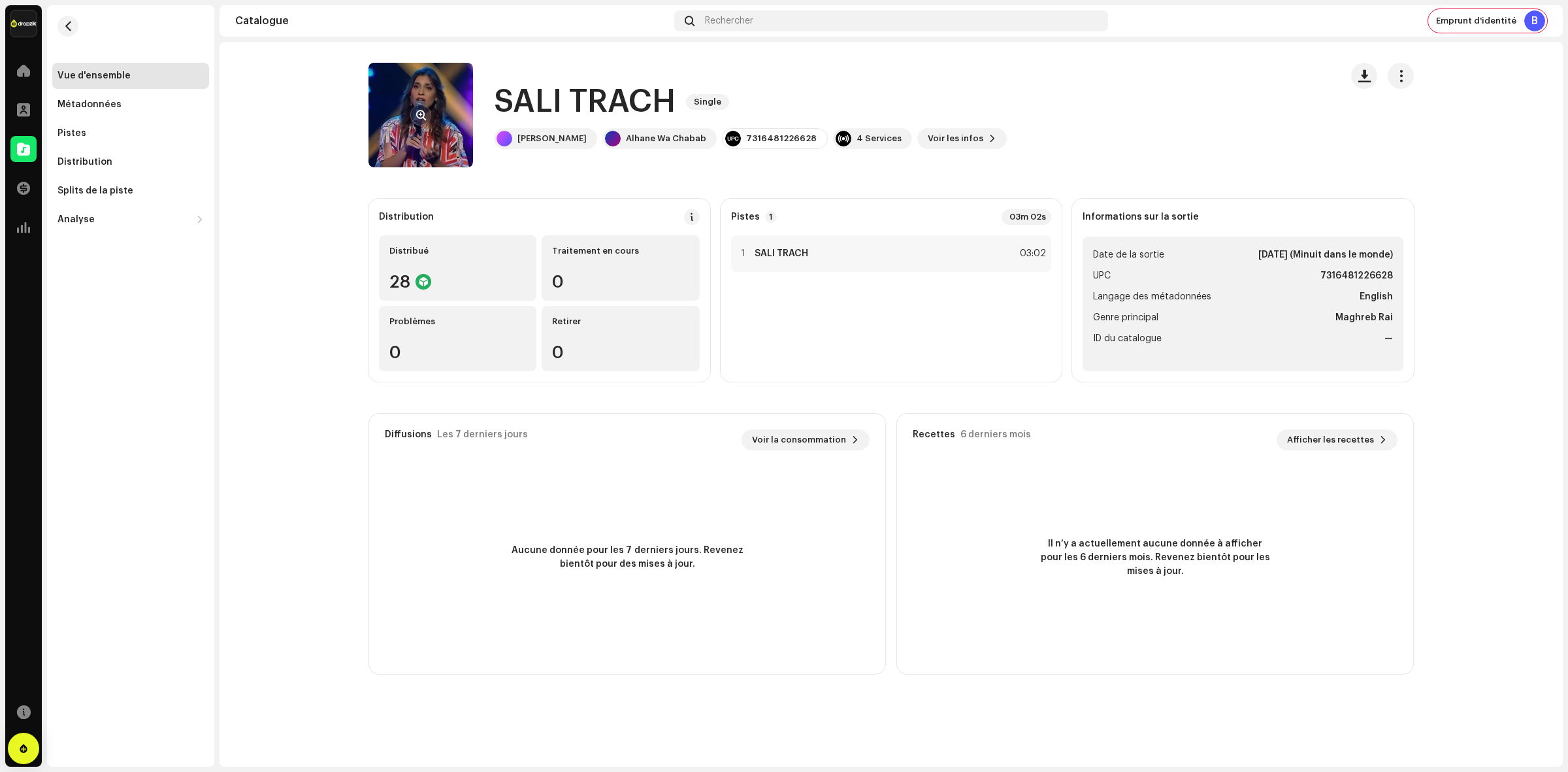
click at [417, 101] on re-a-cover at bounding box center [420, 115] width 105 height 105
click at [421, 110] on span "button" at bounding box center [421, 115] width 10 height 11
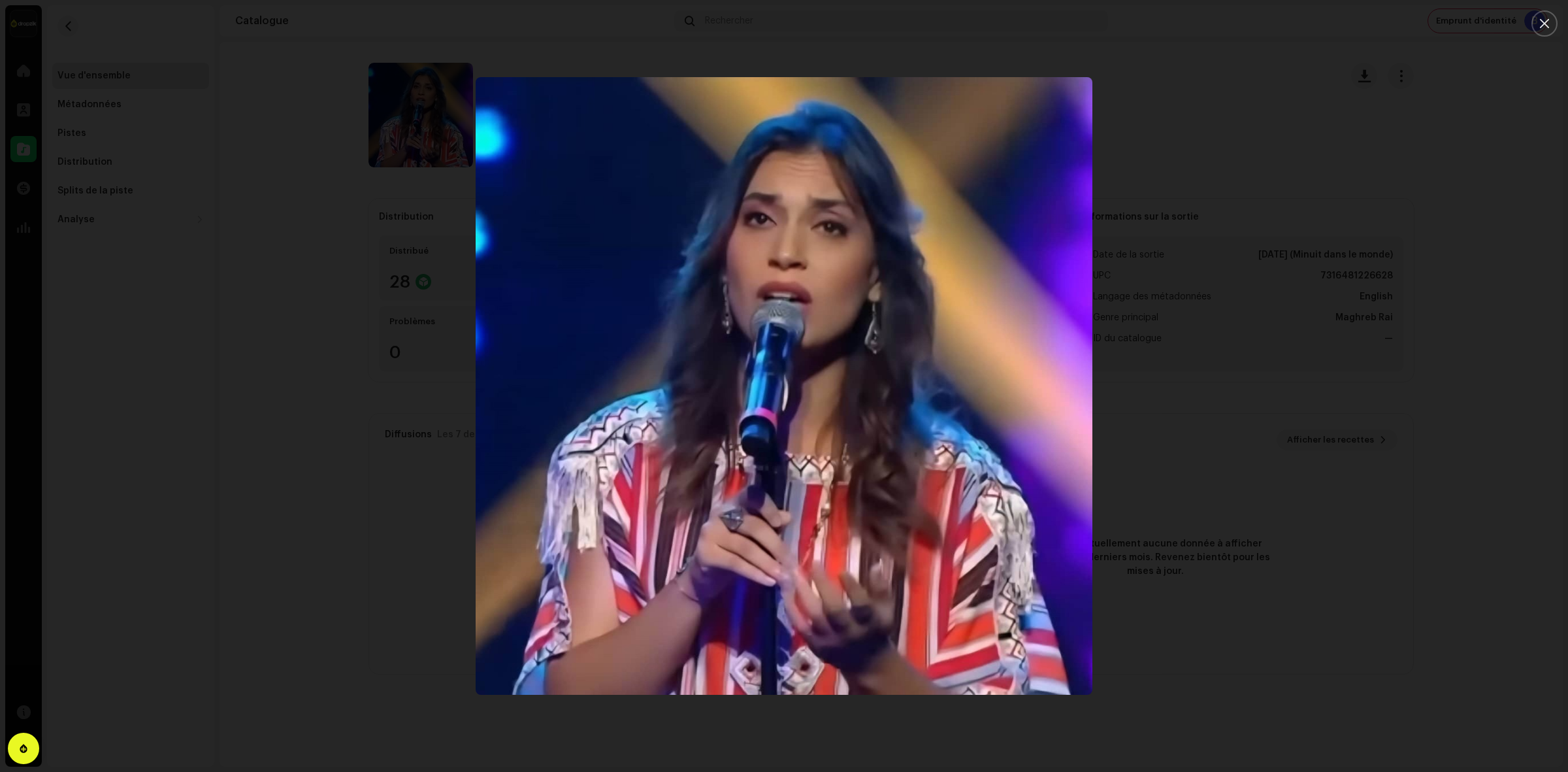
click at [408, 268] on div at bounding box center [784, 386] width 1568 height 772
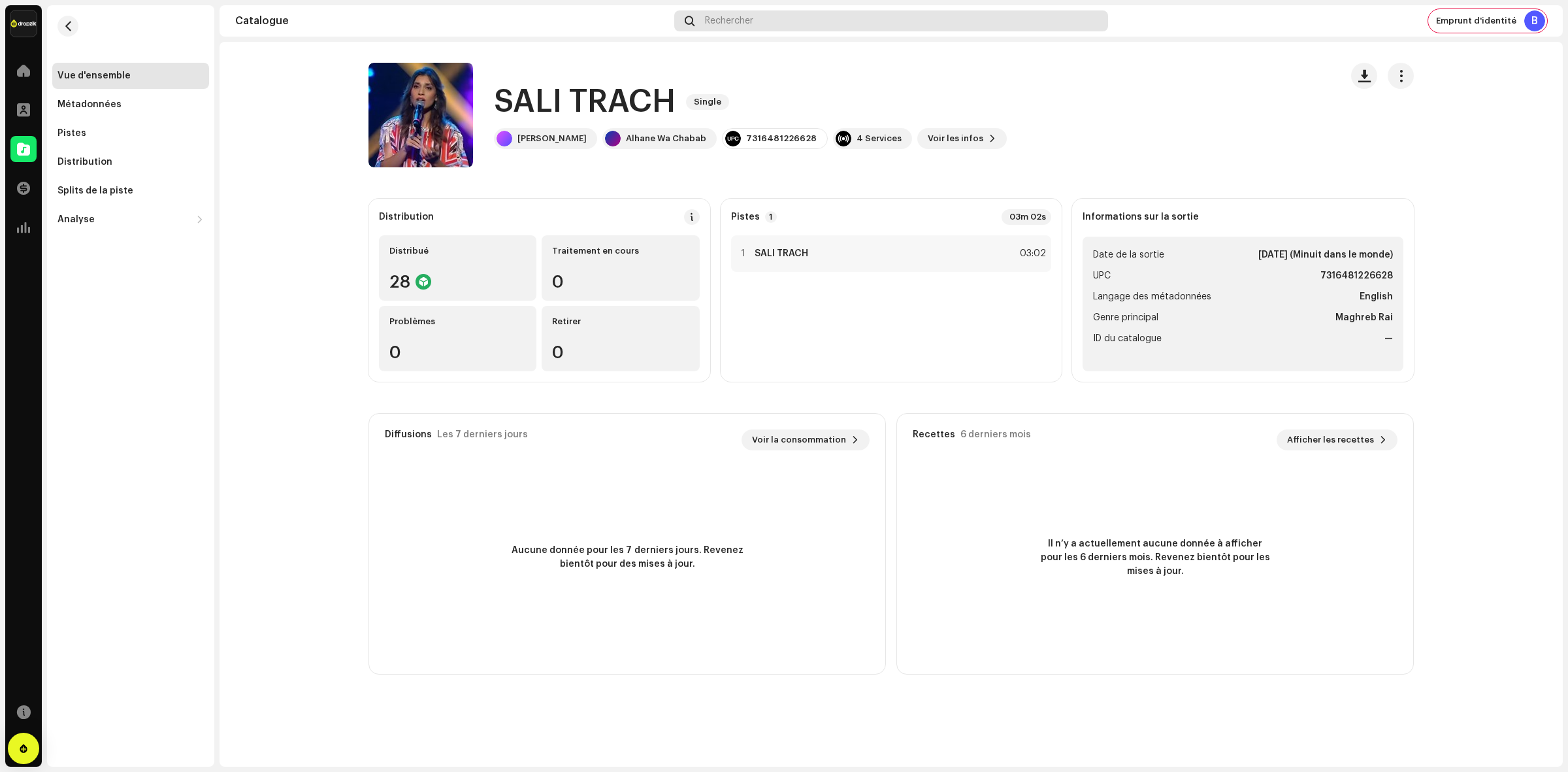
click at [769, 20] on div "Rechercher" at bounding box center [891, 21] width 434 height 21
click at [73, 11] on re-m-nav-back at bounding box center [68, 33] width 31 height 57
click at [1465, 26] on div "Emprunt d'identité B" at bounding box center [1487, 21] width 119 height 23
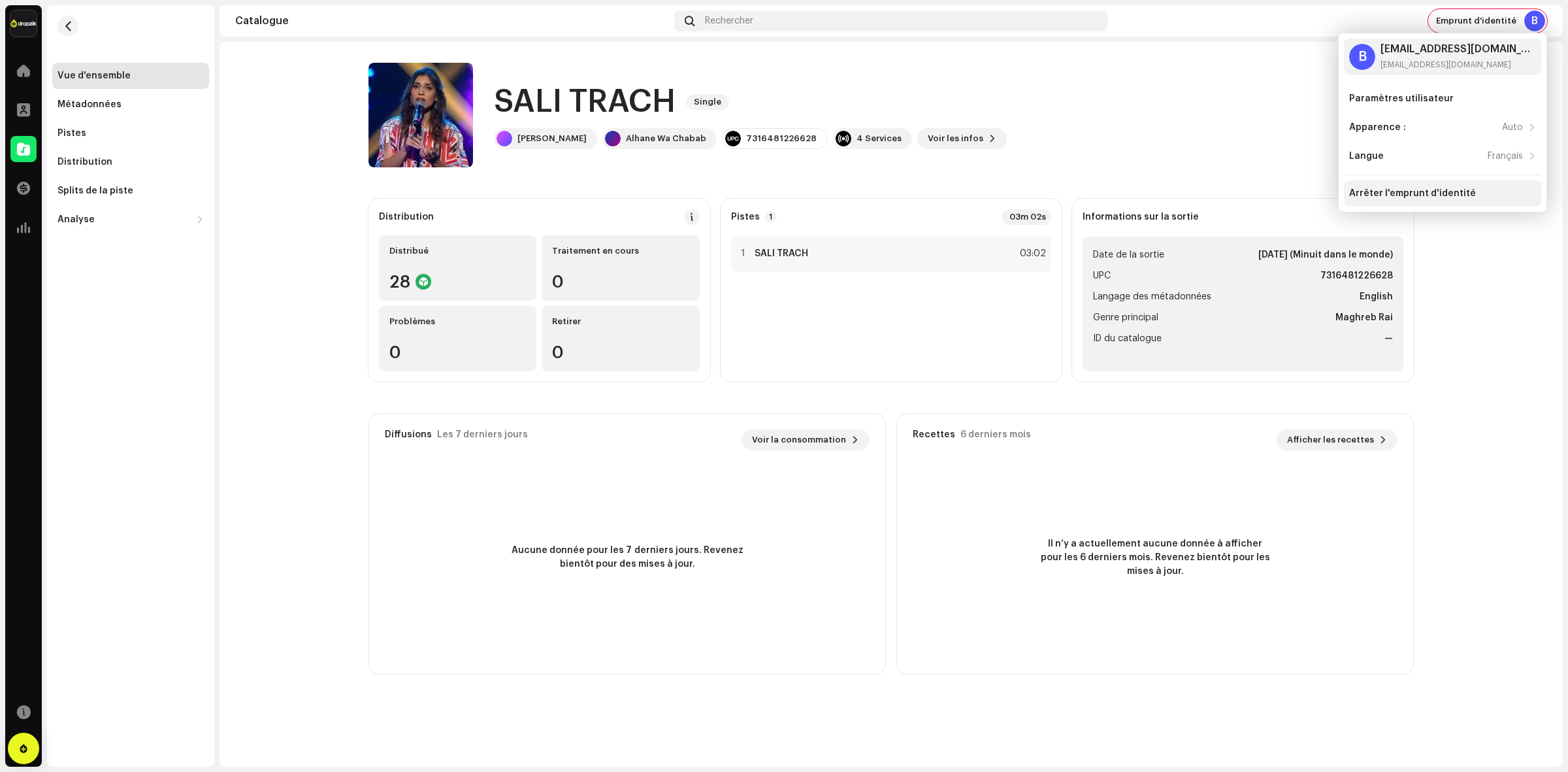
click at [1360, 182] on div "Arrêter l'emprunt d'identité" at bounding box center [1442, 193] width 197 height 26
